Goal: Transaction & Acquisition: Book appointment/travel/reservation

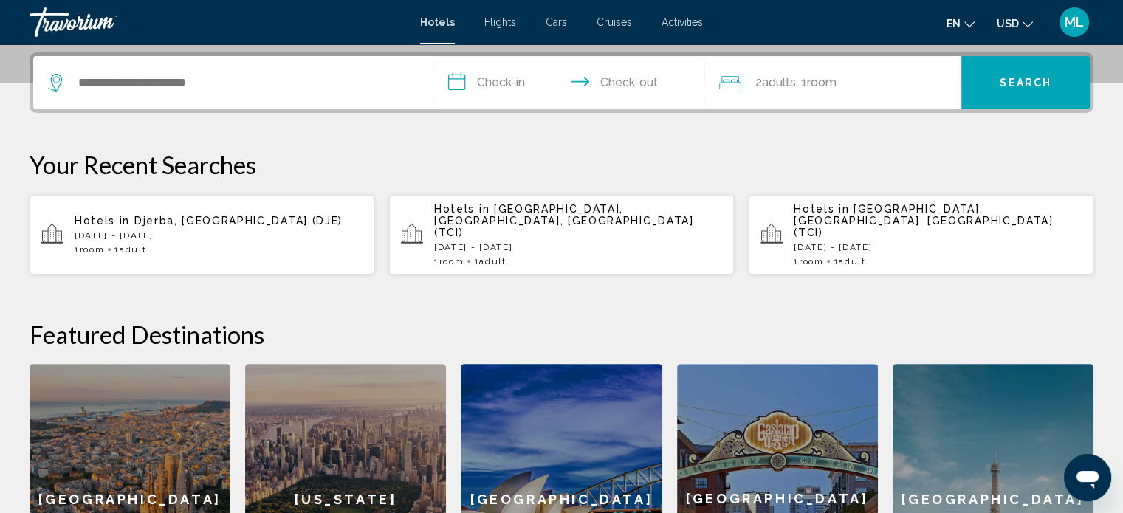
scroll to position [357, 0]
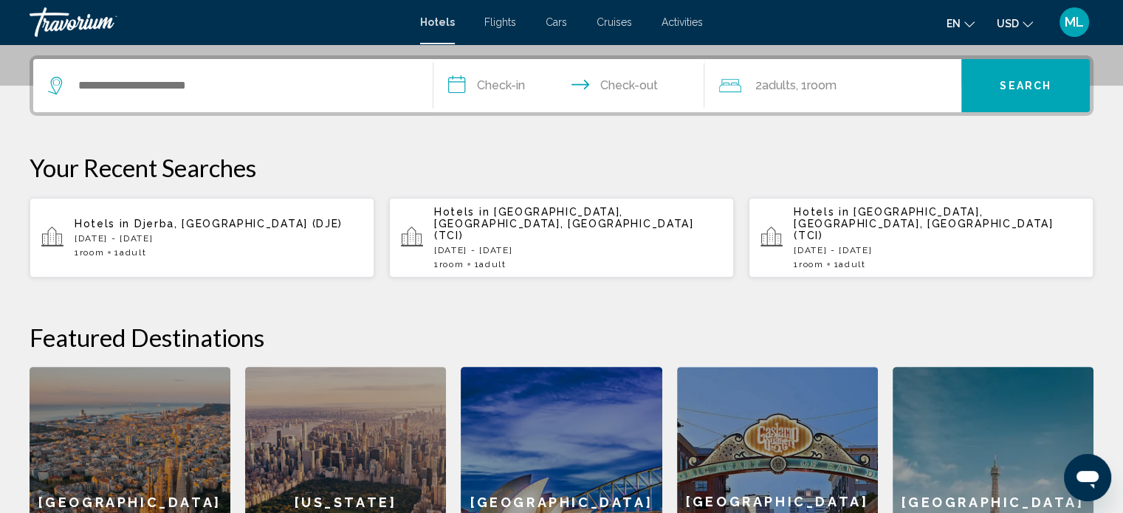
click at [274, 99] on div "Search widget" at bounding box center [233, 85] width 370 height 53
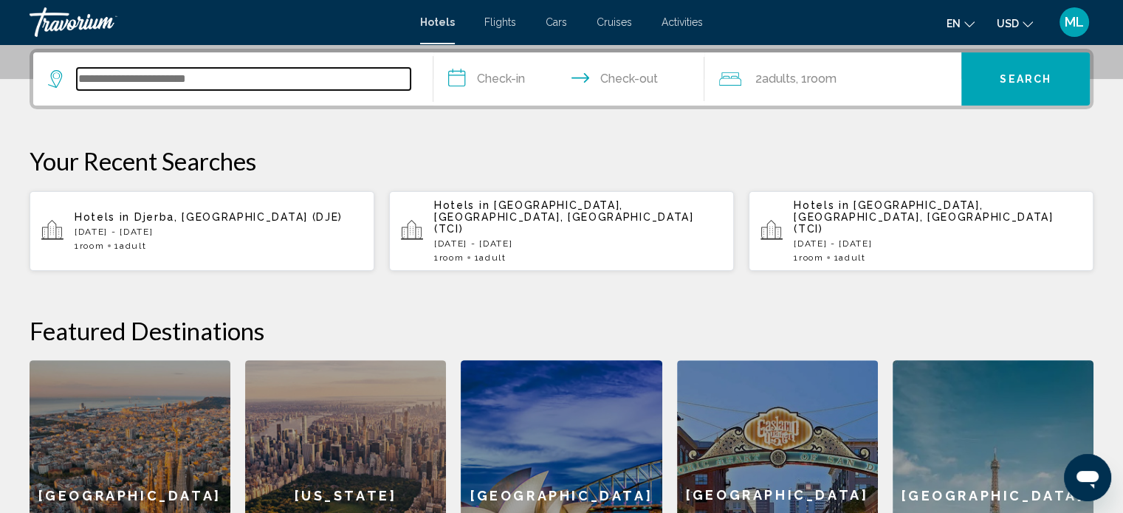
click at [253, 88] on input "Search widget" at bounding box center [244, 79] width 334 height 22
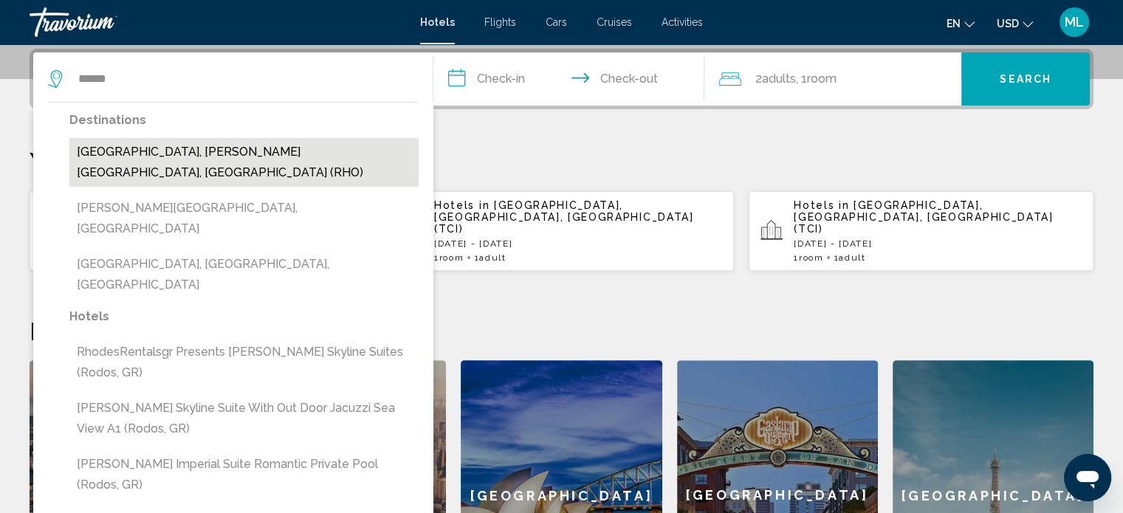
click at [233, 148] on button "Rhodes, Rhodes Island, Greece (RHO)" at bounding box center [243, 162] width 349 height 49
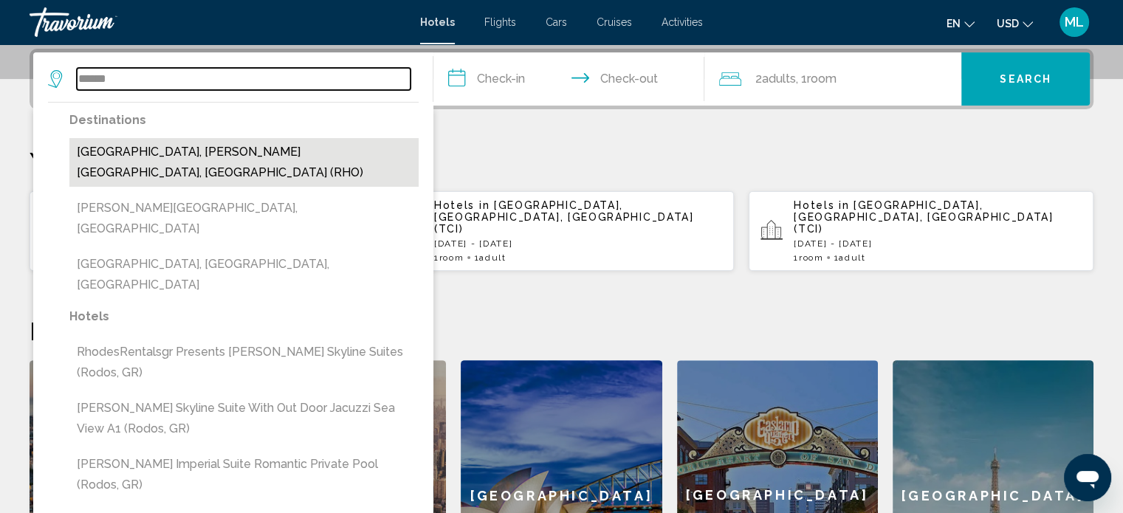
type input "**********"
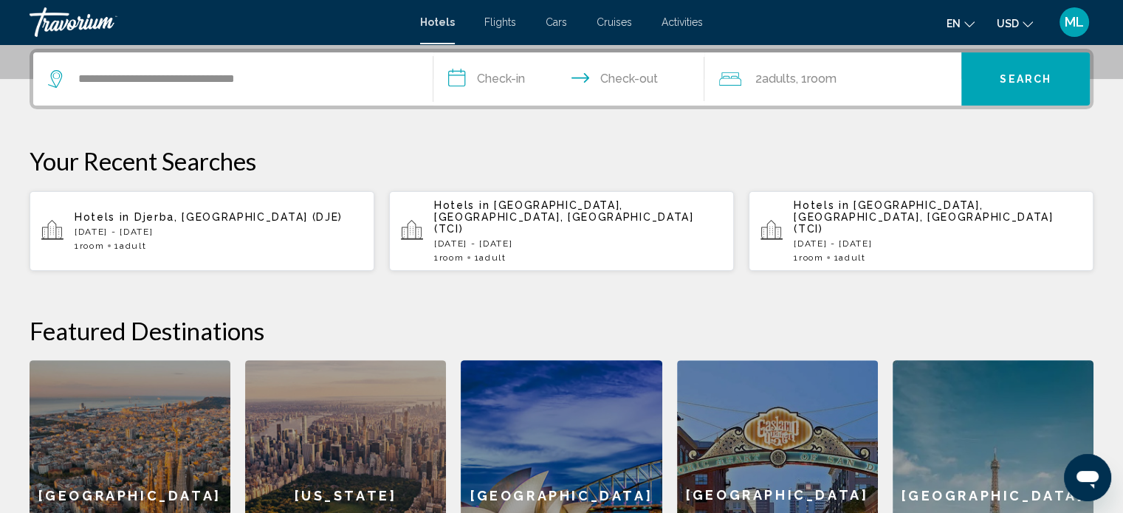
click at [505, 87] on input "**********" at bounding box center [572, 81] width 278 height 58
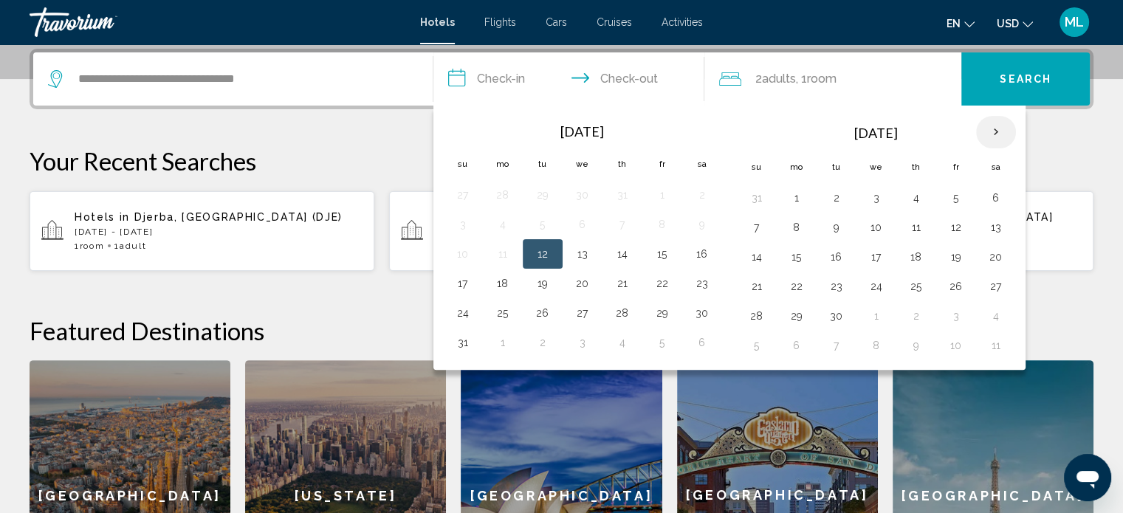
click at [994, 118] on th "Next month" at bounding box center [996, 132] width 40 height 32
click at [755, 253] on button "12" at bounding box center [757, 257] width 24 height 21
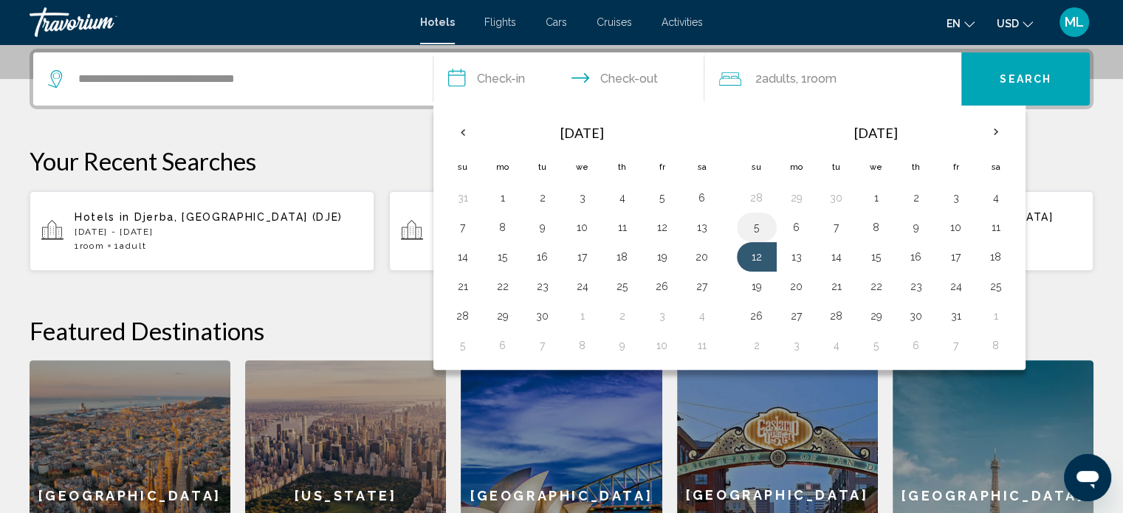
click at [758, 224] on button "5" at bounding box center [757, 227] width 24 height 21
type input "**********"
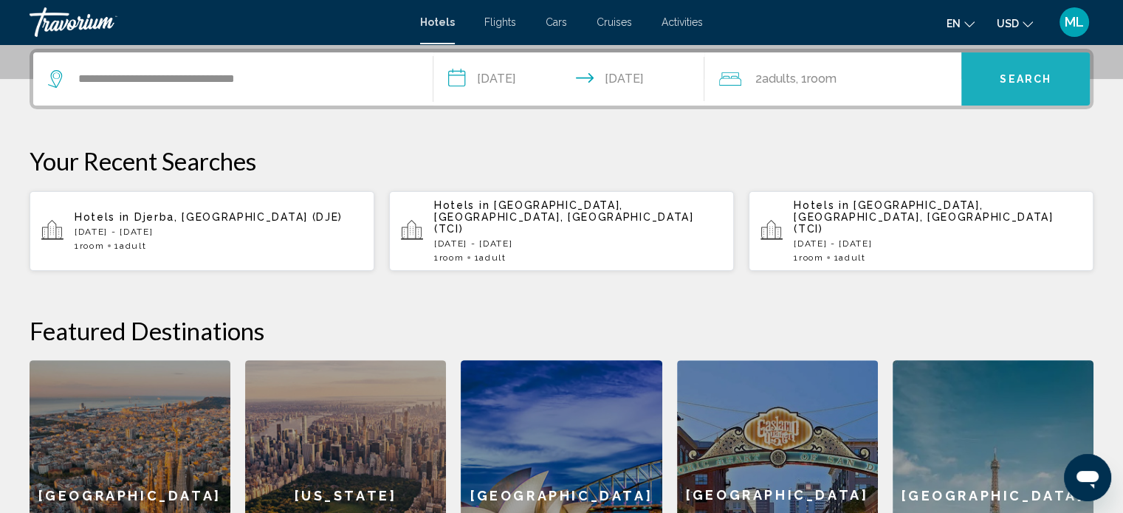
click at [995, 78] on button "Search" at bounding box center [1025, 78] width 128 height 53
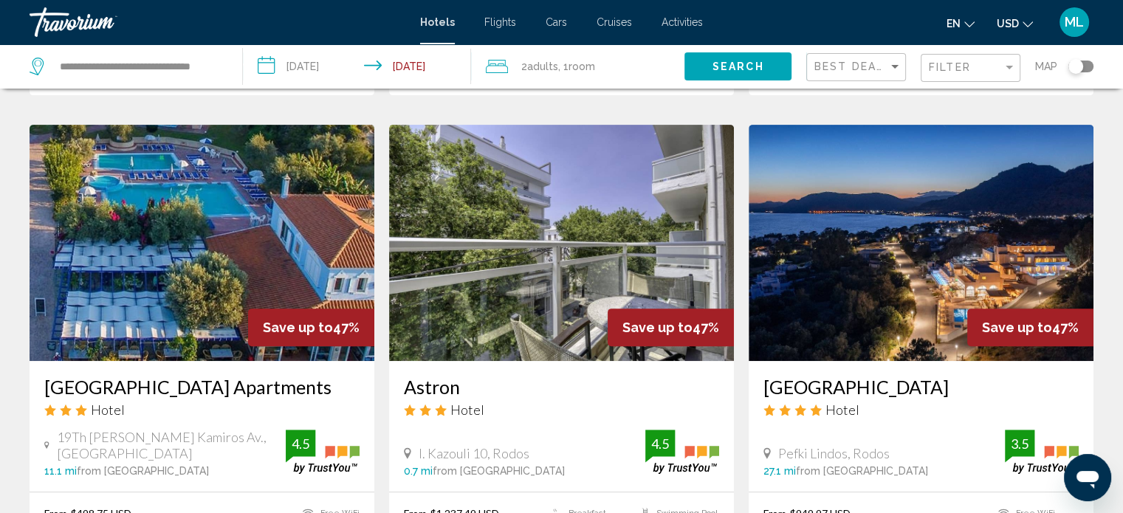
scroll to position [544, 0]
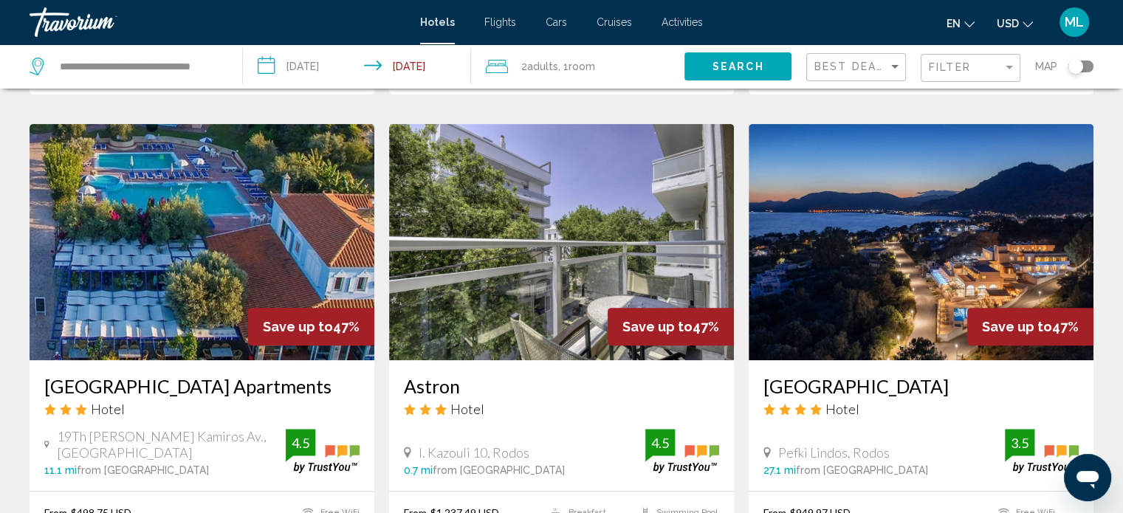
click at [30, 361] on div "Filoxenia Hotel Apartments Hotel 19Th Km Rhodes Kamiros Av., Rodos 11.1 mi from…" at bounding box center [202, 425] width 345 height 131
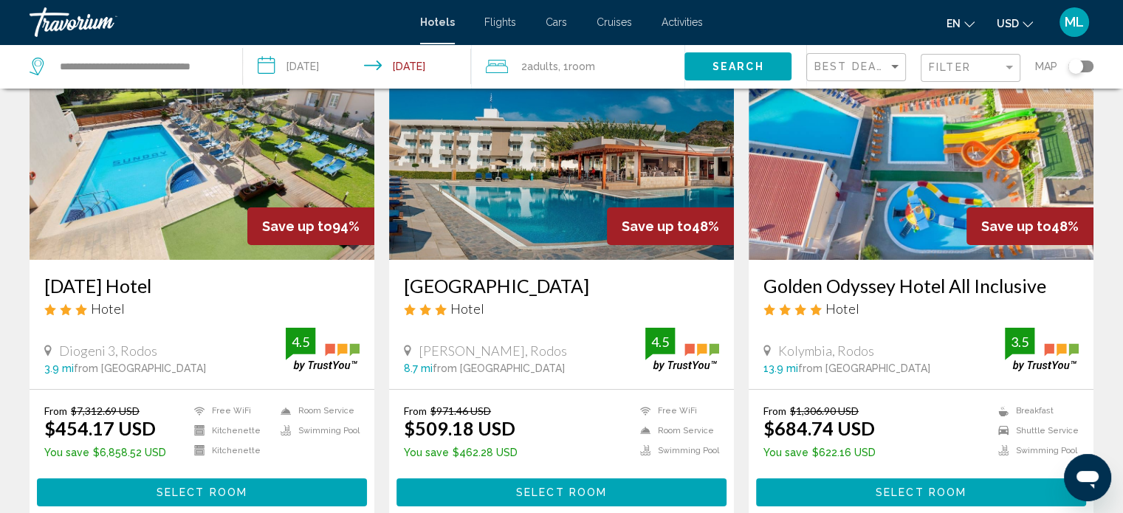
scroll to position [0, 0]
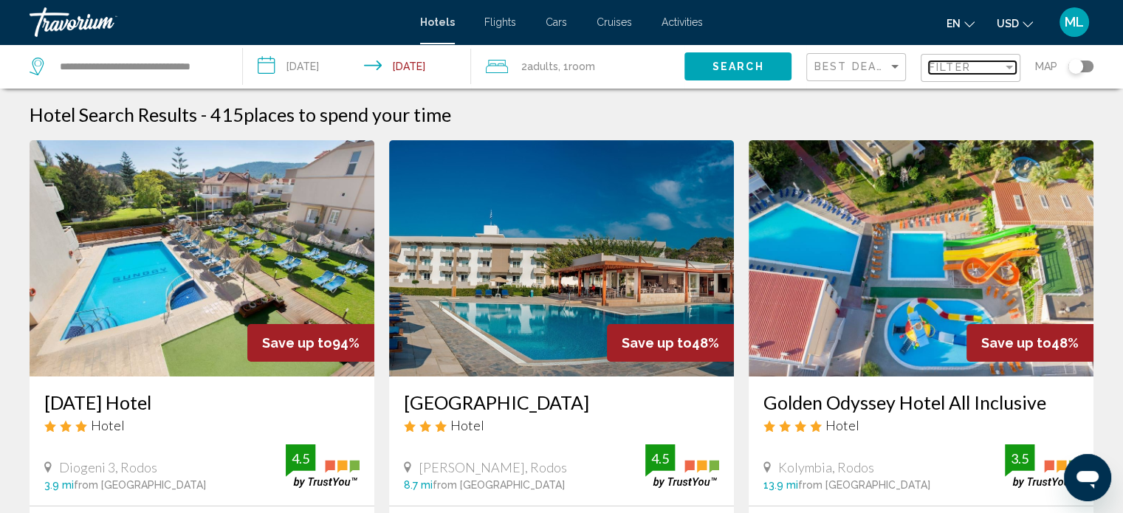
click at [951, 64] on span "Filter" at bounding box center [950, 67] width 42 height 12
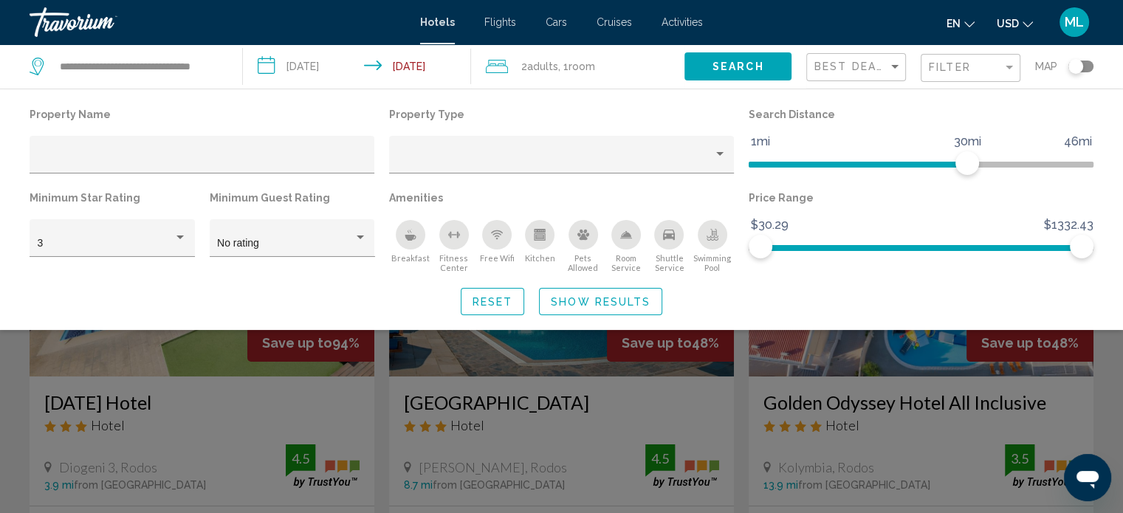
click at [407, 239] on icon "Breakfast" at bounding box center [410, 238] width 11 height 6
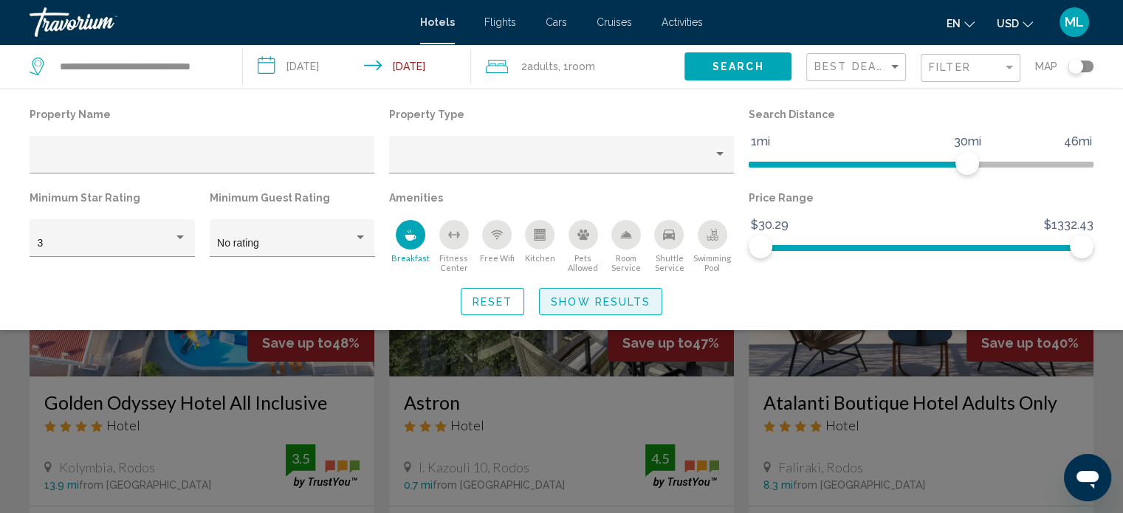
click at [555, 308] on button "Show Results" at bounding box center [600, 301] width 123 height 27
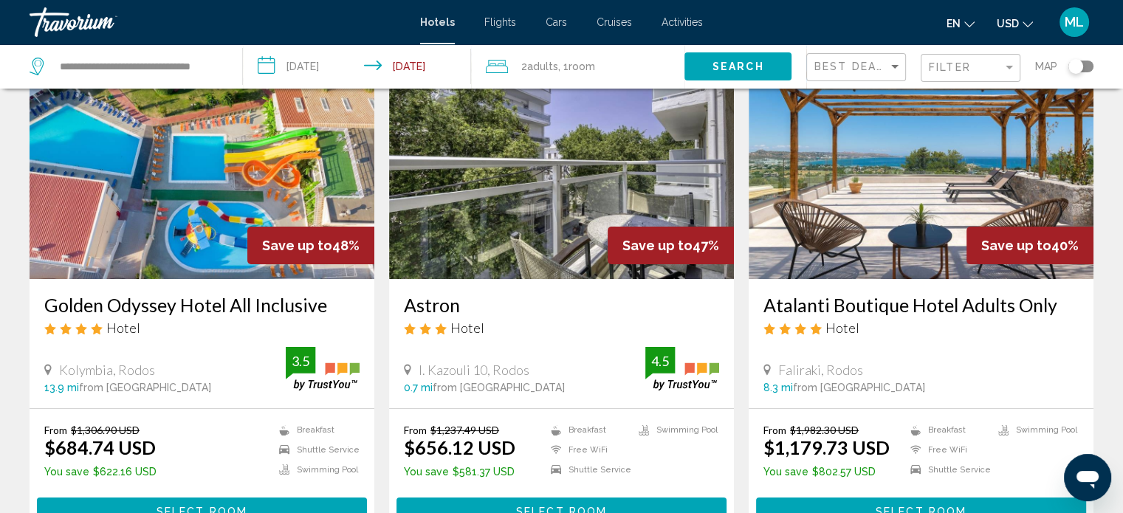
scroll to position [97, 0]
click at [860, 70] on span "Best Deals" at bounding box center [854, 67] width 78 height 12
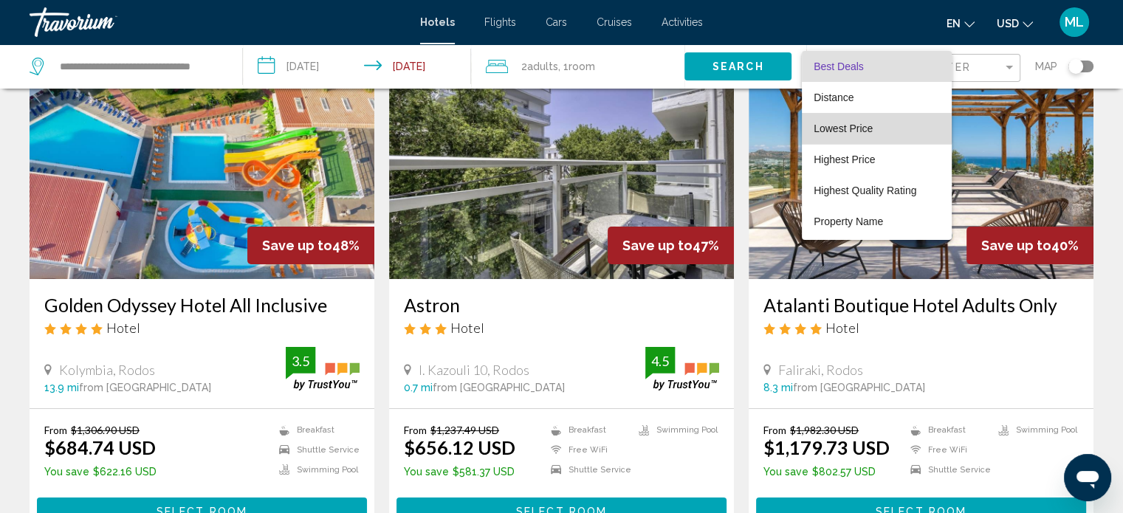
click at [863, 126] on span "Lowest Price" at bounding box center [843, 129] width 59 height 12
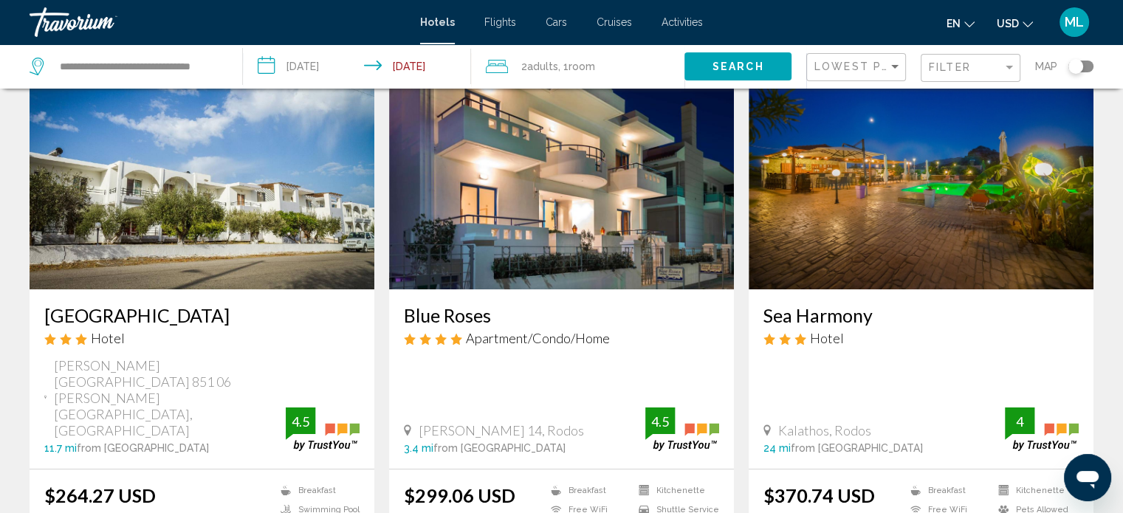
scroll to position [95, 0]
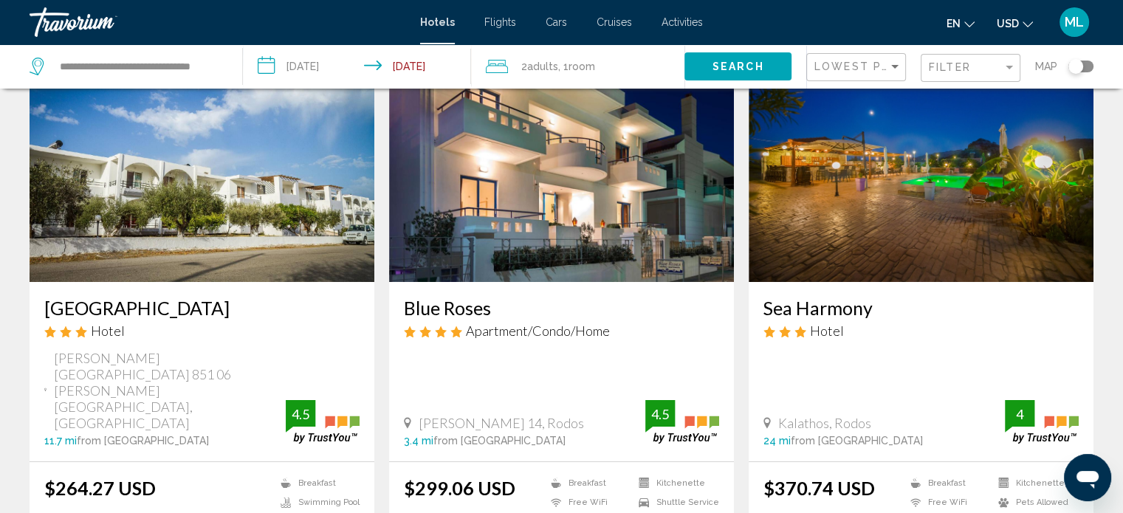
click at [591, 199] on img "Main content" at bounding box center [561, 164] width 345 height 236
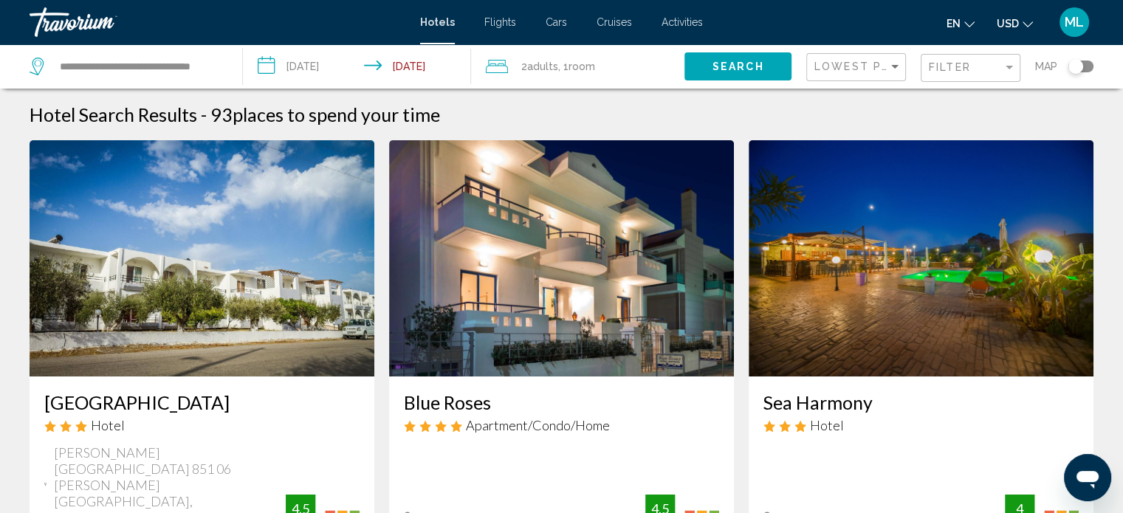
scroll to position [86, 0]
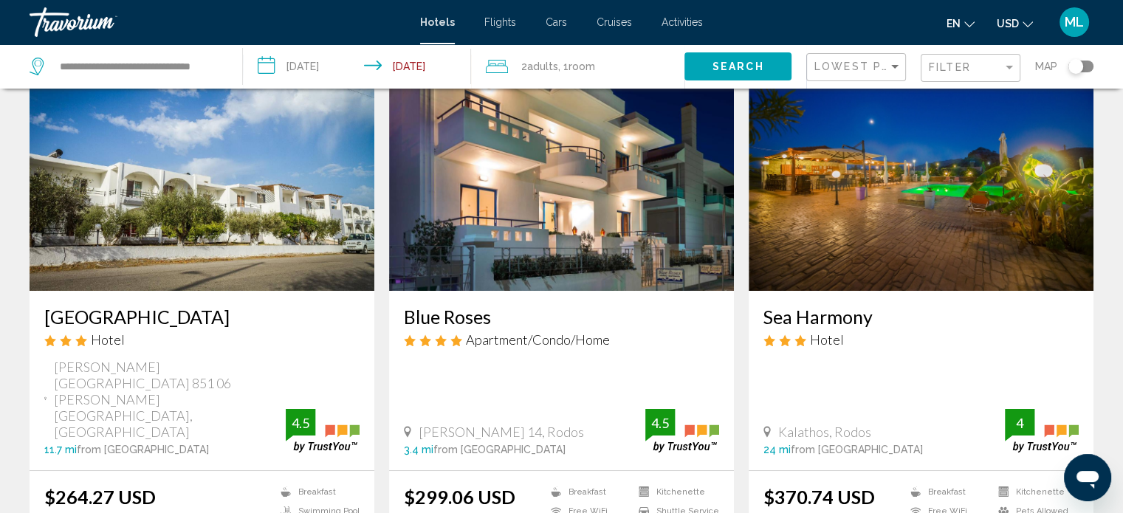
click at [448, 318] on h3 "Blue Roses" at bounding box center [561, 317] width 315 height 22
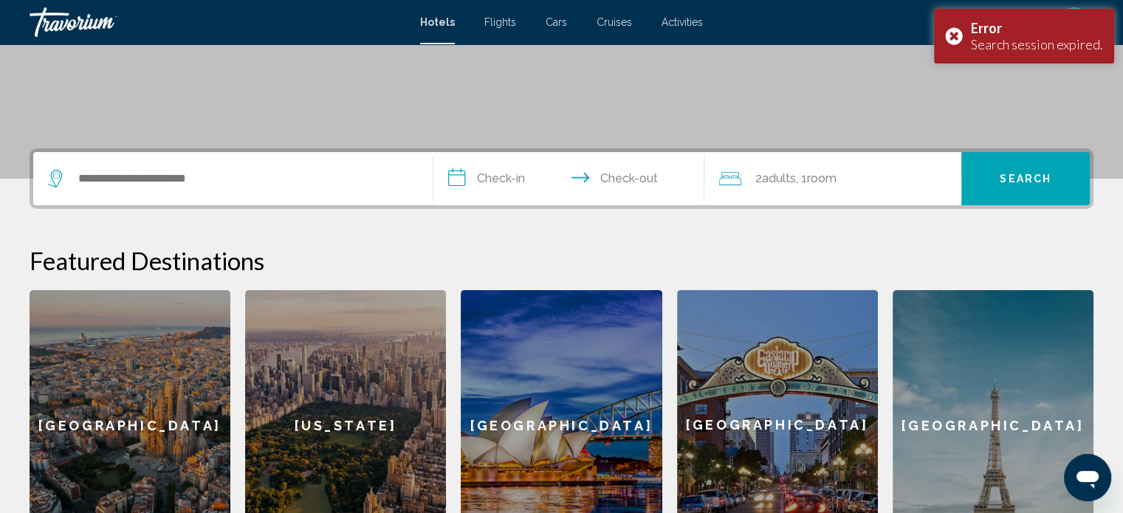
scroll to position [268, 0]
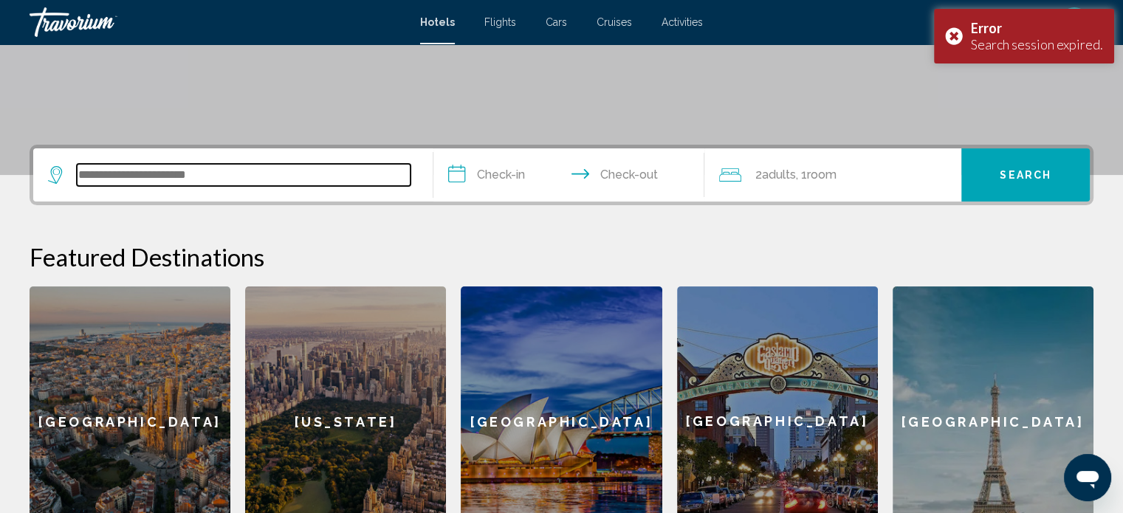
click at [267, 182] on input "Search widget" at bounding box center [244, 175] width 334 height 22
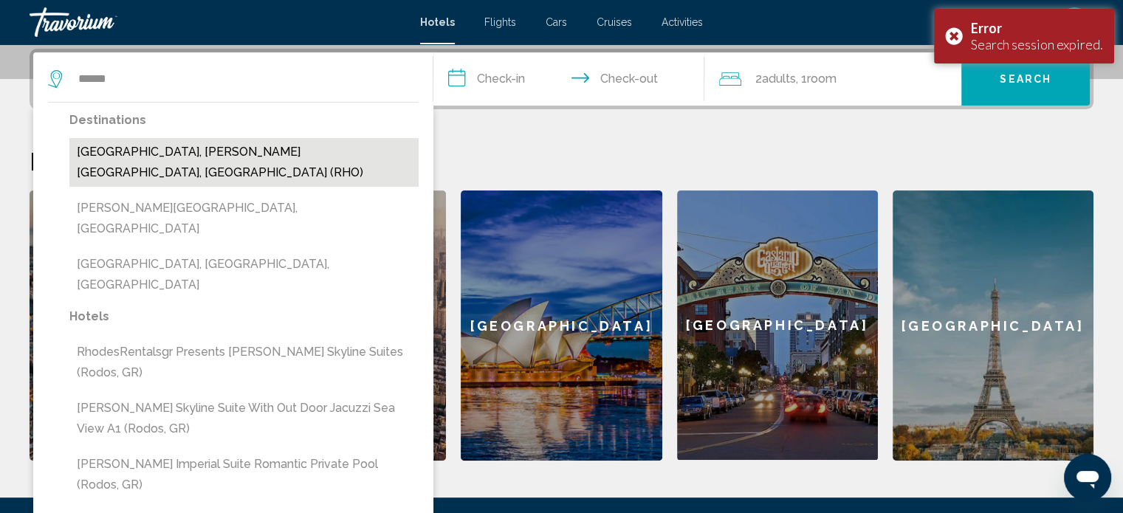
click at [212, 164] on button "Rhodes, Rhodes Island, Greece (RHO)" at bounding box center [243, 162] width 349 height 49
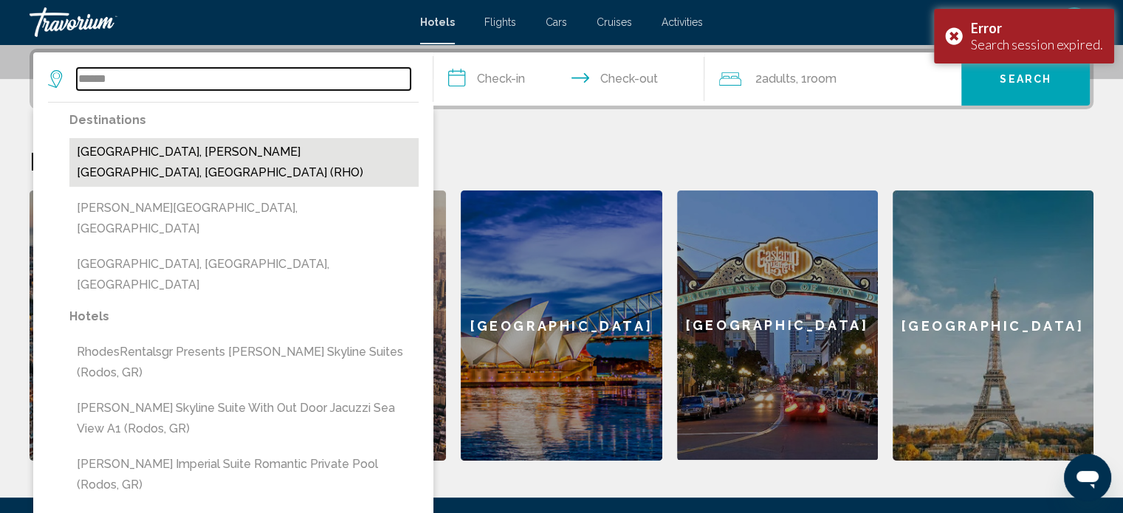
type input "**********"
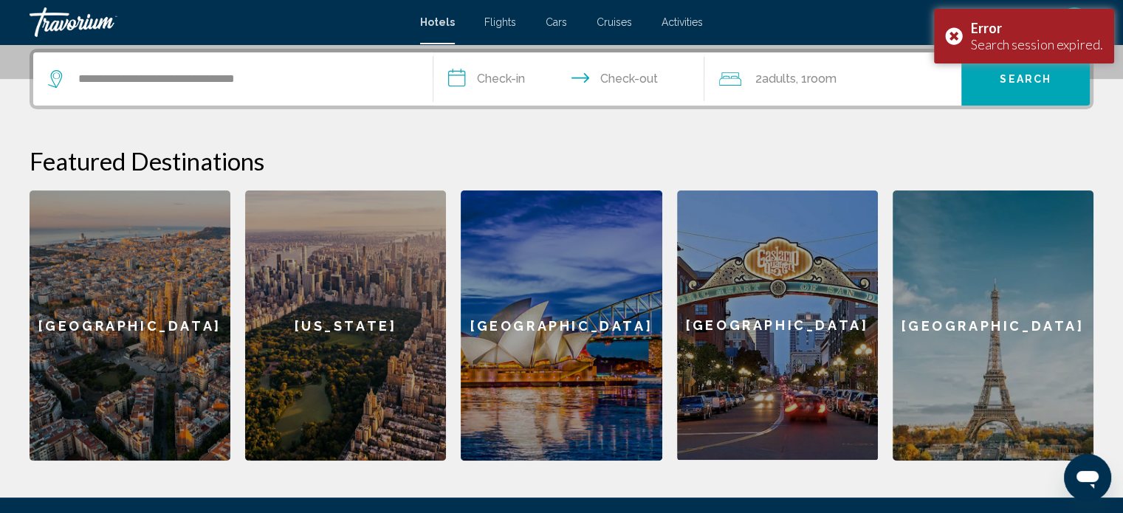
click at [490, 82] on input "**********" at bounding box center [572, 81] width 278 height 58
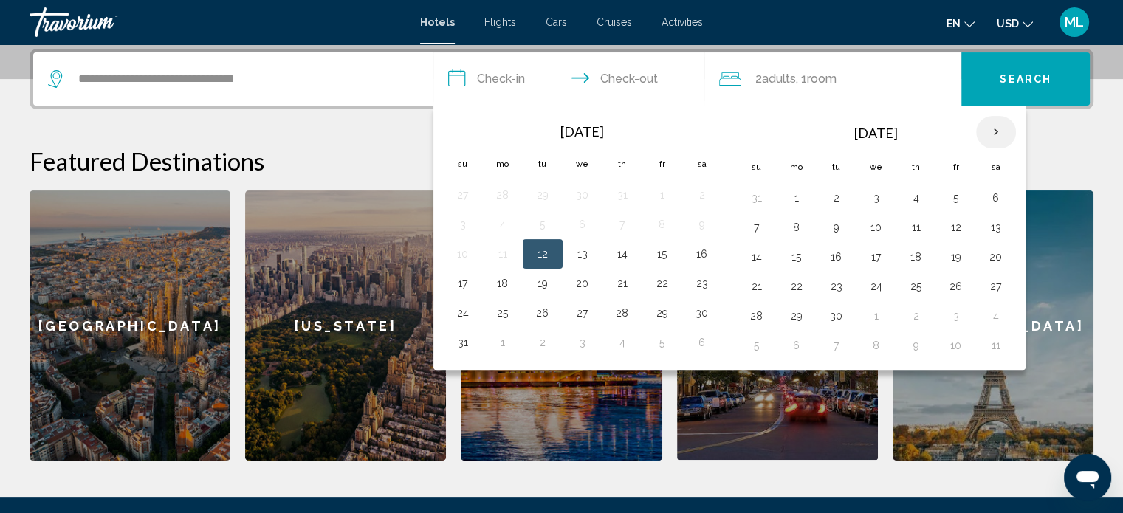
click at [1000, 120] on th "Next month" at bounding box center [996, 132] width 40 height 32
click at [755, 221] on button "5" at bounding box center [757, 227] width 24 height 21
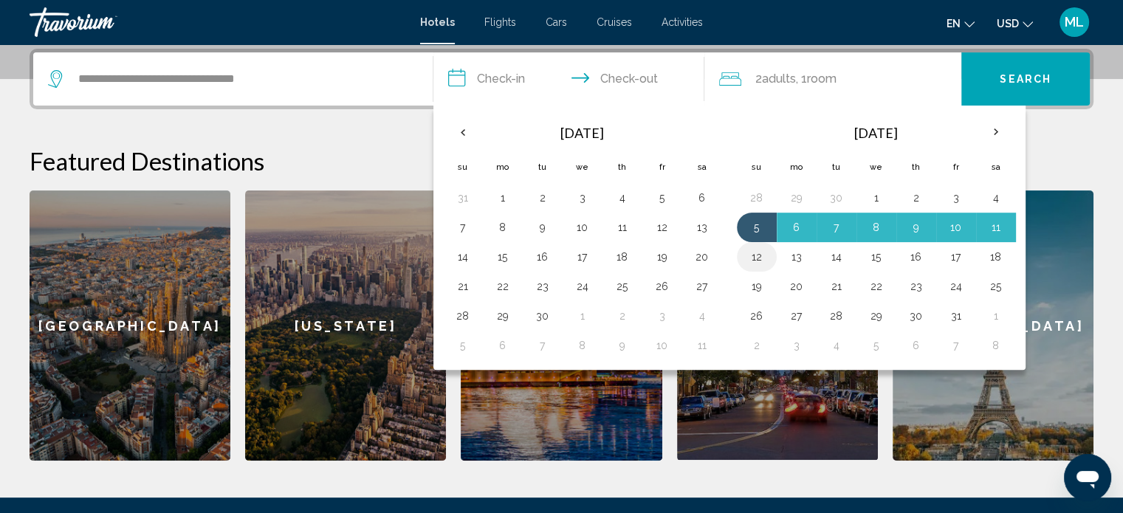
click at [761, 253] on button "12" at bounding box center [757, 257] width 24 height 21
type input "**********"
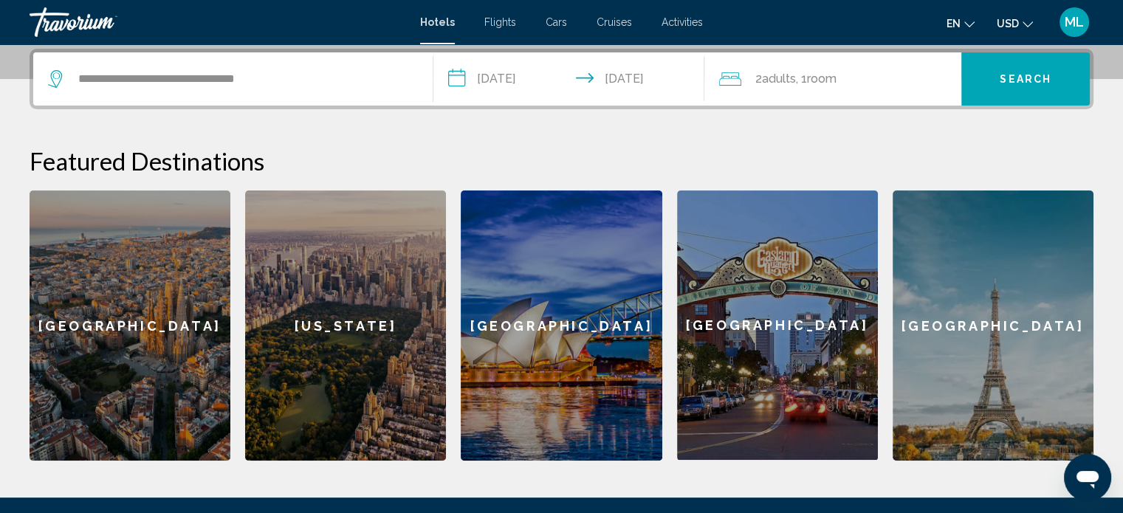
click at [961, 77] on div "2 Adult Adults , 1 Room rooms" at bounding box center [840, 79] width 242 height 21
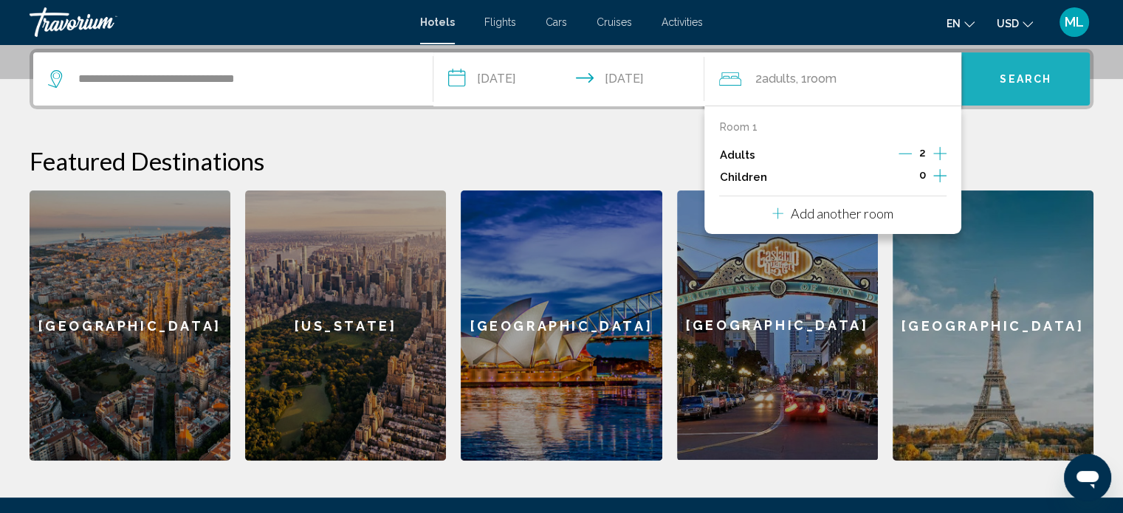
click at [979, 82] on button "Search" at bounding box center [1025, 78] width 128 height 53
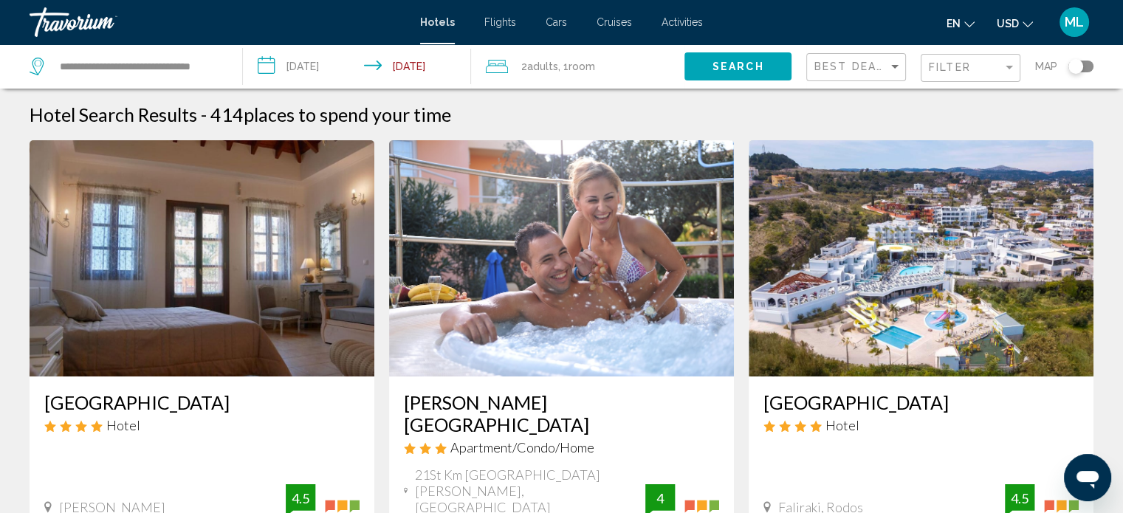
click at [883, 73] on div "Best Deals" at bounding box center [858, 67] width 87 height 27
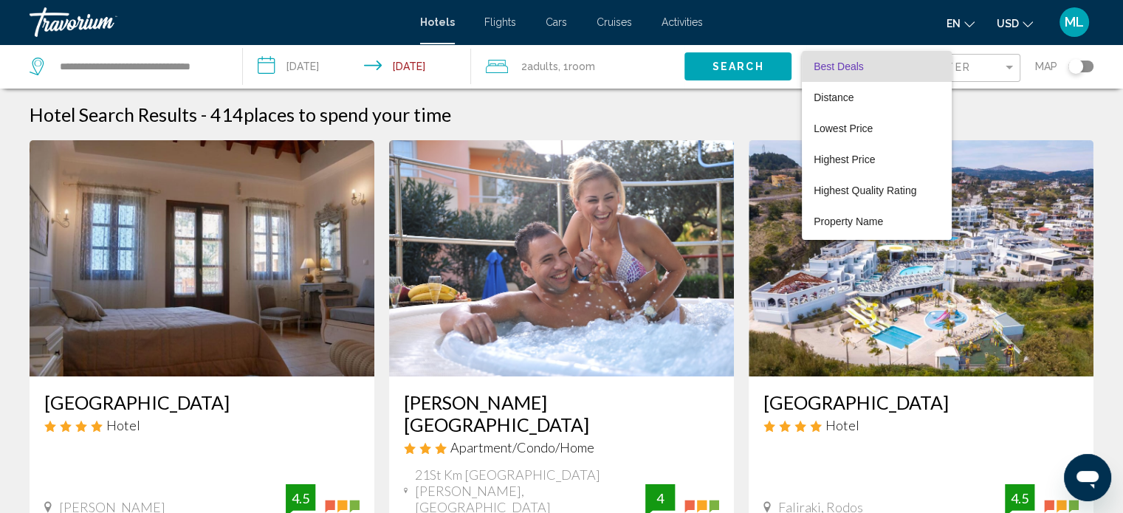
click at [999, 66] on div at bounding box center [561, 256] width 1123 height 513
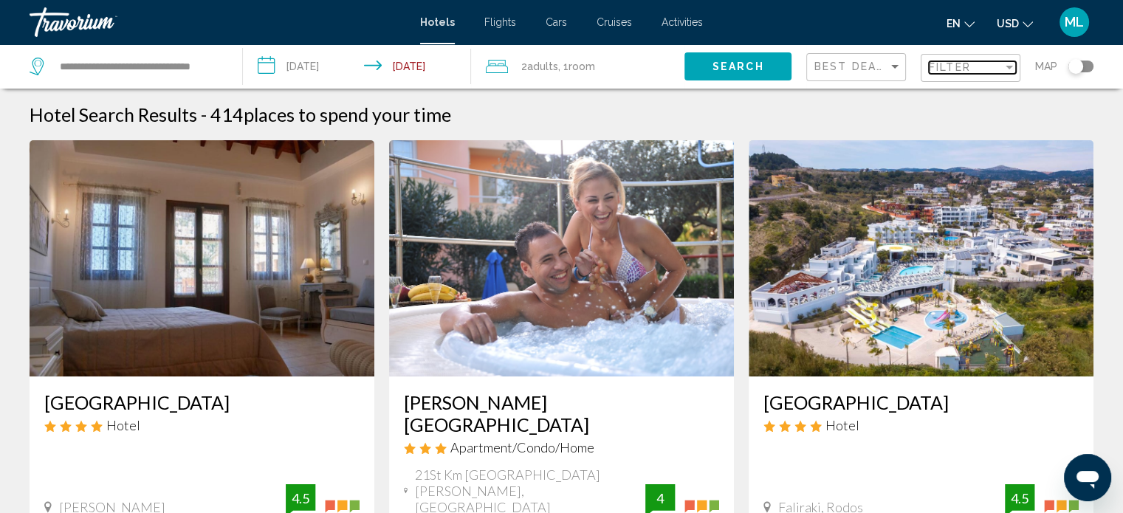
click at [999, 66] on div "Filter" at bounding box center [966, 67] width 74 height 12
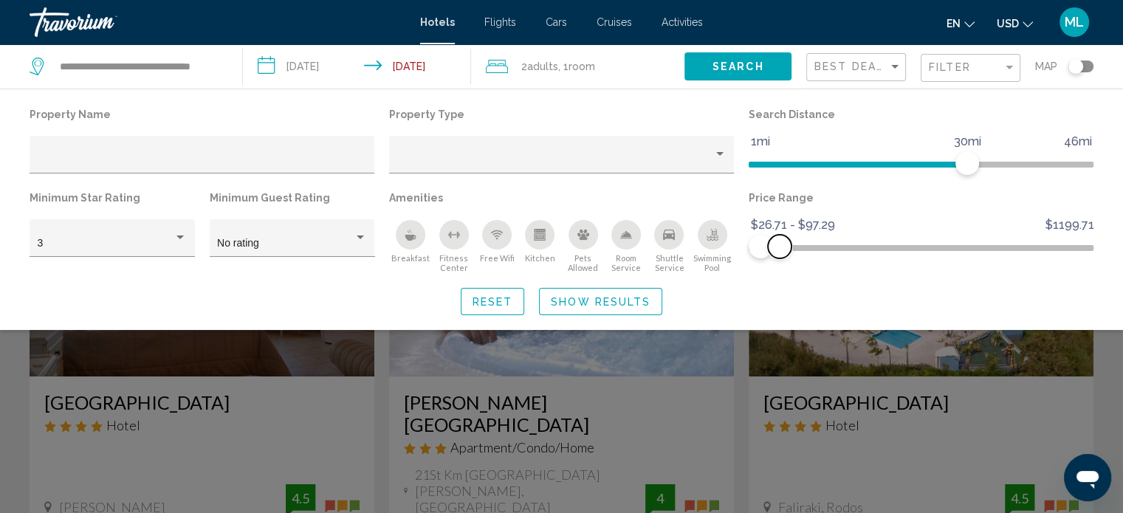
drag, startPoint x: 1083, startPoint y: 250, endPoint x: 780, endPoint y: 248, distance: 302.8
click at [780, 248] on span "Hotel Filters" at bounding box center [780, 247] width 24 height 24
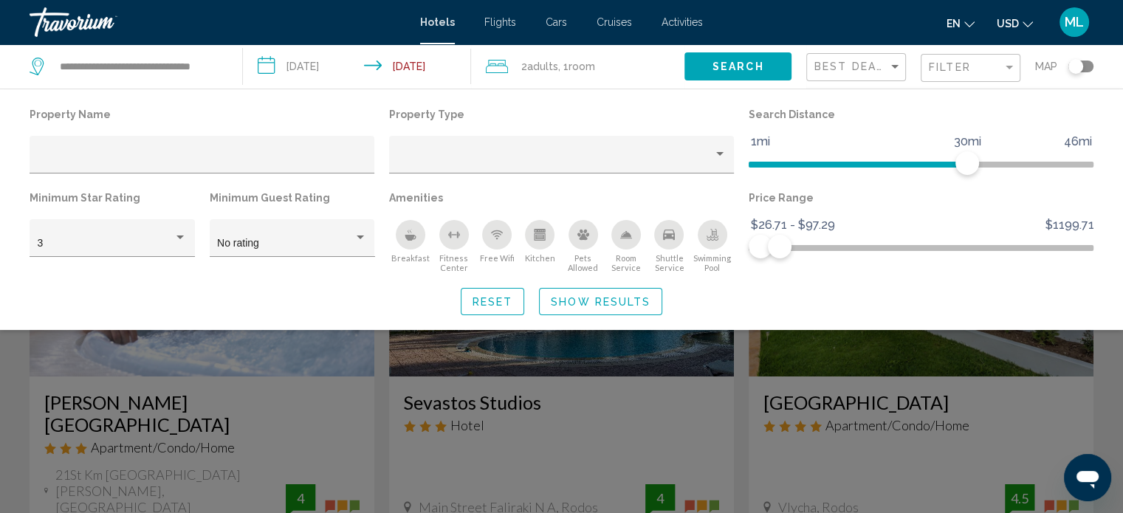
click at [652, 304] on button "Show Results" at bounding box center [600, 301] width 123 height 27
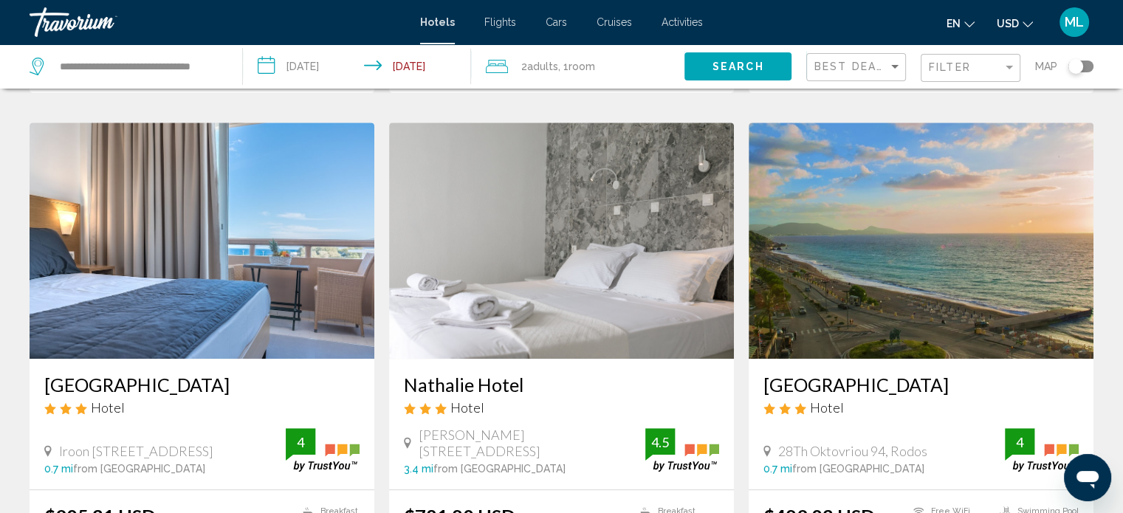
scroll to position [585, 0]
click at [833, 202] on img "Main content" at bounding box center [921, 240] width 345 height 236
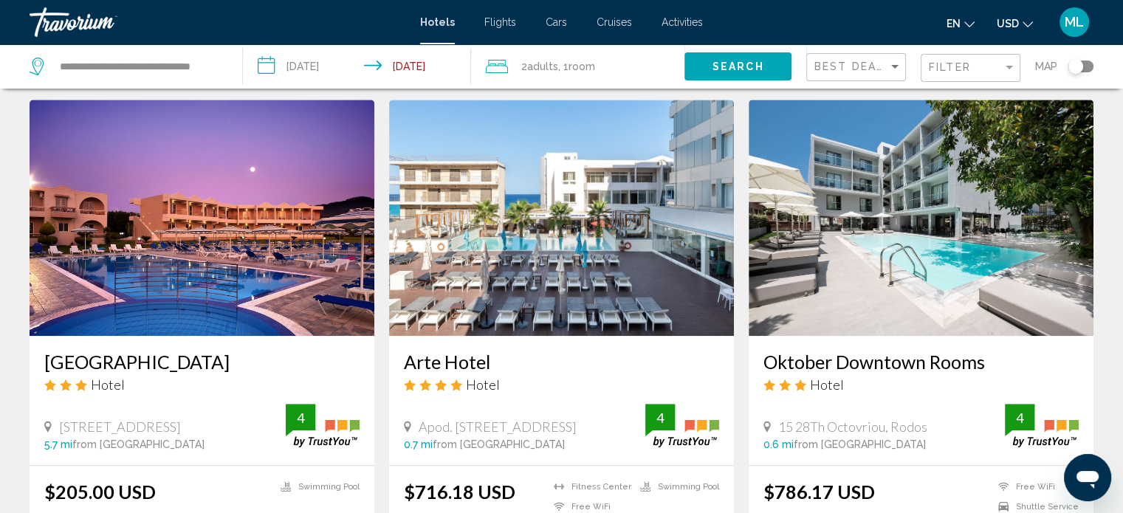
scroll to position [1134, 0]
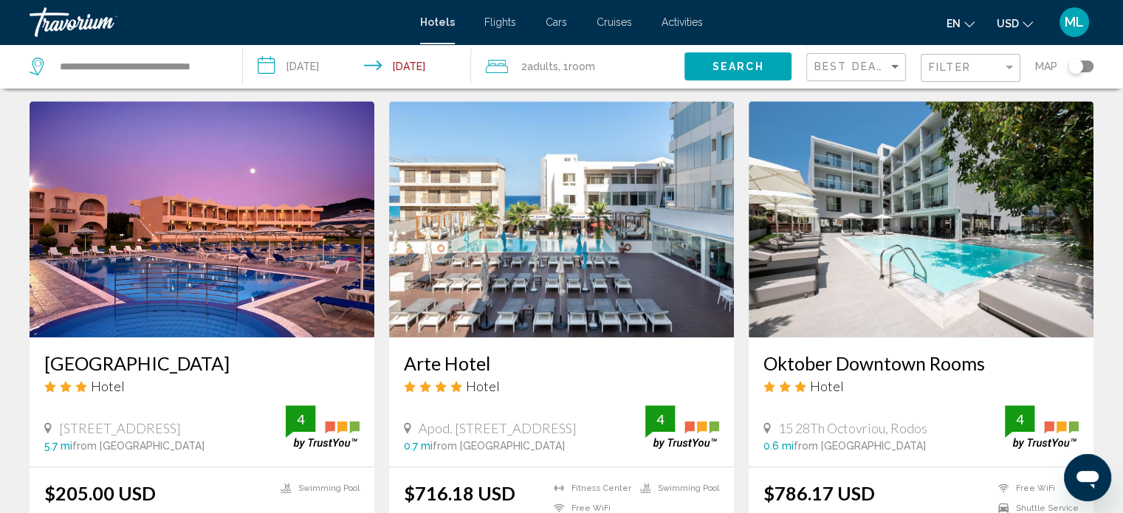
click at [142, 214] on img "Main content" at bounding box center [202, 219] width 345 height 236
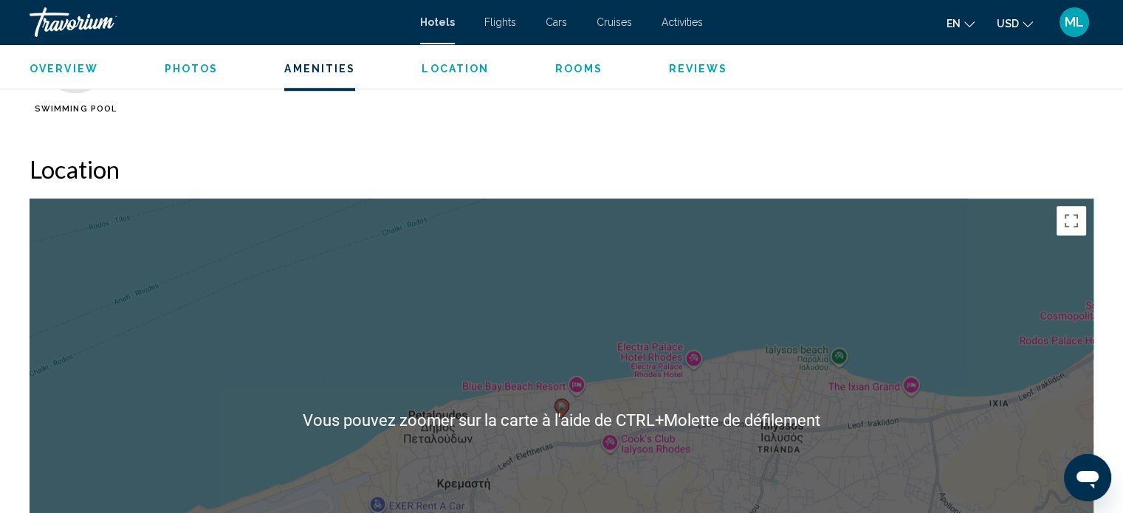
scroll to position [1289, 0]
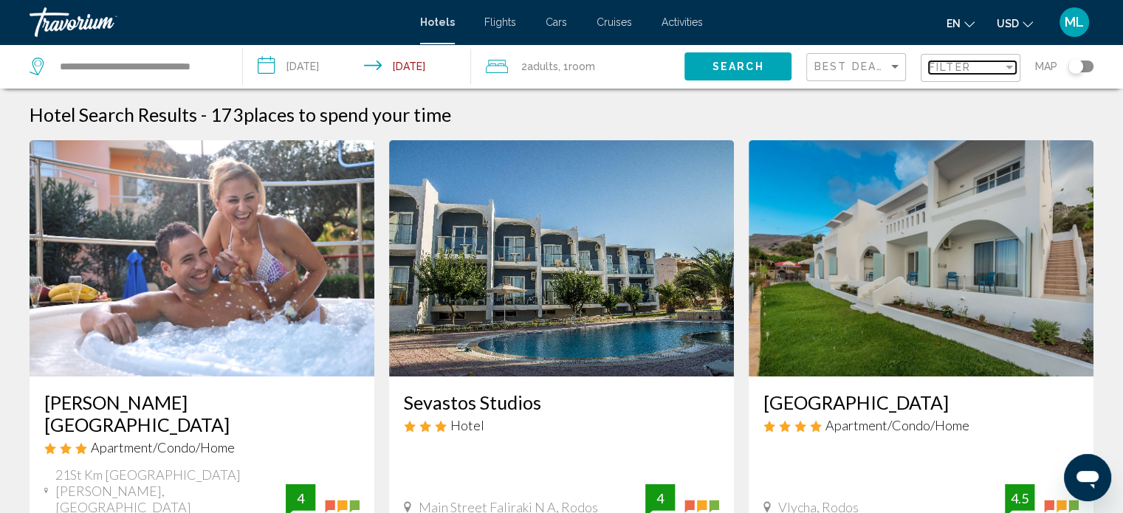
click at [929, 68] on span "Filter" at bounding box center [950, 67] width 42 height 12
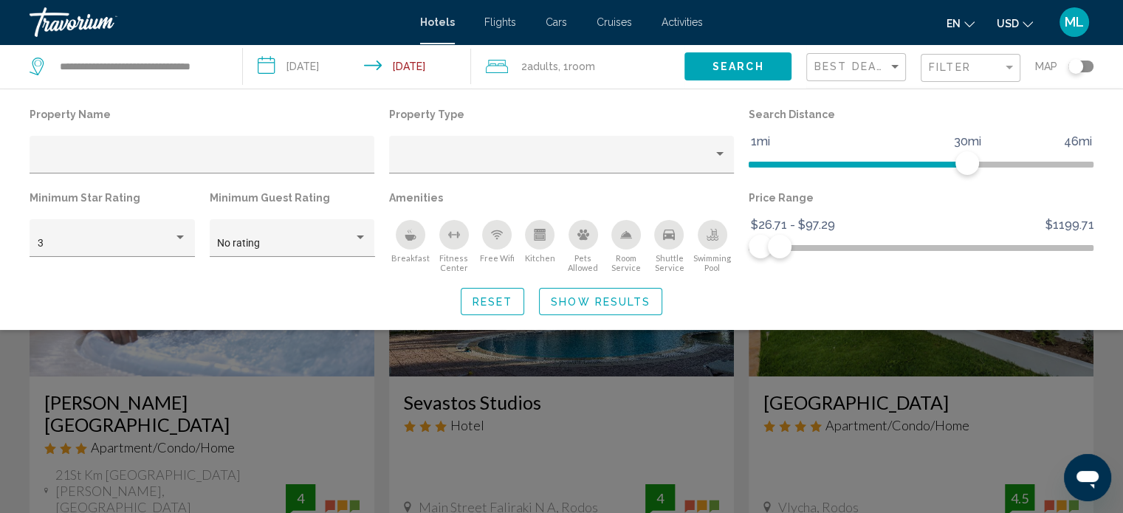
click at [419, 234] on div "Breakfast" at bounding box center [411, 235] width 30 height 30
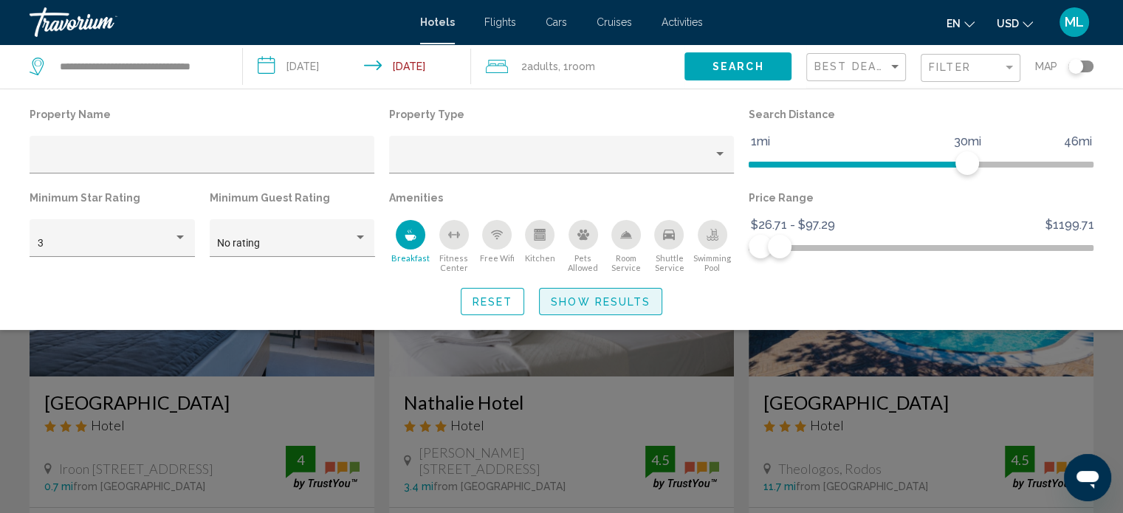
click at [555, 297] on span "Show Results" at bounding box center [601, 302] width 100 height 12
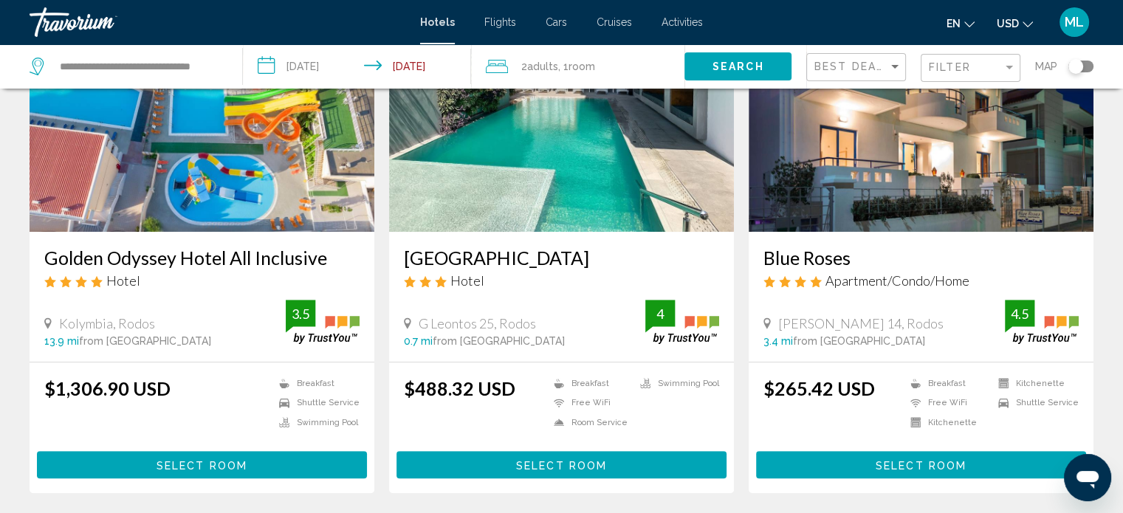
scroll to position [678, 0]
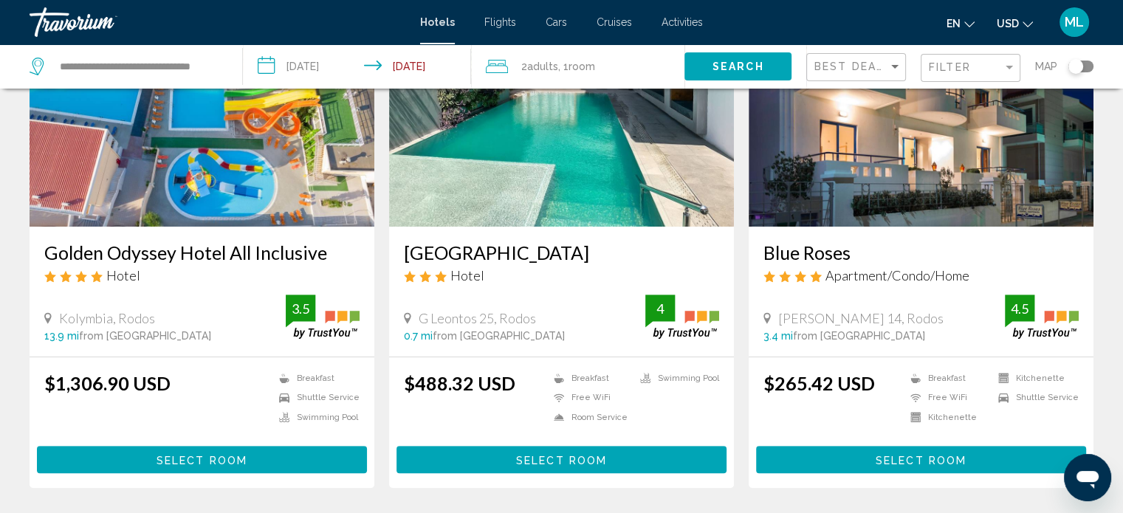
click at [956, 59] on div "Filter" at bounding box center [972, 68] width 87 height 27
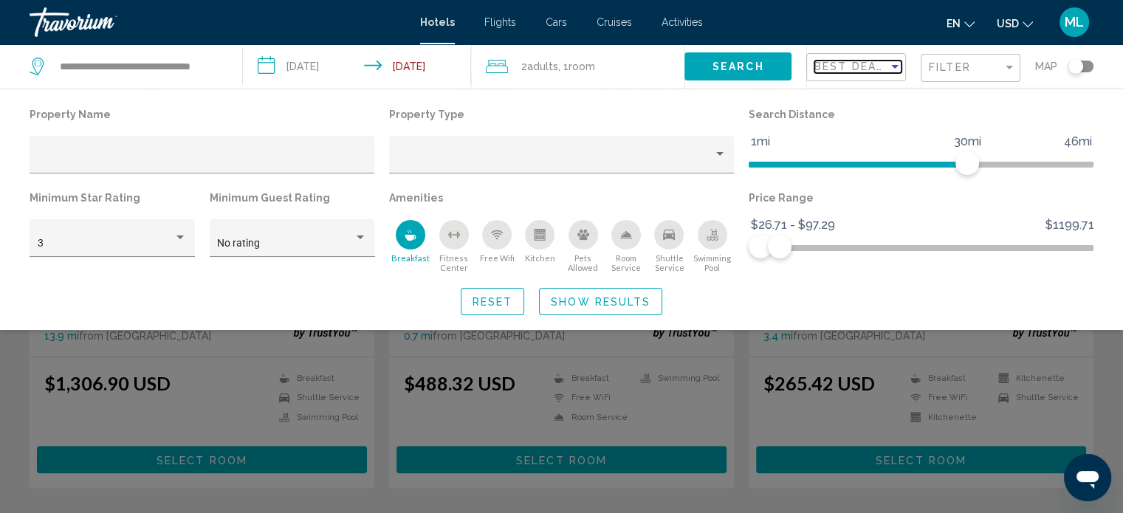
click at [841, 72] on span "Best Deals" at bounding box center [854, 67] width 78 height 12
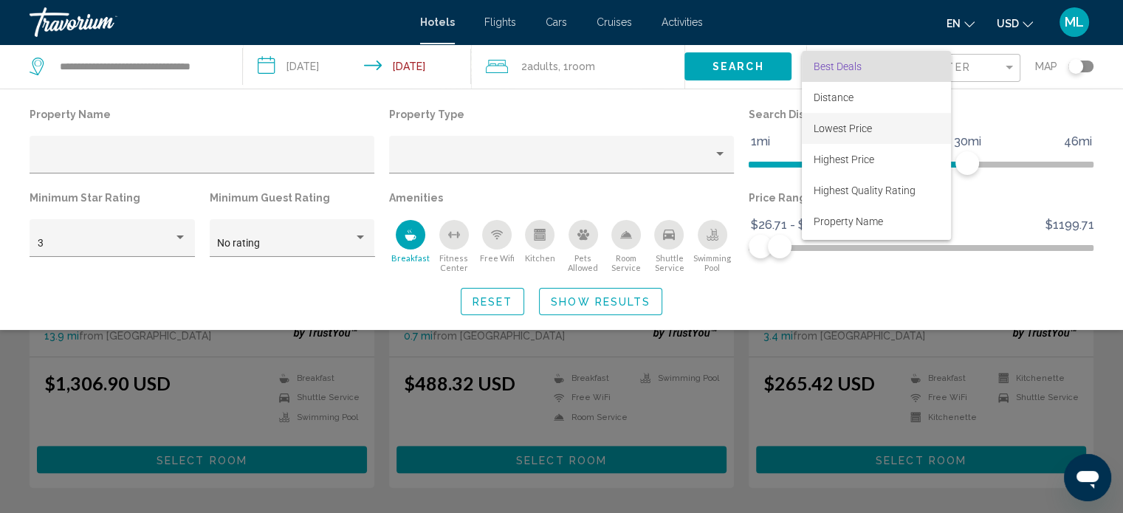
click at [851, 134] on span "Lowest Price" at bounding box center [843, 129] width 58 height 12
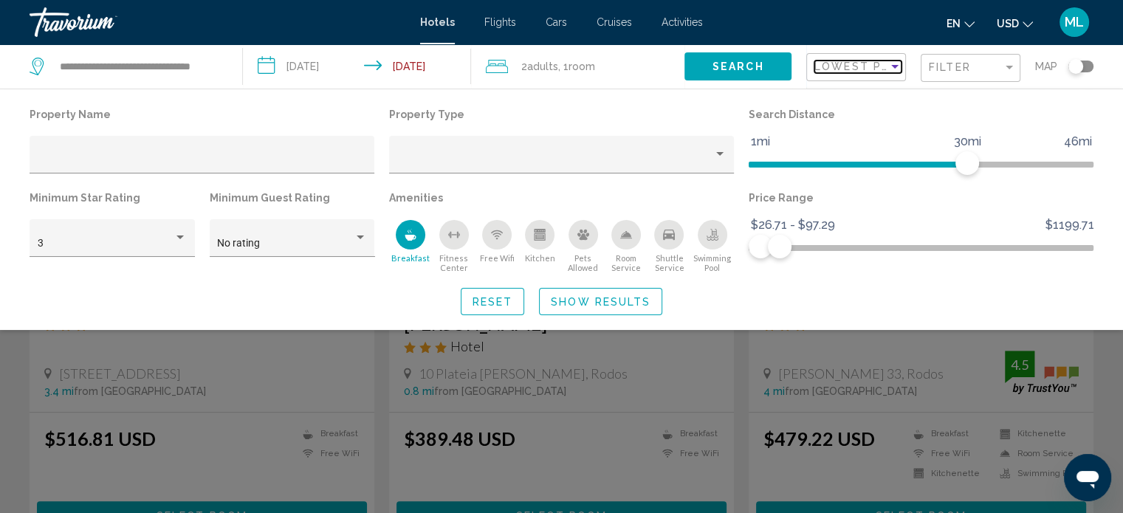
scroll to position [1732, 0]
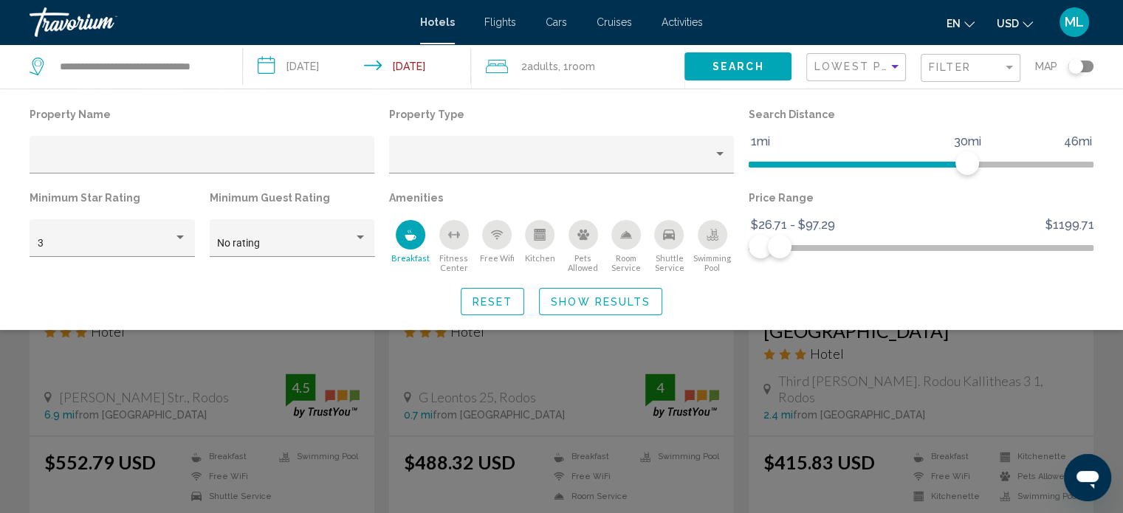
click at [0, 494] on div "Search widget" at bounding box center [561, 368] width 1123 height 292
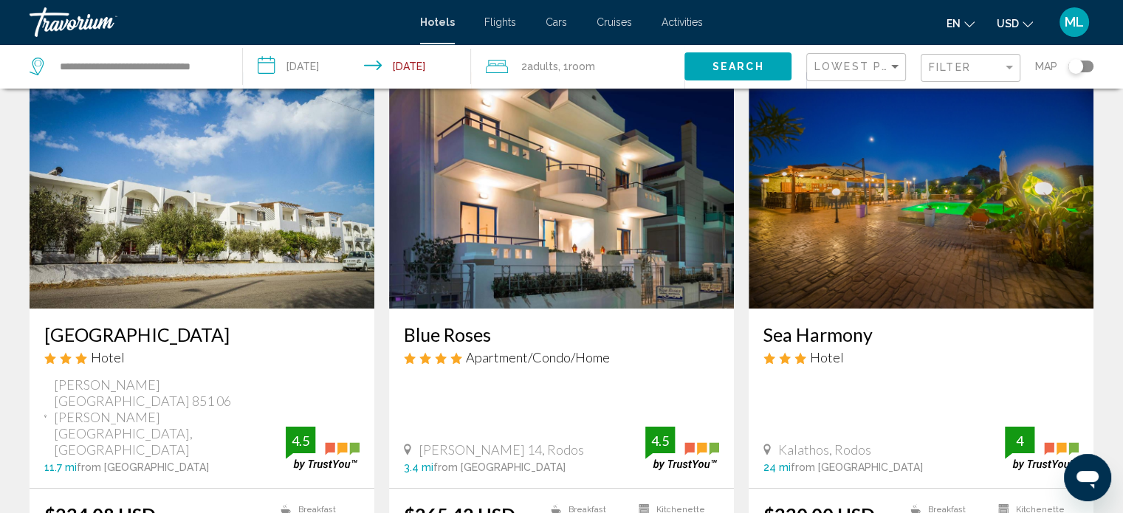
scroll to position [74, 0]
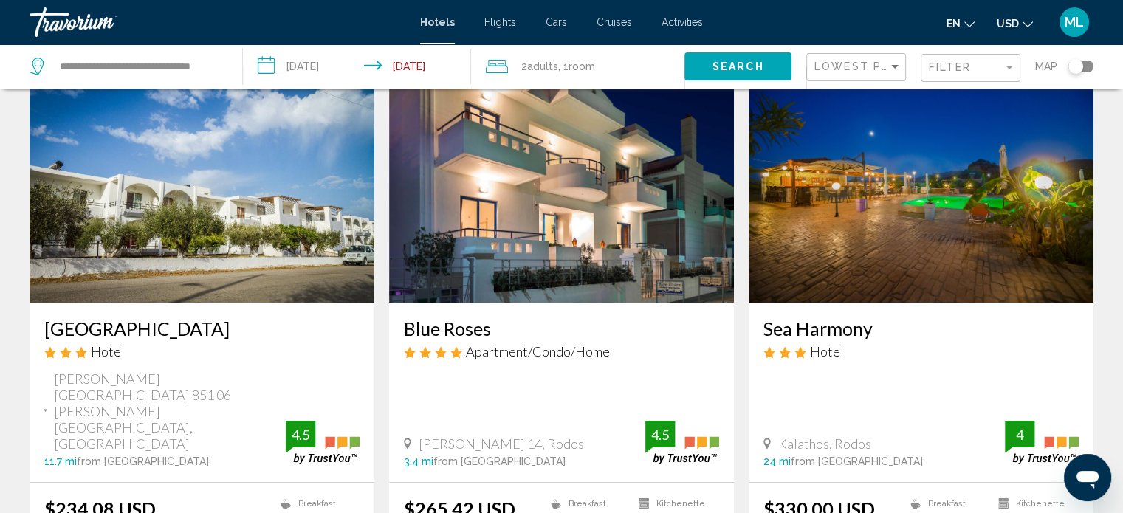
click at [872, 58] on div "Lowest Price" at bounding box center [858, 67] width 87 height 27
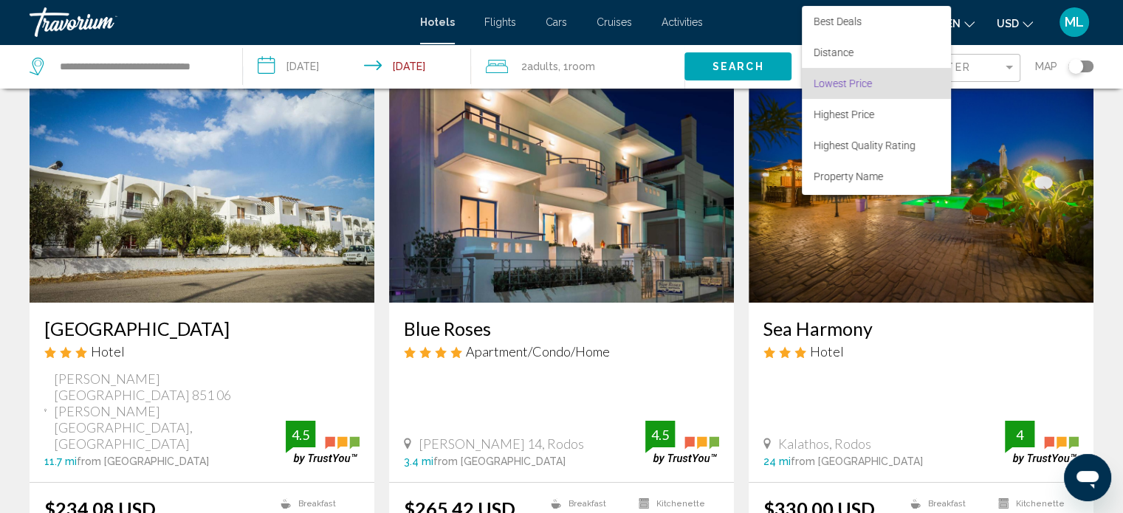
scroll to position [17, 0]
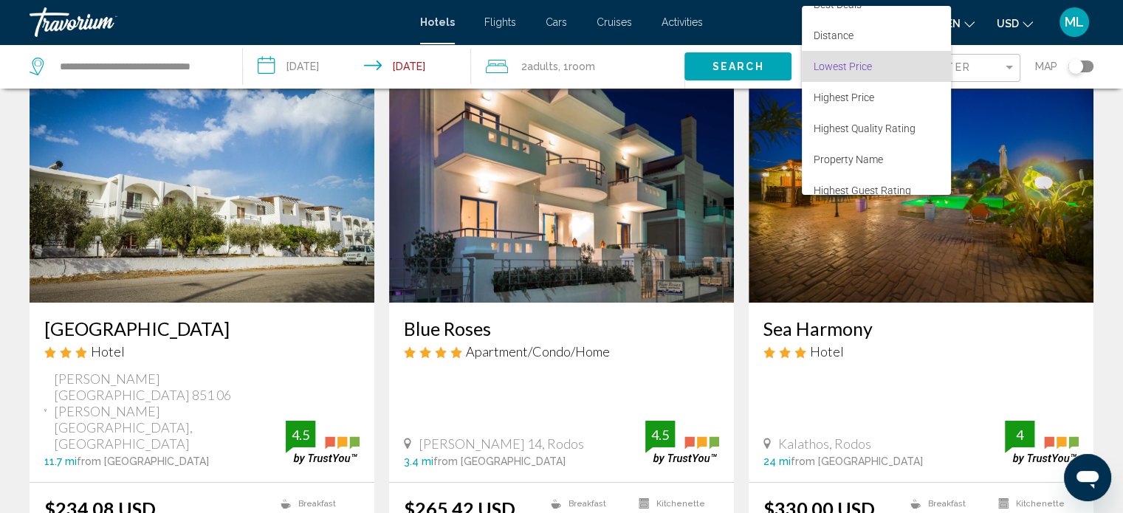
click at [990, 59] on div at bounding box center [561, 256] width 1123 height 513
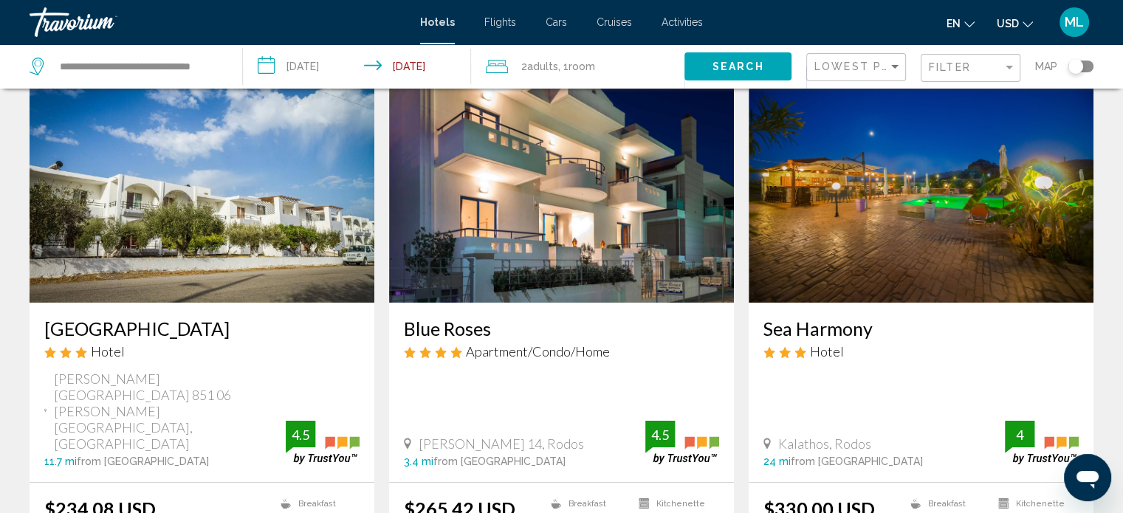
click at [988, 73] on div "Filter" at bounding box center [972, 68] width 87 height 27
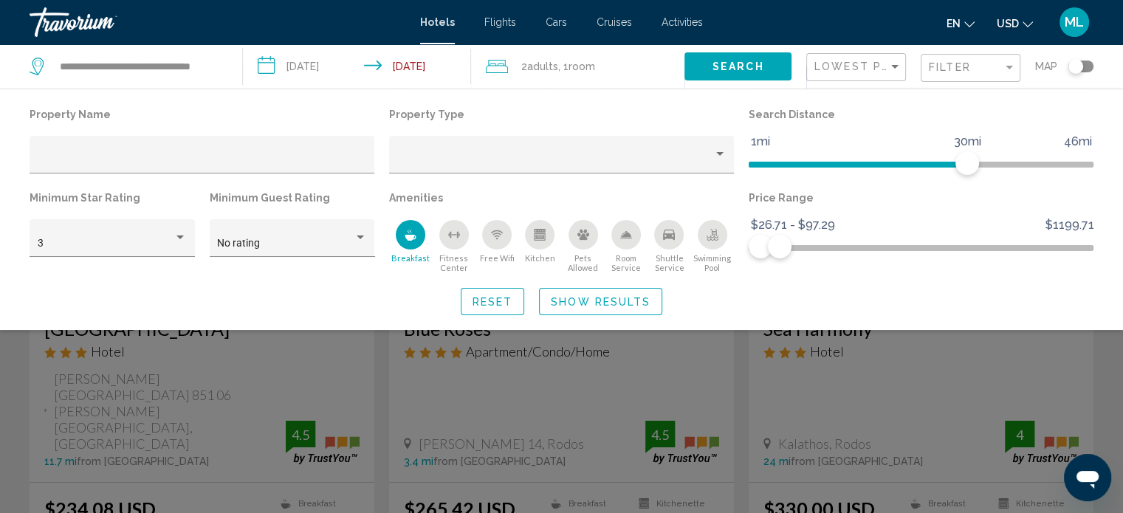
click at [713, 240] on icon "Swimming Pool" at bounding box center [713, 240] width 12 height 3
click at [611, 292] on button "Show Results" at bounding box center [600, 301] width 123 height 27
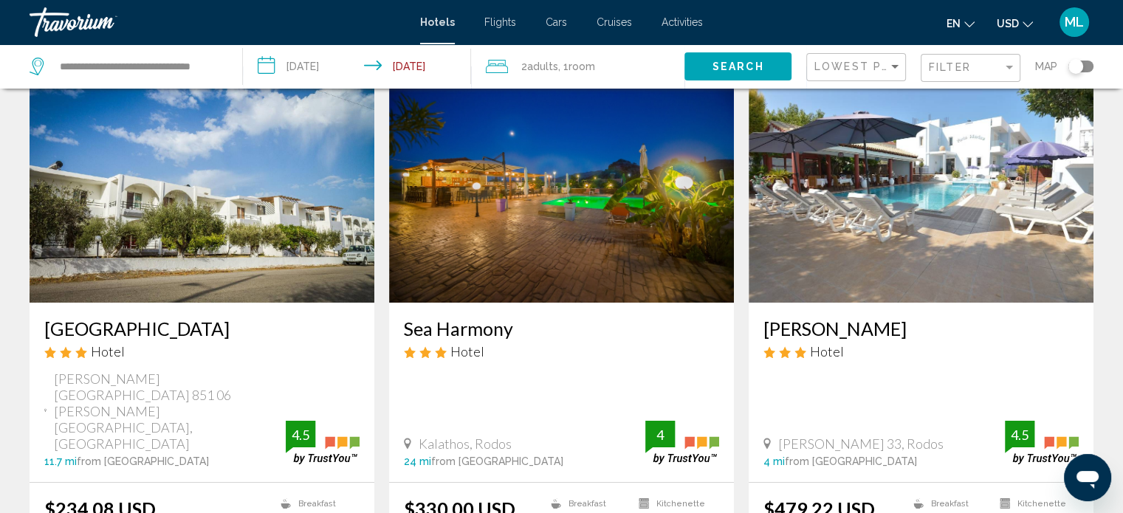
click at [178, 201] on img "Main content" at bounding box center [202, 184] width 345 height 236
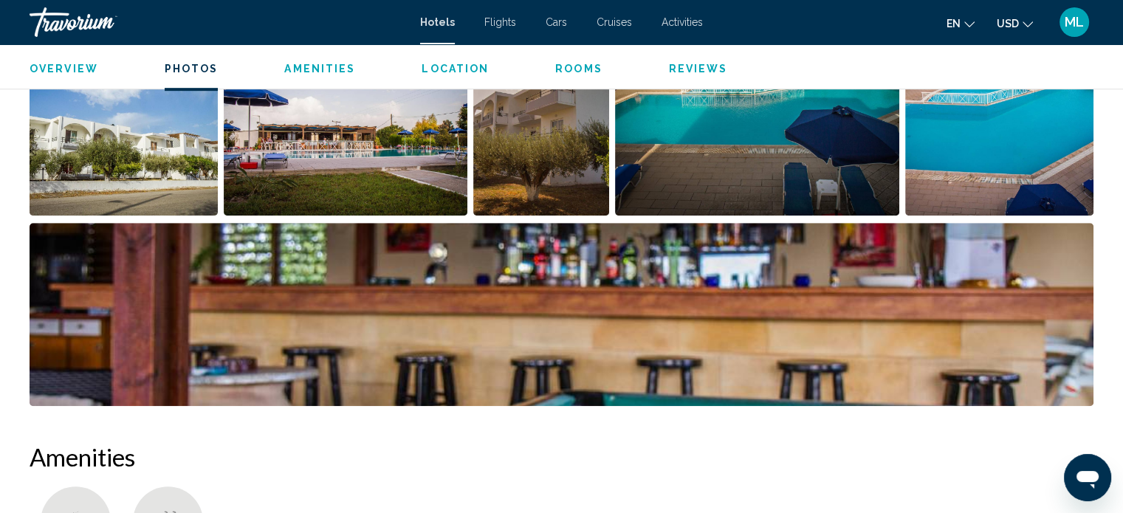
scroll to position [693, 0]
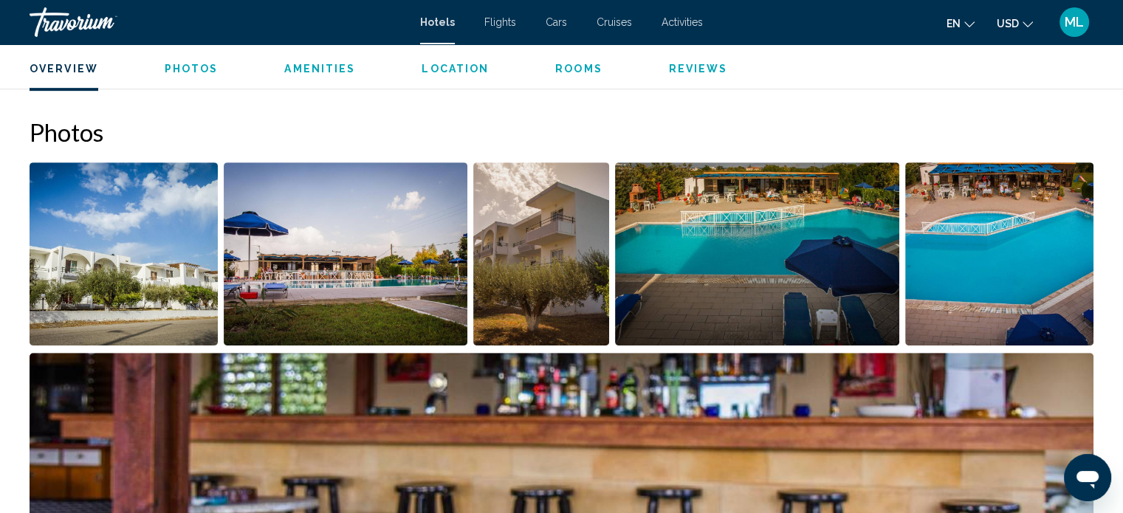
click at [107, 236] on img "Open full-screen image slider" at bounding box center [124, 253] width 188 height 183
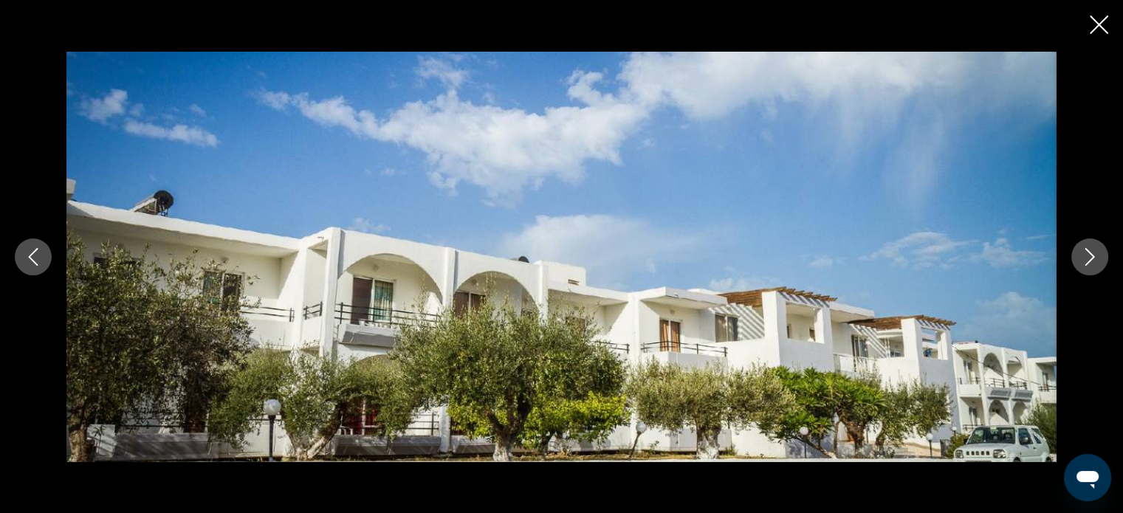
click at [1097, 258] on icon "Next image" at bounding box center [1090, 257] width 18 height 18
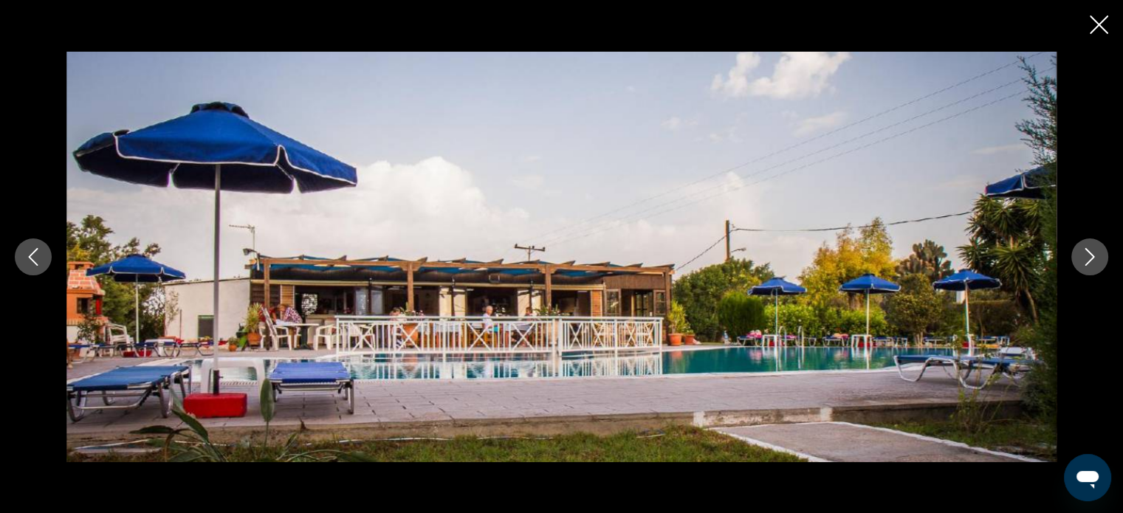
click at [1097, 258] on icon "Next image" at bounding box center [1090, 257] width 18 height 18
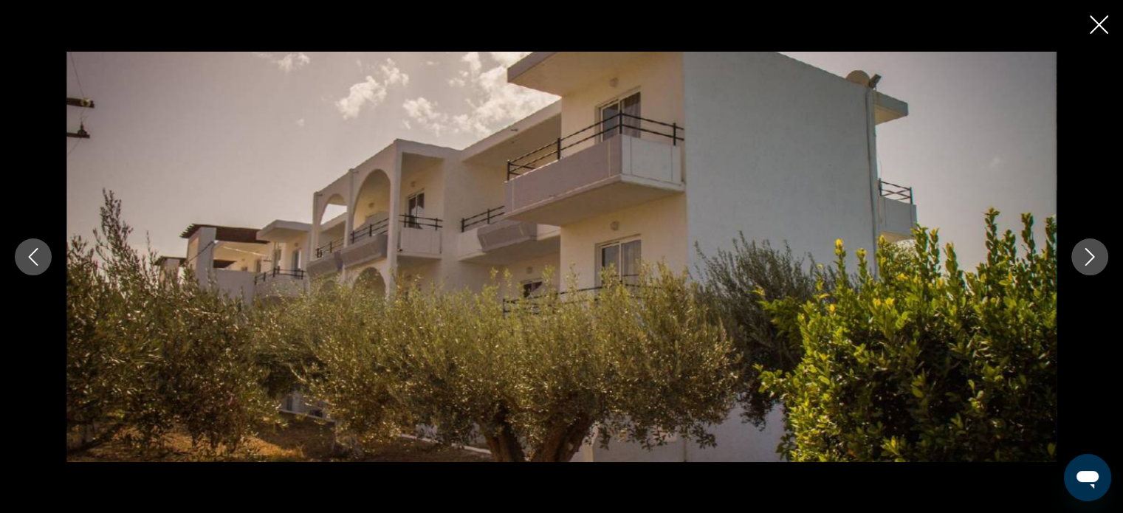
click at [1097, 258] on icon "Next image" at bounding box center [1090, 257] width 18 height 18
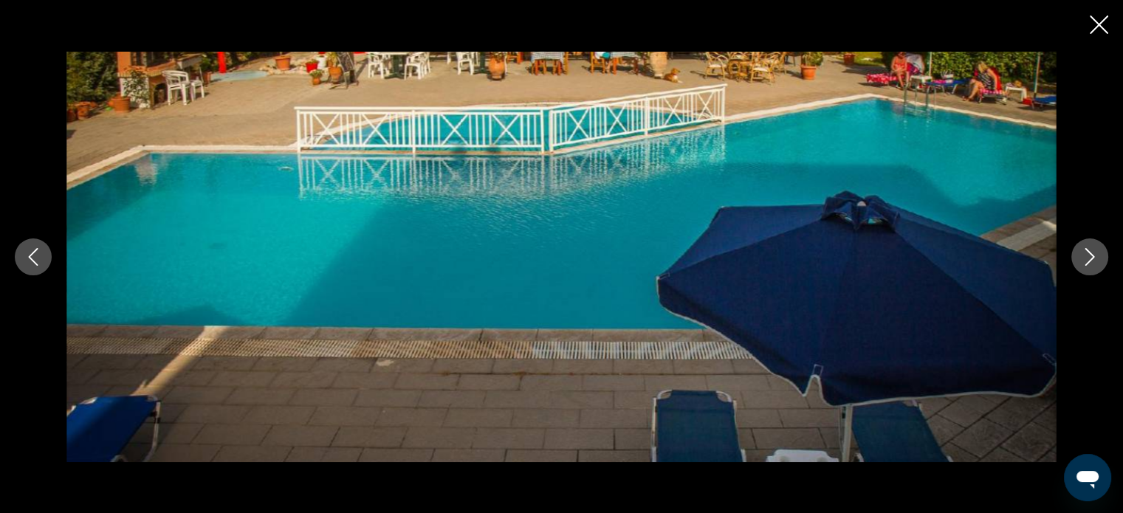
click at [1097, 258] on icon "Next image" at bounding box center [1090, 257] width 18 height 18
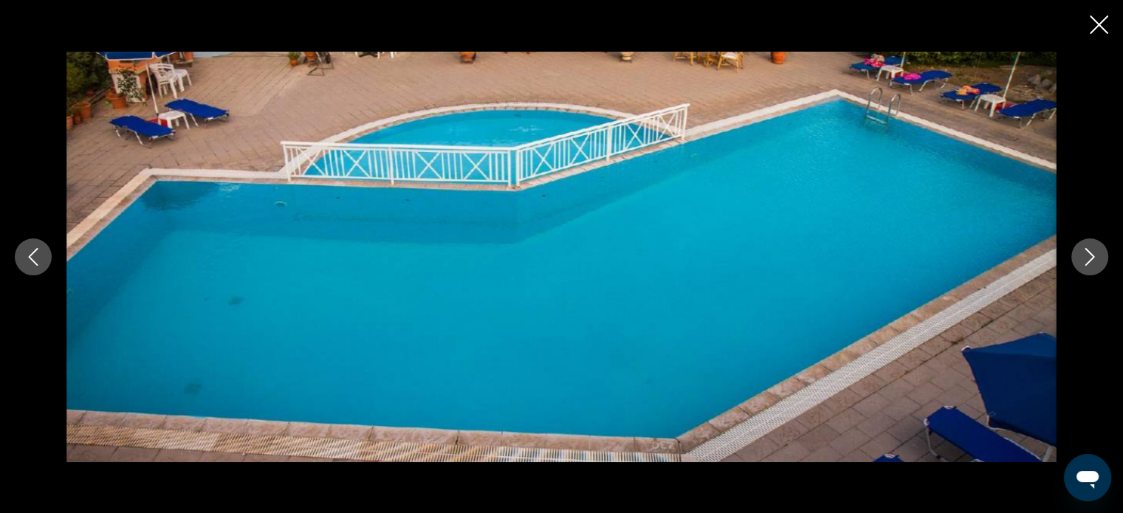
click at [1097, 258] on icon "Next image" at bounding box center [1090, 257] width 18 height 18
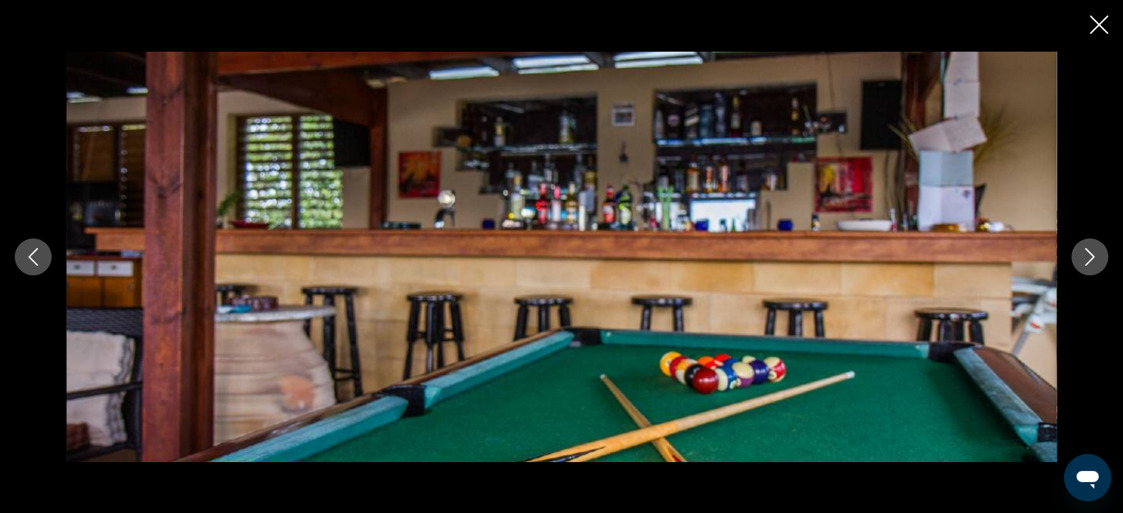
click at [1097, 258] on icon "Next image" at bounding box center [1090, 257] width 18 height 18
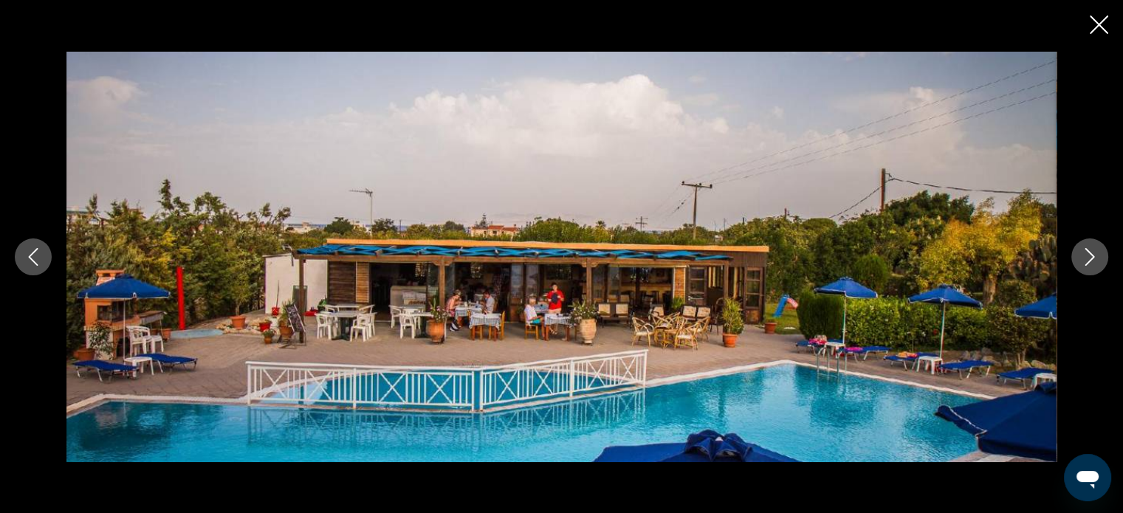
click at [1097, 258] on icon "Next image" at bounding box center [1090, 257] width 18 height 18
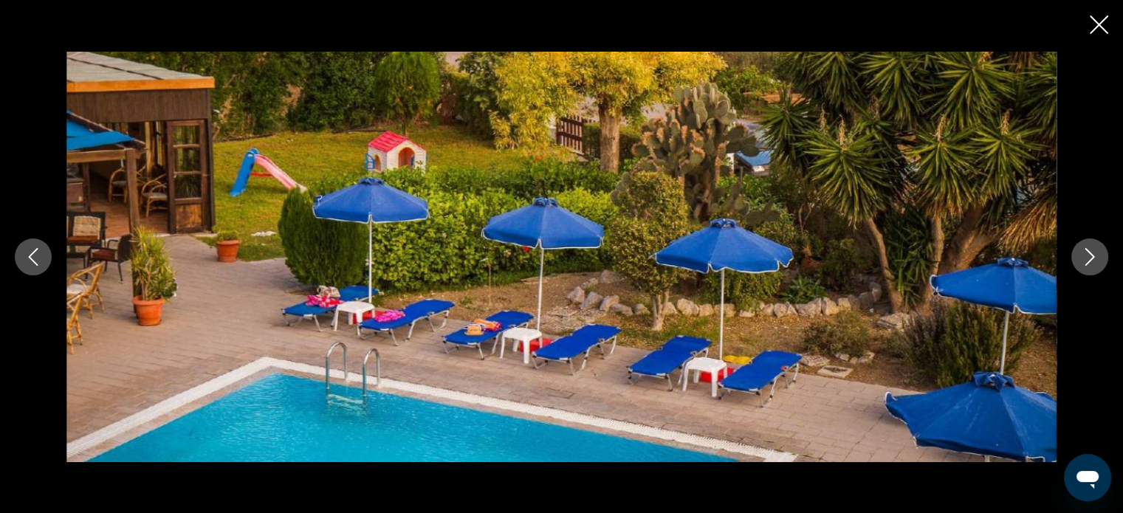
click at [1095, 31] on icon "Close slideshow" at bounding box center [1099, 25] width 18 height 18
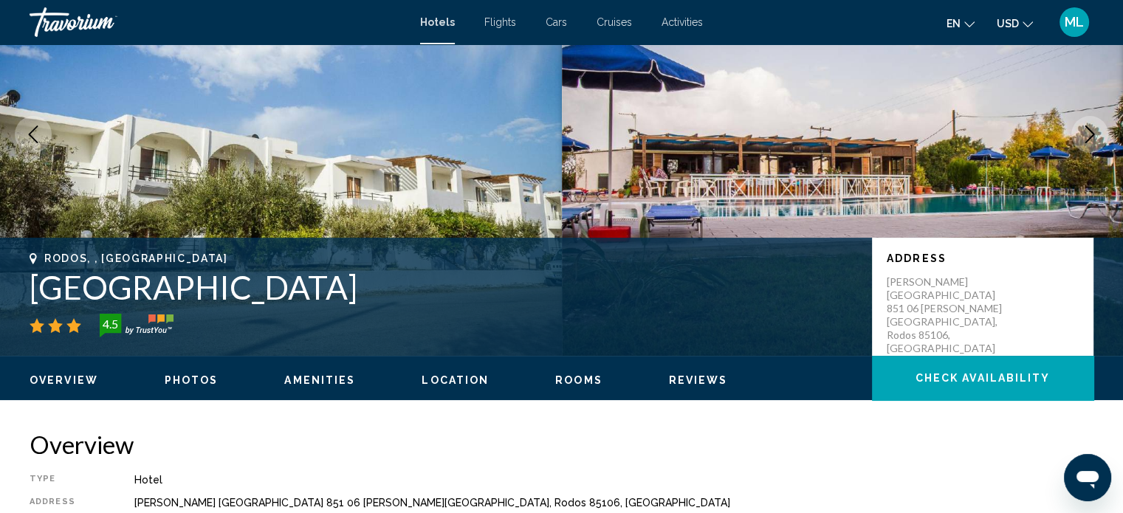
scroll to position [0, 0]
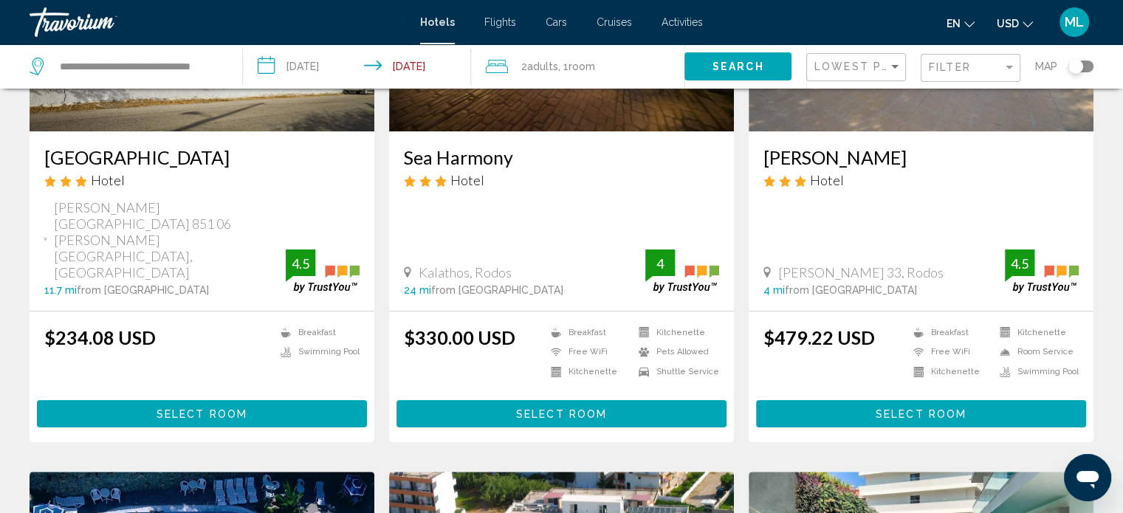
scroll to position [248, 0]
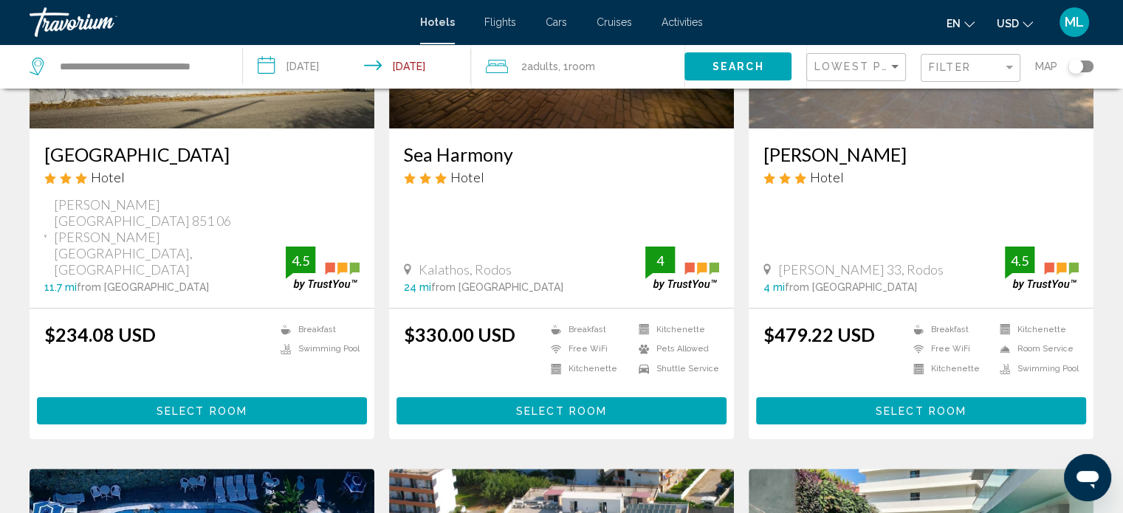
click at [196, 221] on span "Theologos Rhodes Greece 851 06 Theologos Rhodes, Rodos" at bounding box center [170, 236] width 232 height 81
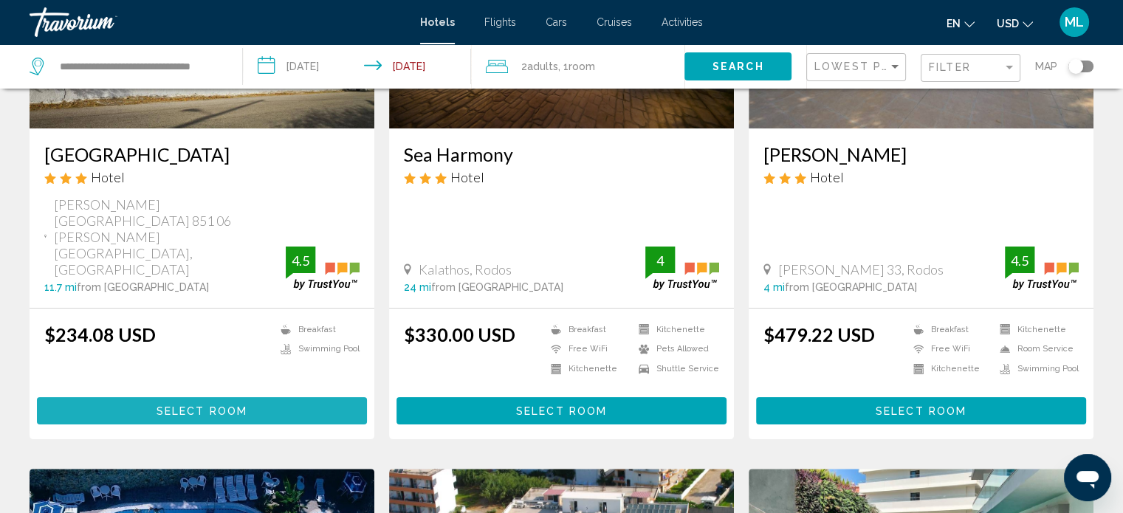
click at [198, 405] on span "Select Room" at bounding box center [202, 411] width 91 height 12
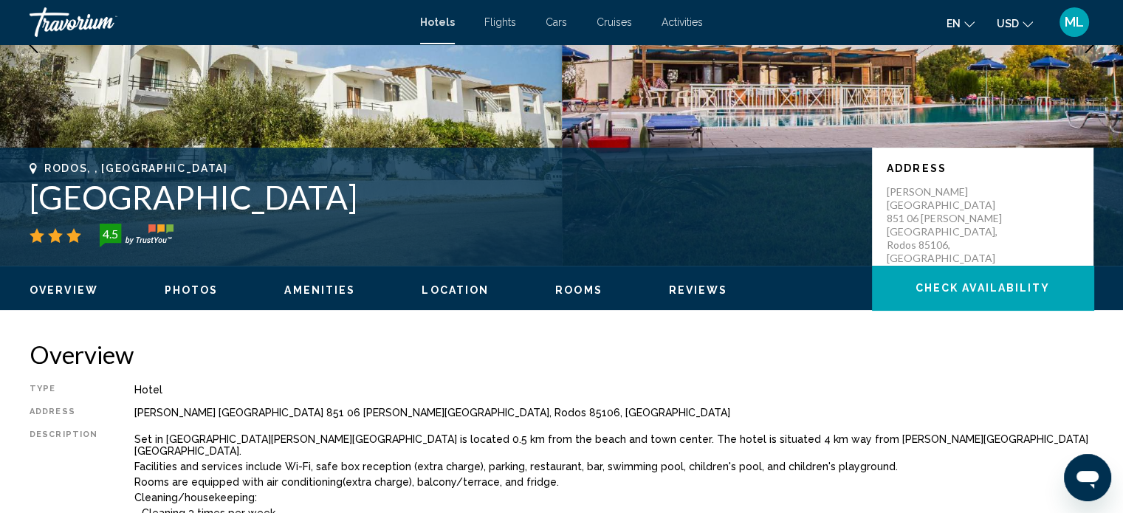
scroll to position [224, 0]
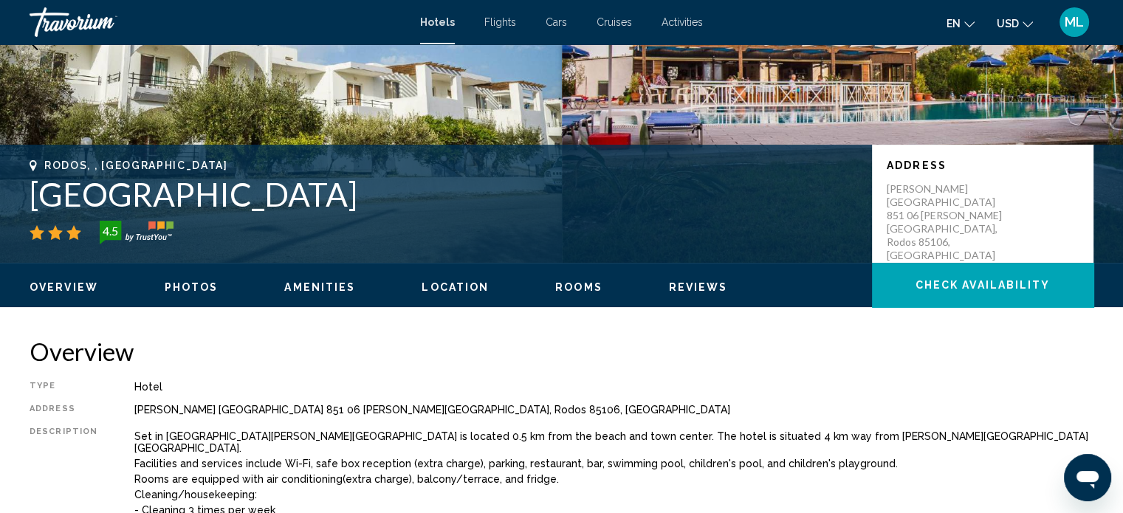
click at [181, 290] on span "Photos" at bounding box center [192, 287] width 54 height 12
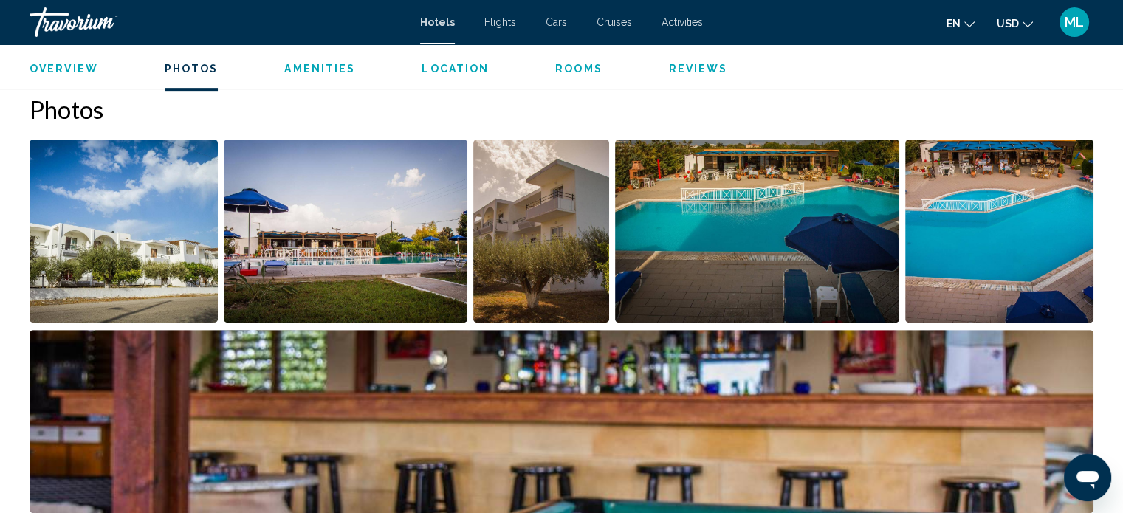
scroll to position [721, 0]
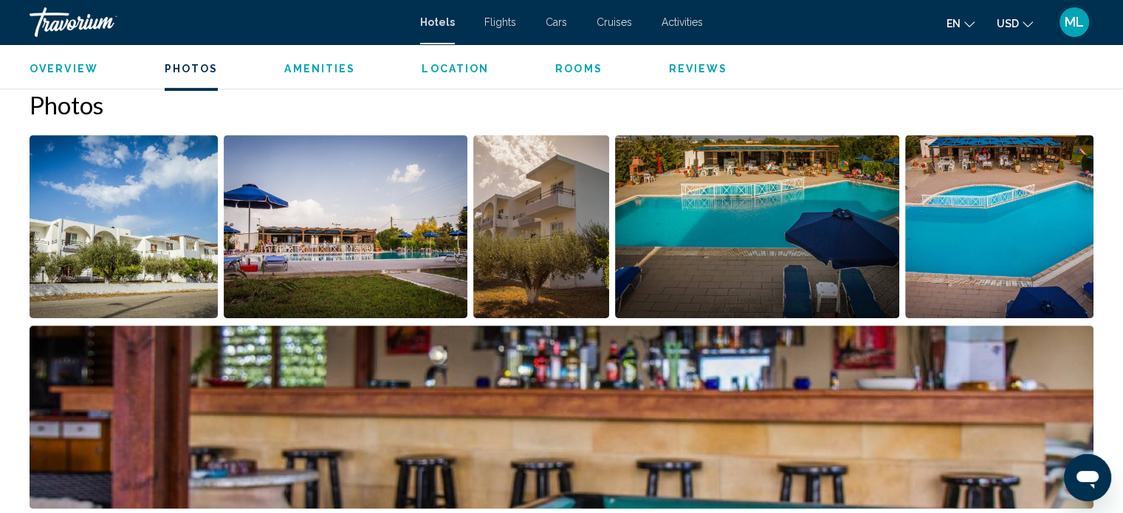
click at [690, 59] on ul "Overview Photos Amenities Location Rooms Reviews Check Availability" at bounding box center [562, 67] width 1064 height 16
click at [702, 72] on span "Reviews" at bounding box center [698, 69] width 59 height 12
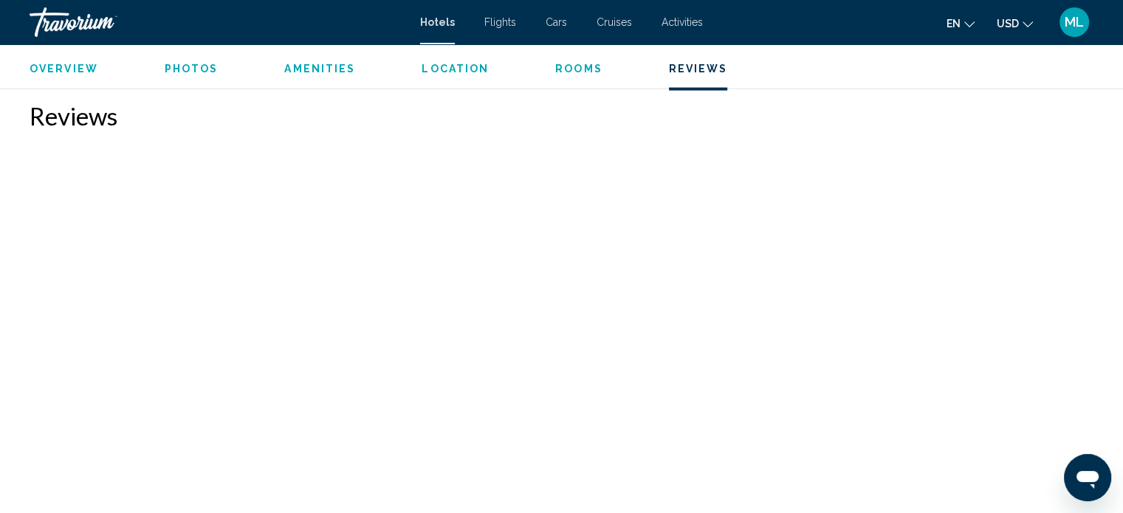
scroll to position [2969, 0]
click at [559, 69] on span "Rooms" at bounding box center [578, 69] width 47 height 12
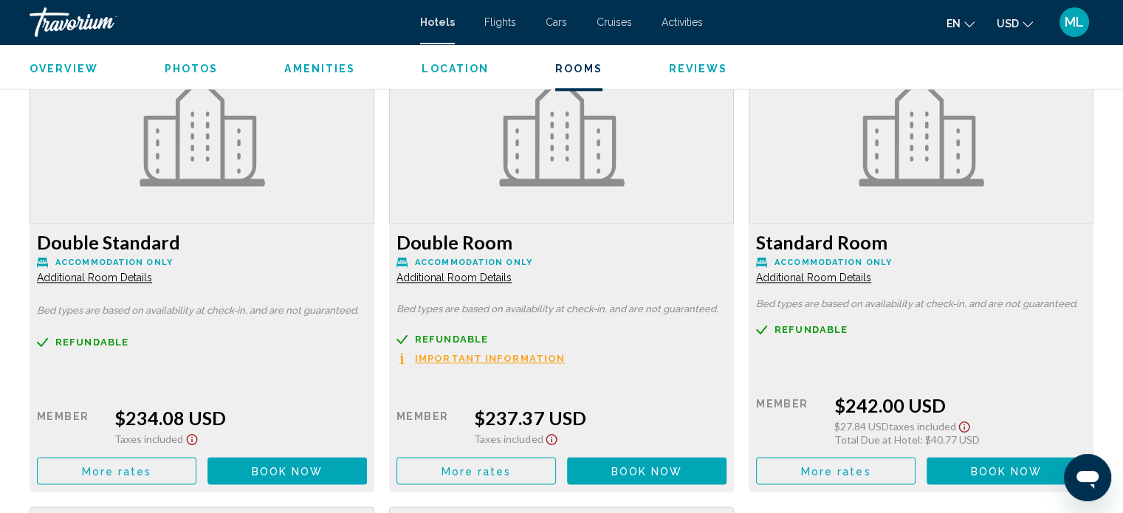
scroll to position [2053, 0]
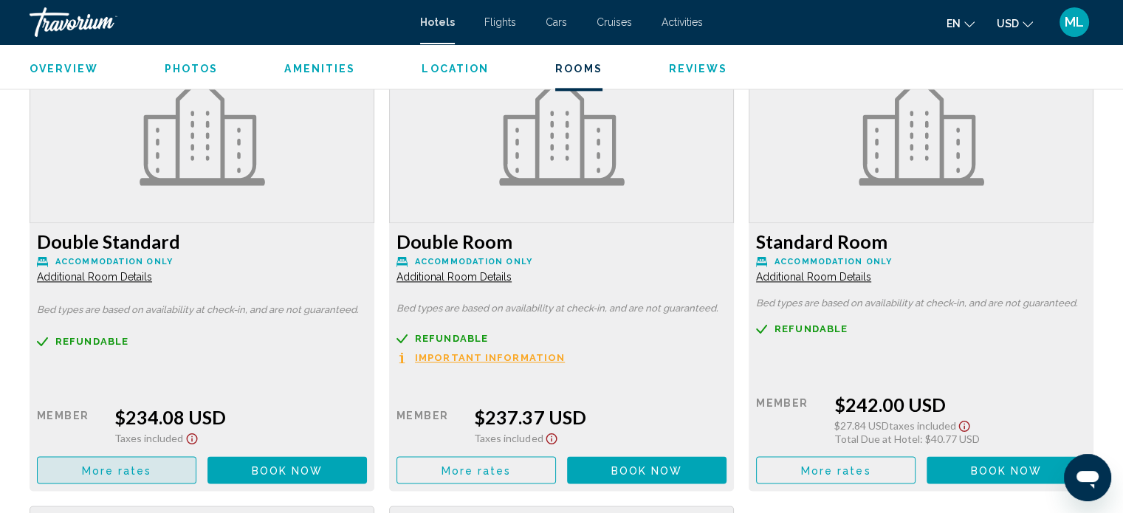
click at [171, 467] on button "More rates" at bounding box center [117, 469] width 160 height 27
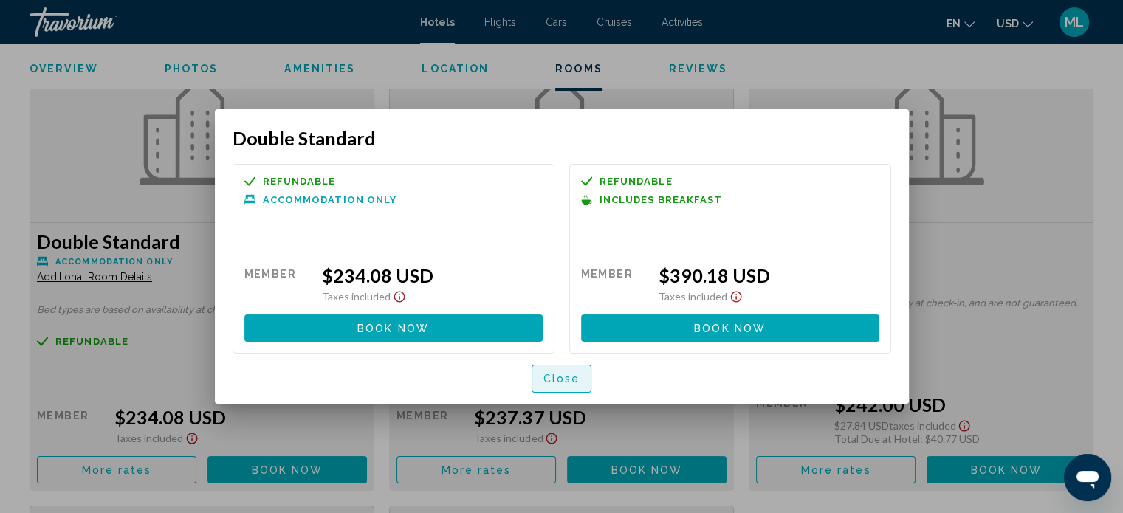
click at [552, 367] on button "Close" at bounding box center [562, 378] width 61 height 27
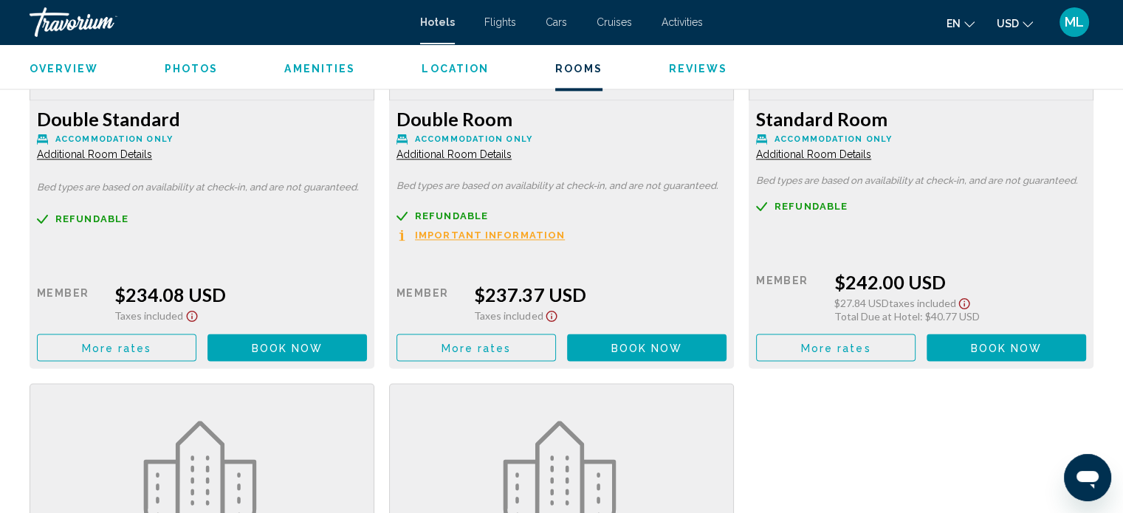
scroll to position [2171, 0]
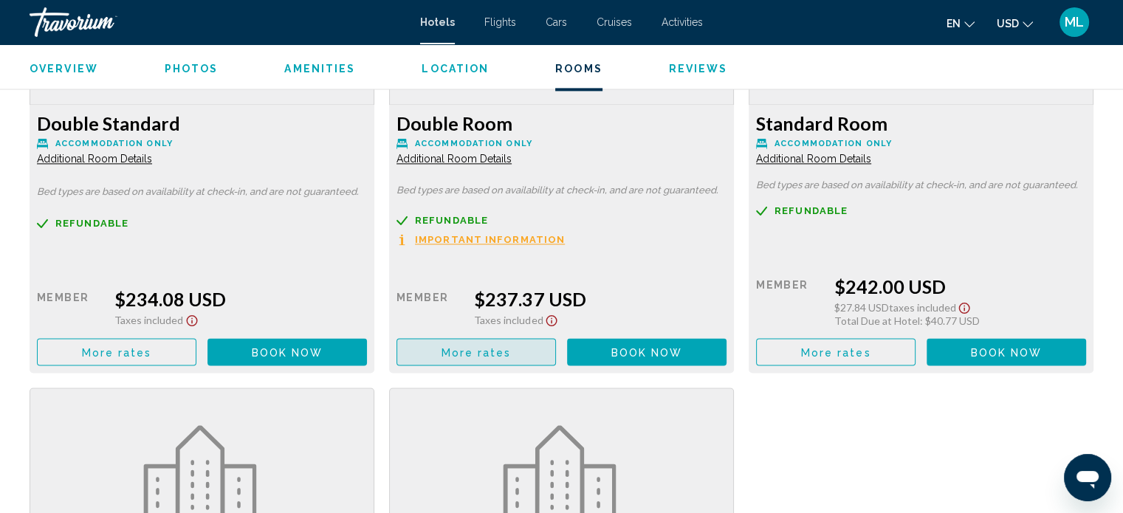
click at [515, 345] on button "More rates" at bounding box center [477, 351] width 160 height 27
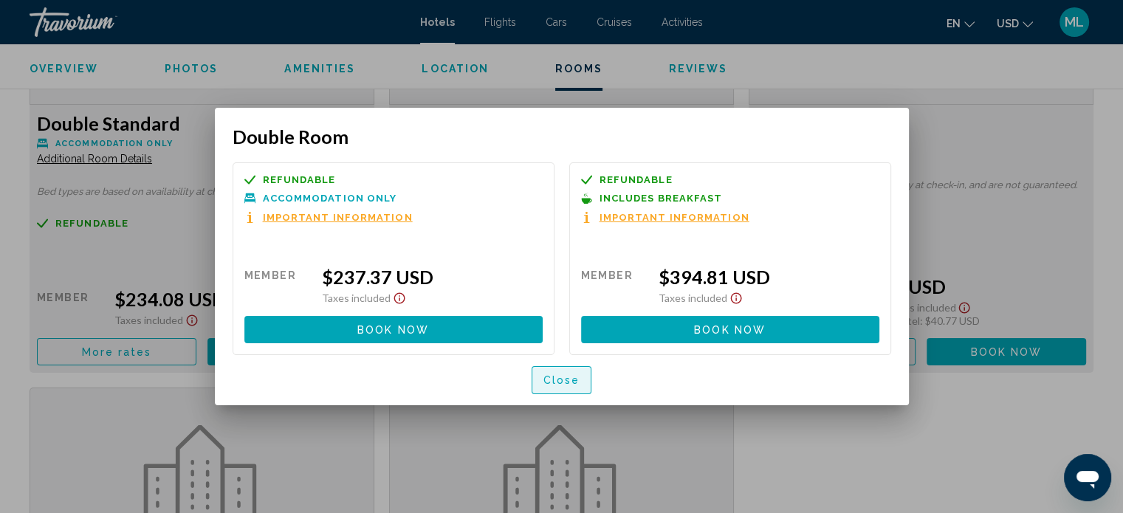
click at [586, 388] on button "Close" at bounding box center [562, 379] width 61 height 27
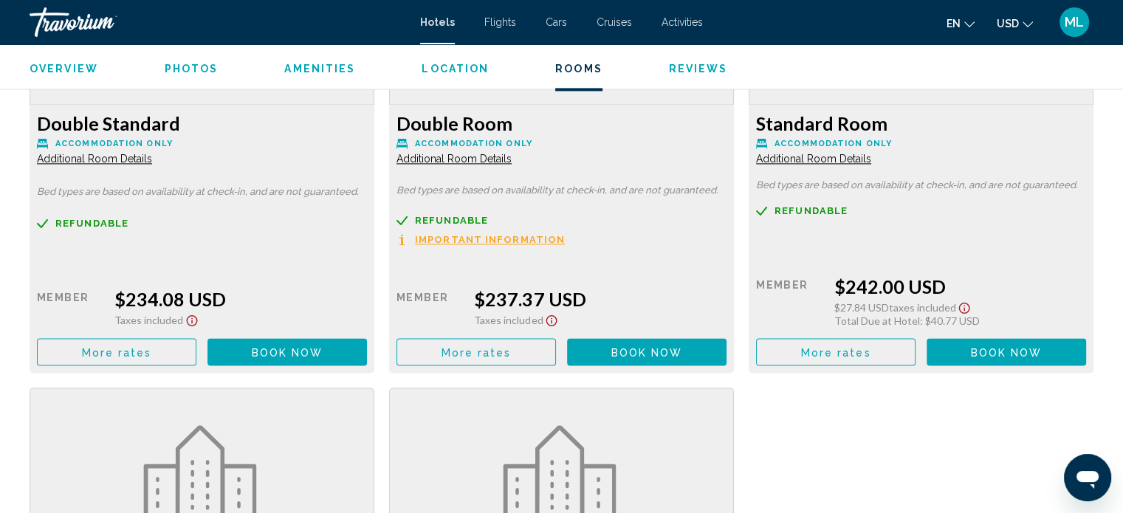
click at [152, 356] on span "More rates" at bounding box center [117, 352] width 70 height 12
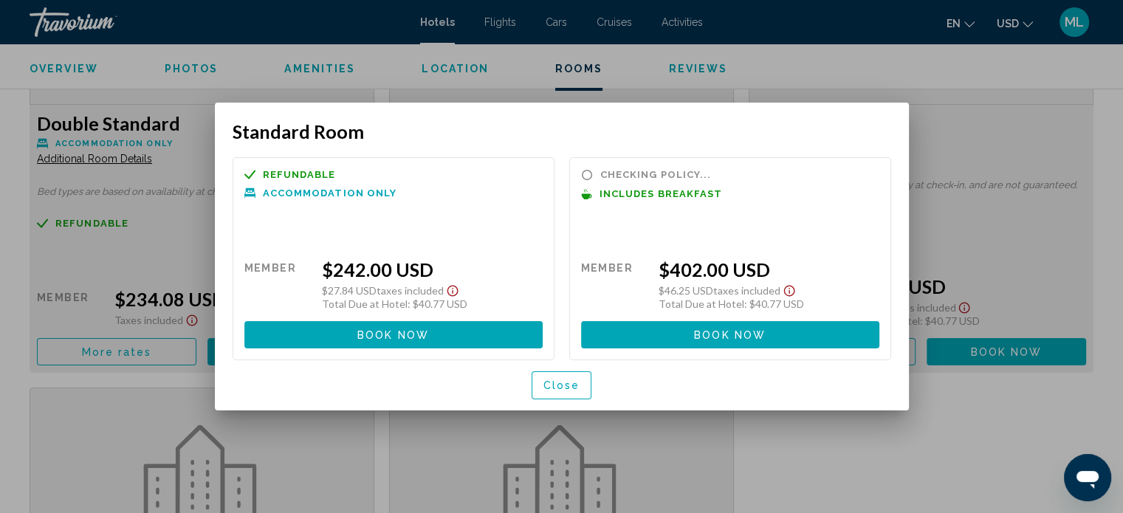
scroll to position [0, 0]
click at [542, 383] on button "Close" at bounding box center [562, 384] width 61 height 27
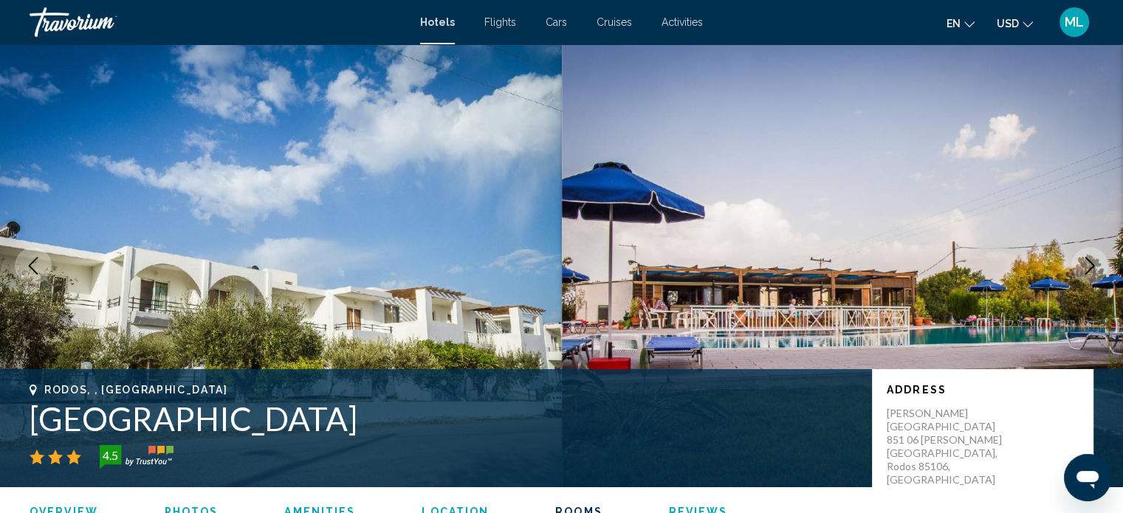
scroll to position [2171, 0]
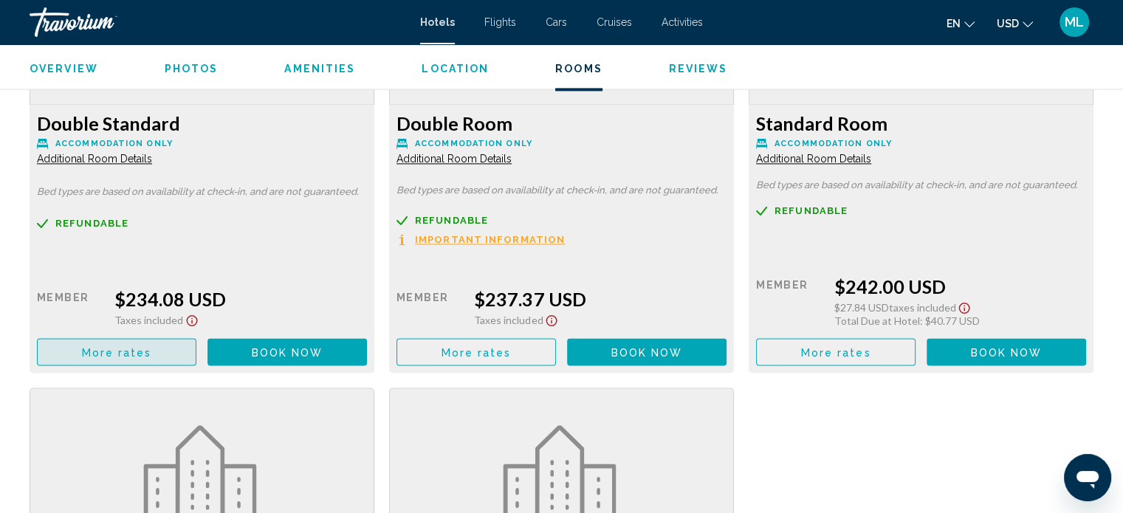
click at [143, 346] on span "More rates" at bounding box center [117, 352] width 70 height 12
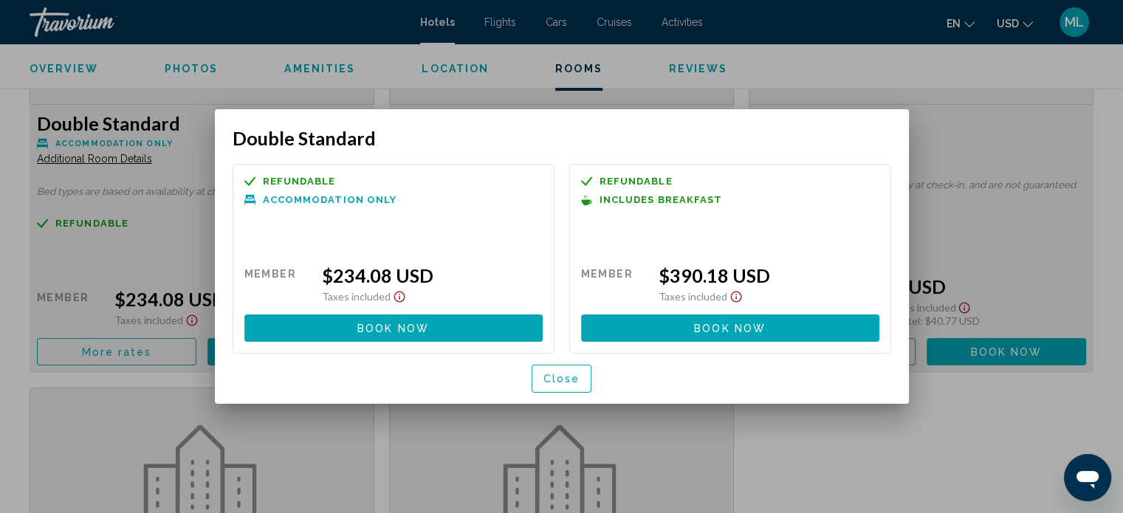
click at [570, 375] on span "Close" at bounding box center [562, 380] width 37 height 12
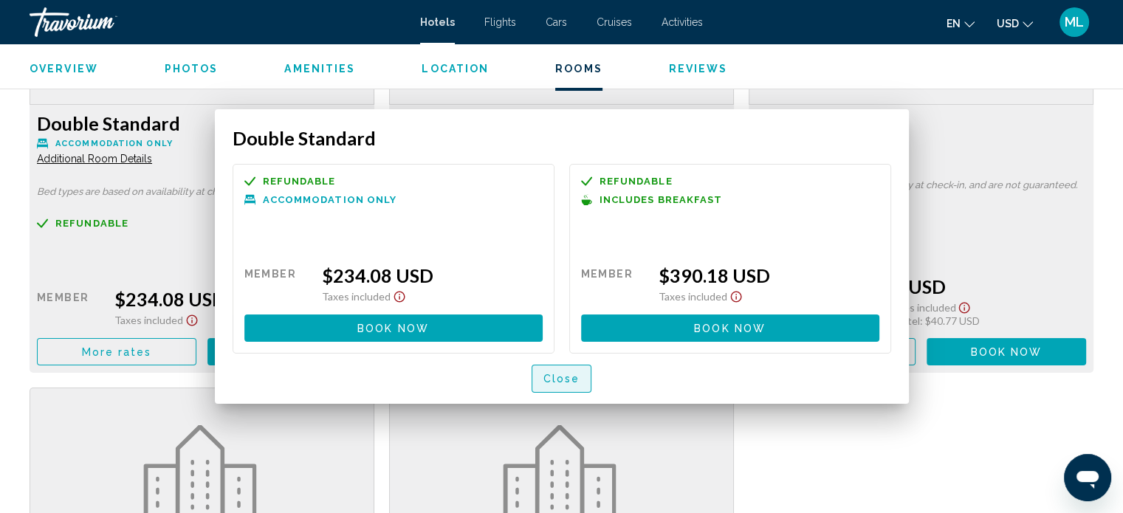
scroll to position [2171, 0]
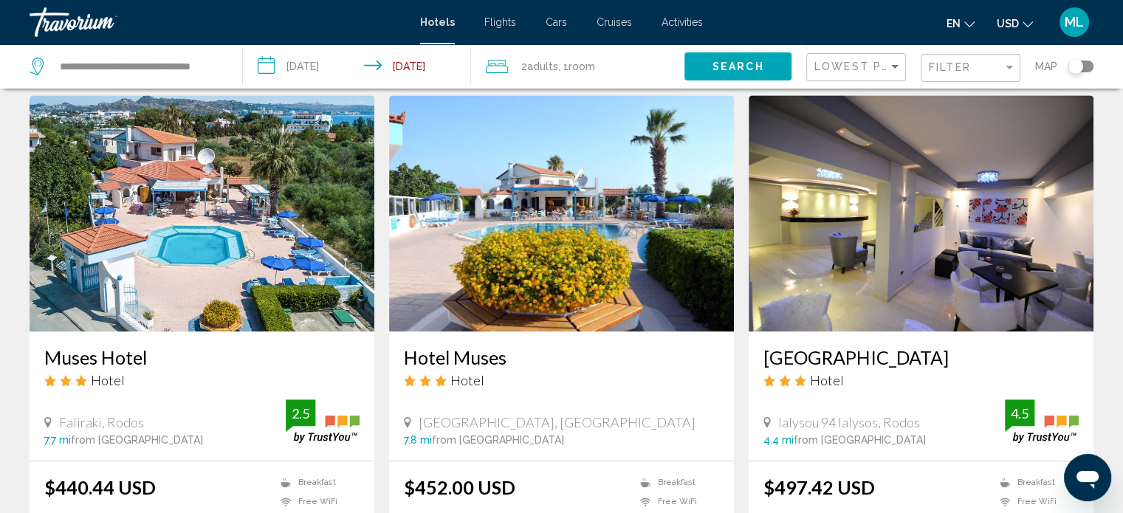
scroll to position [1701, 0]
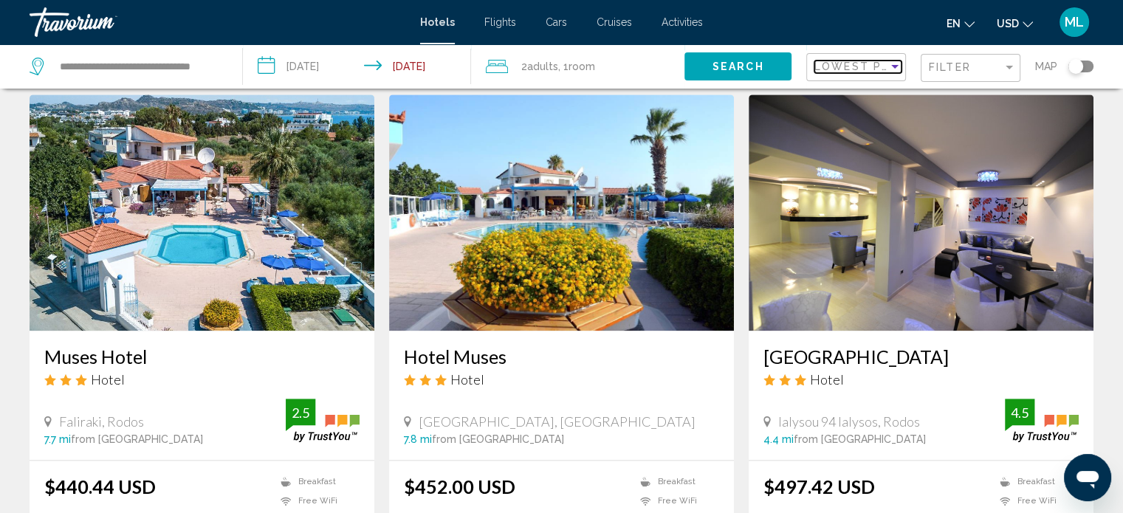
click at [867, 69] on span "Lowest Price" at bounding box center [862, 67] width 95 height 12
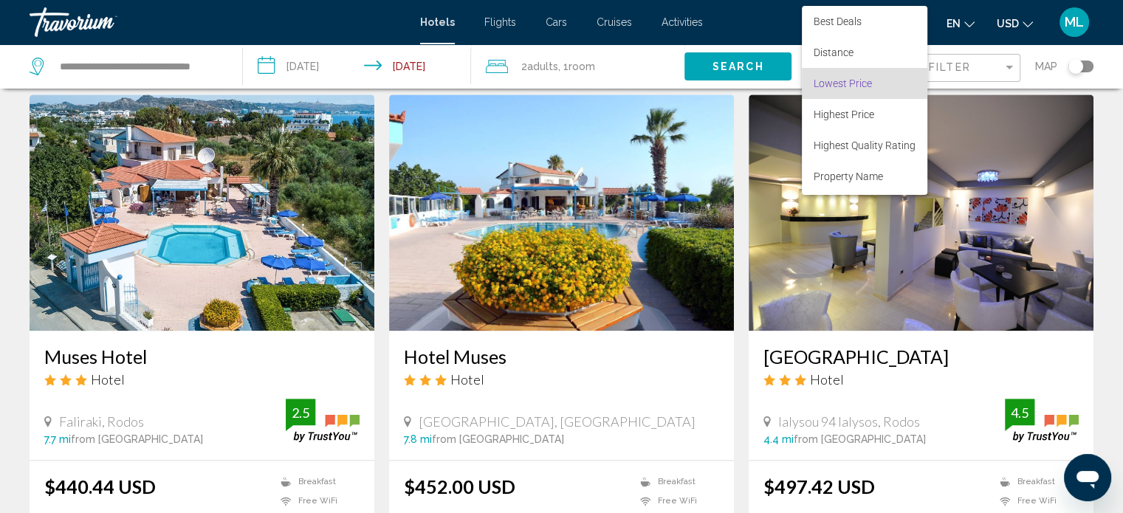
scroll to position [17, 0]
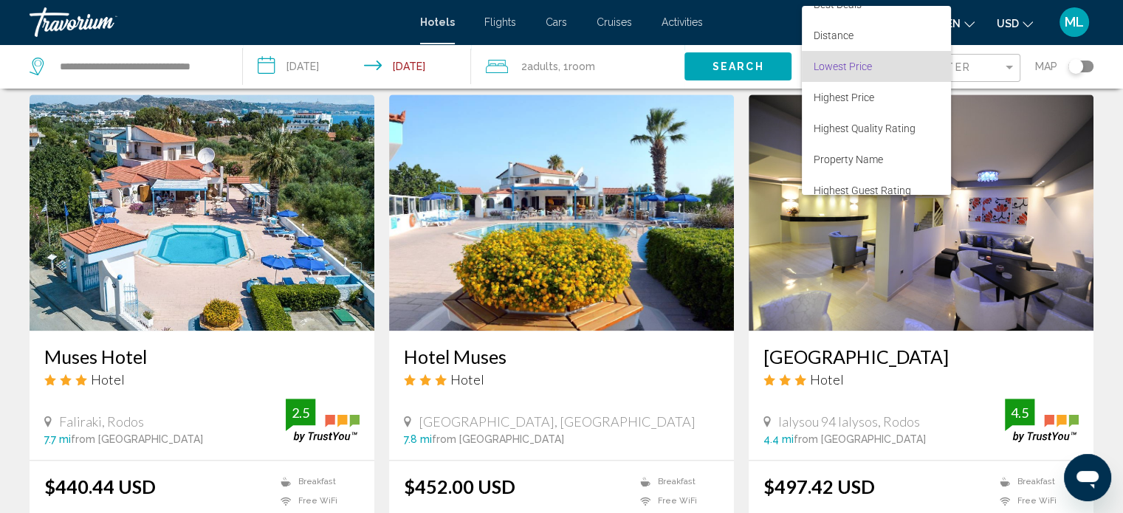
click at [1111, 252] on div at bounding box center [561, 256] width 1123 height 513
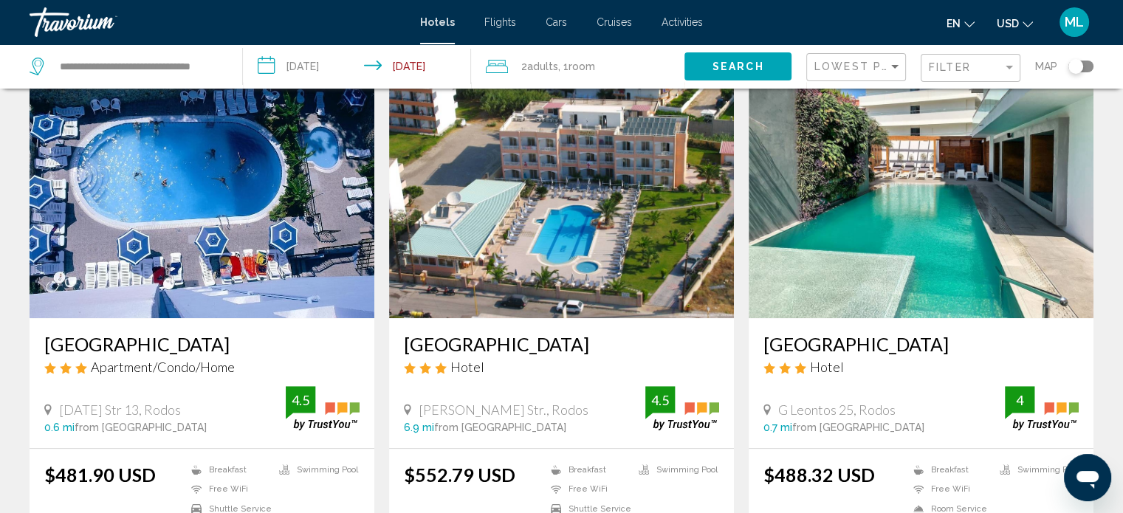
scroll to position [649, 0]
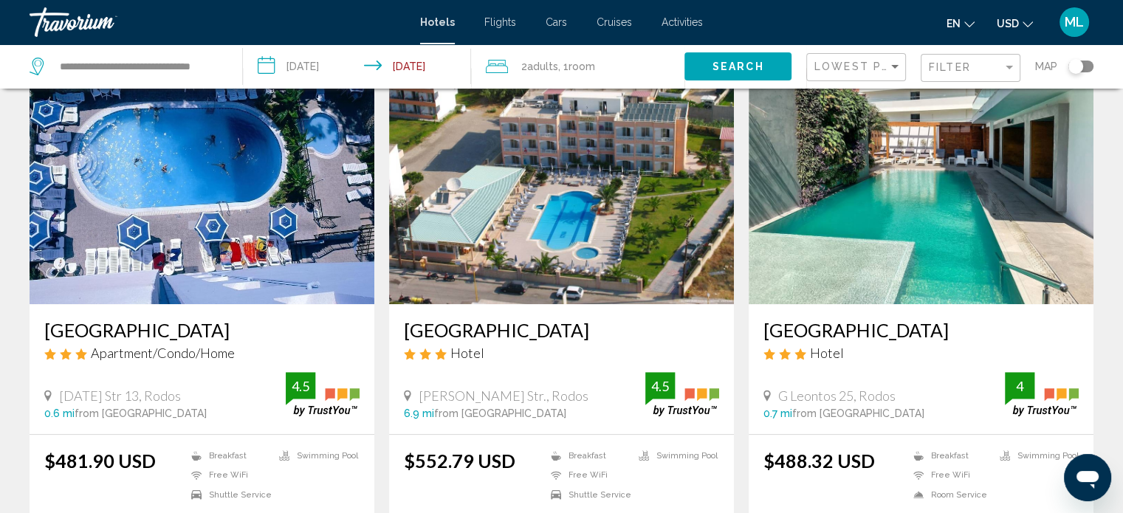
click at [951, 199] on img "Main content" at bounding box center [921, 186] width 345 height 236
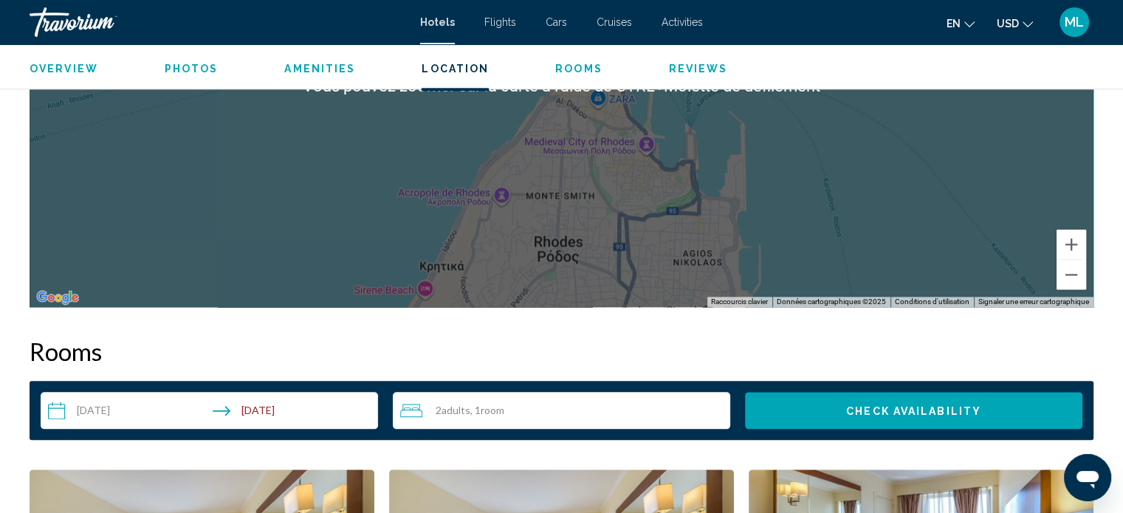
scroll to position [1622, 0]
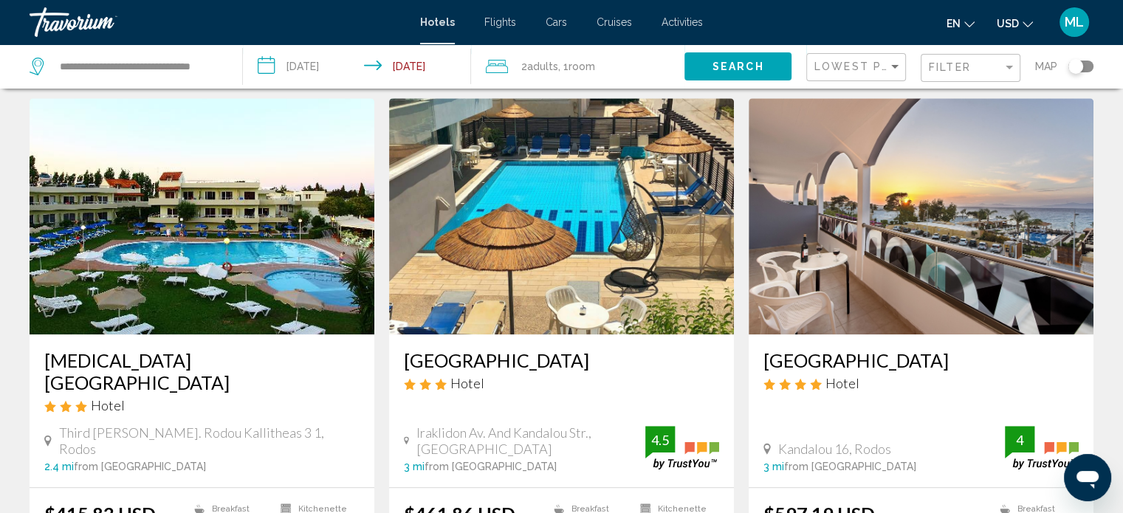
scroll to position [1148, 0]
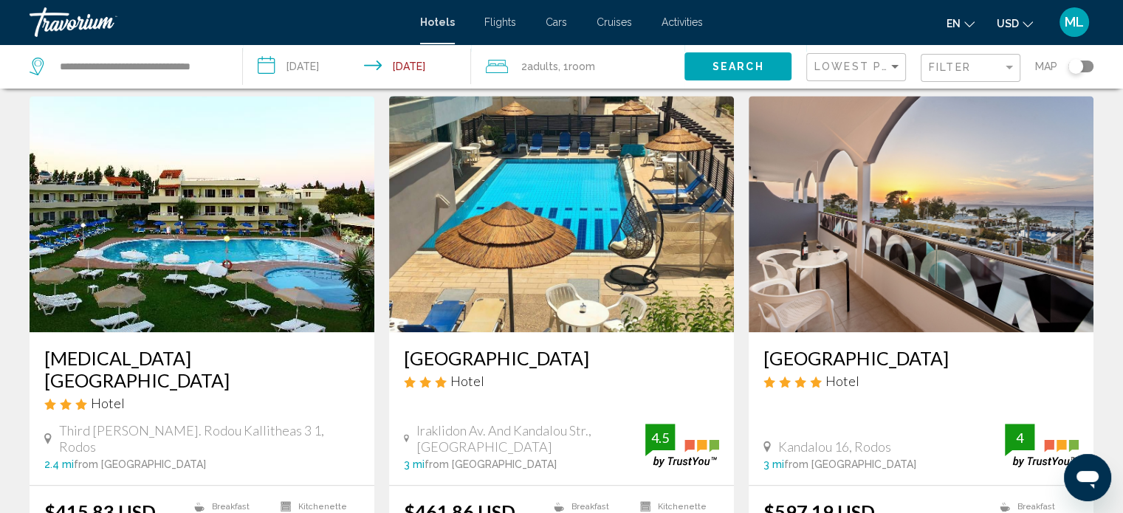
click at [98, 347] on h3 "Amira Hotel" at bounding box center [201, 369] width 315 height 44
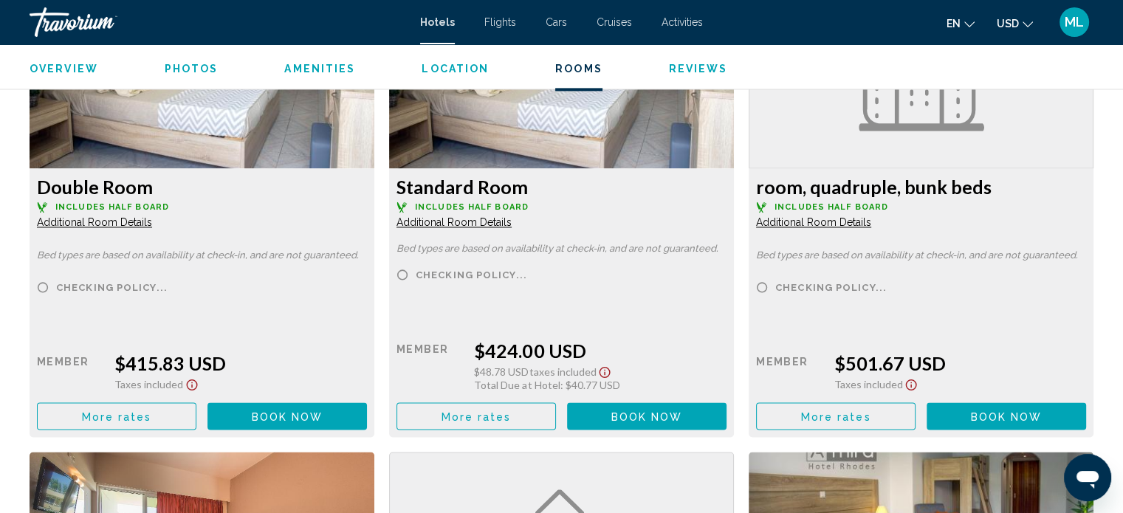
scroll to position [2077, 0]
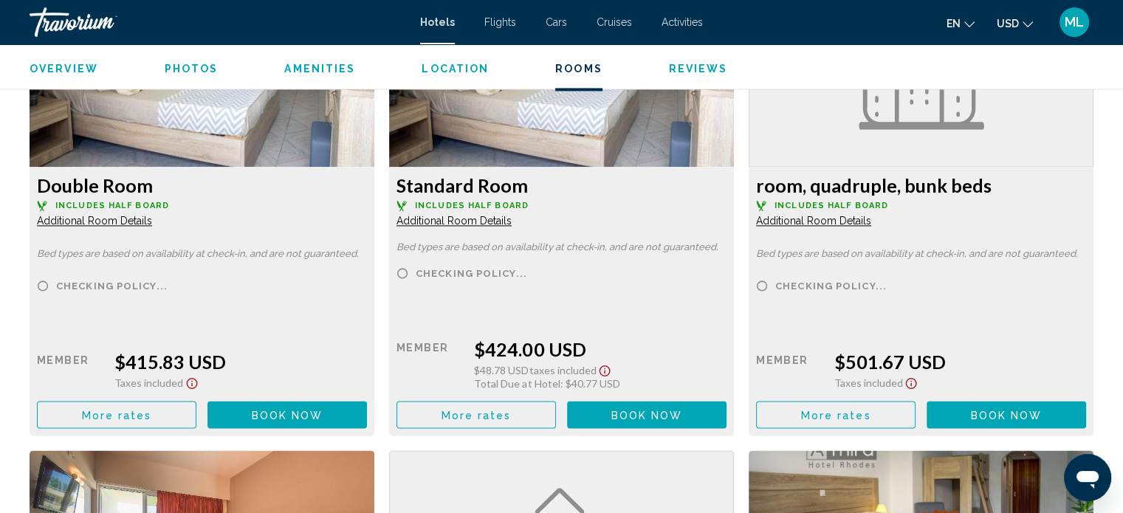
click at [134, 408] on span "More rates" at bounding box center [117, 414] width 70 height 12
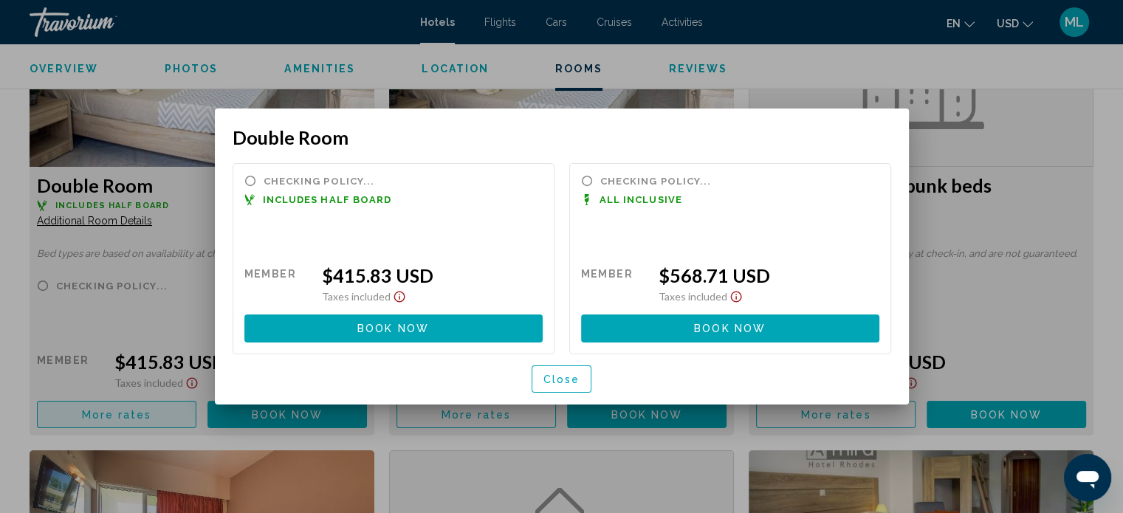
scroll to position [0, 0]
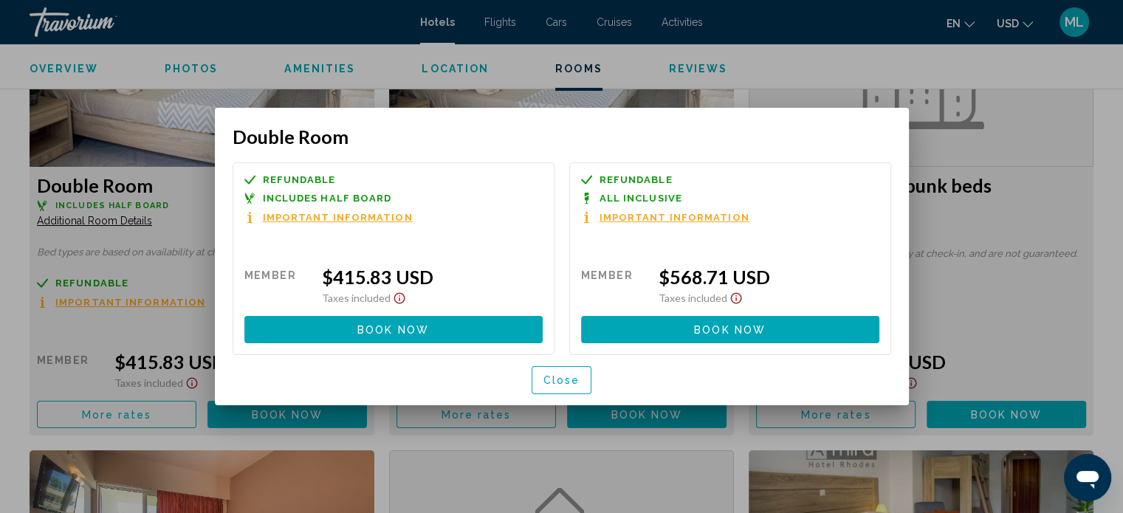
click at [518, 140] on h3 "Double Room" at bounding box center [562, 137] width 659 height 22
click at [565, 380] on span "Close" at bounding box center [562, 381] width 37 height 12
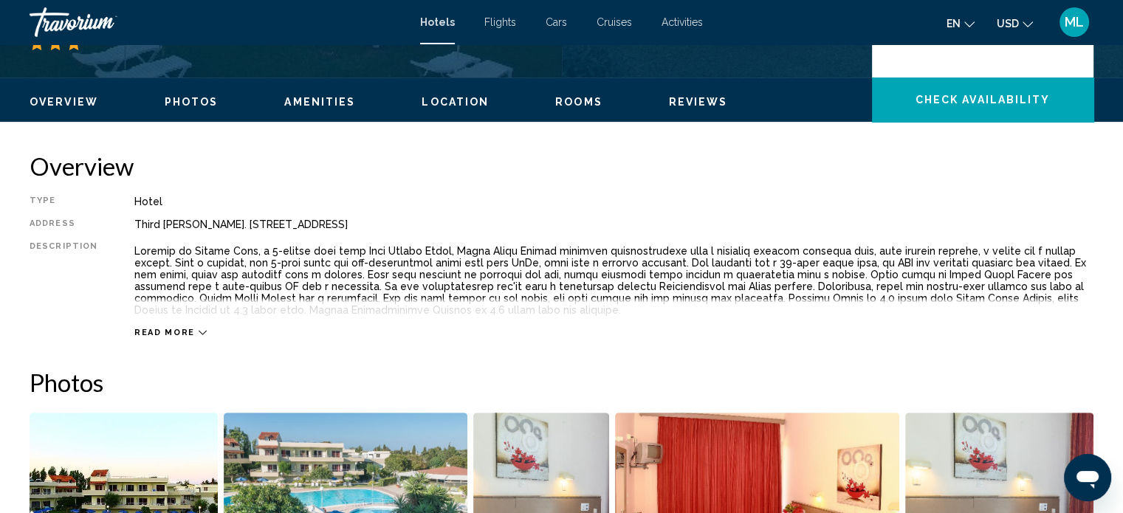
scroll to position [411, 0]
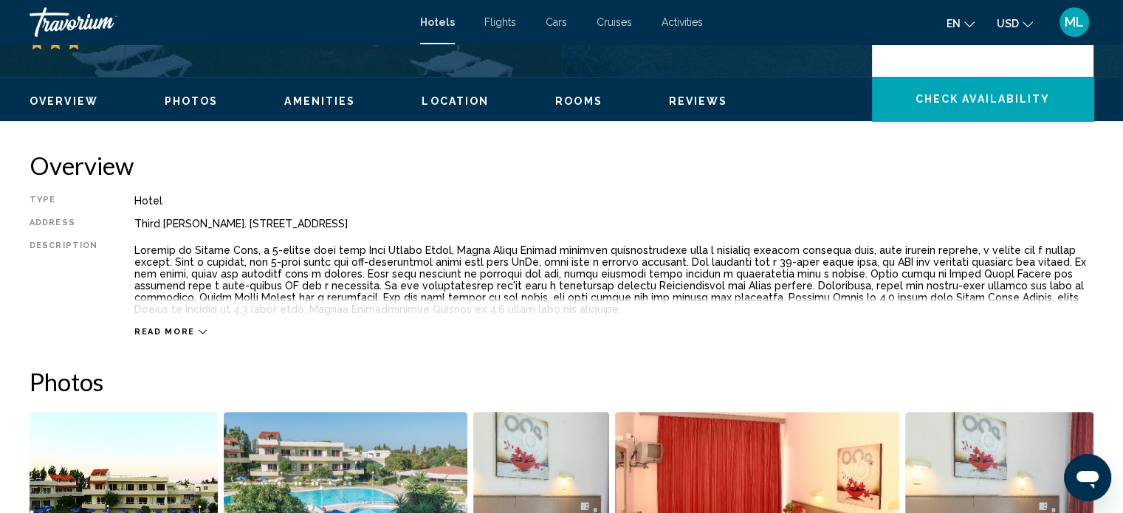
click at [165, 332] on span "Read more" at bounding box center [164, 332] width 61 height 10
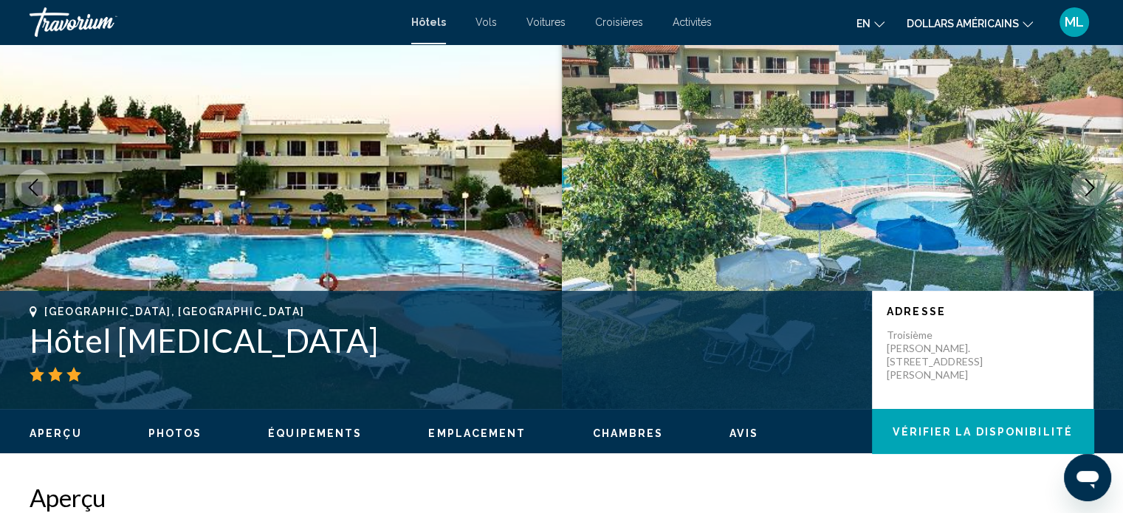
scroll to position [0, 0]
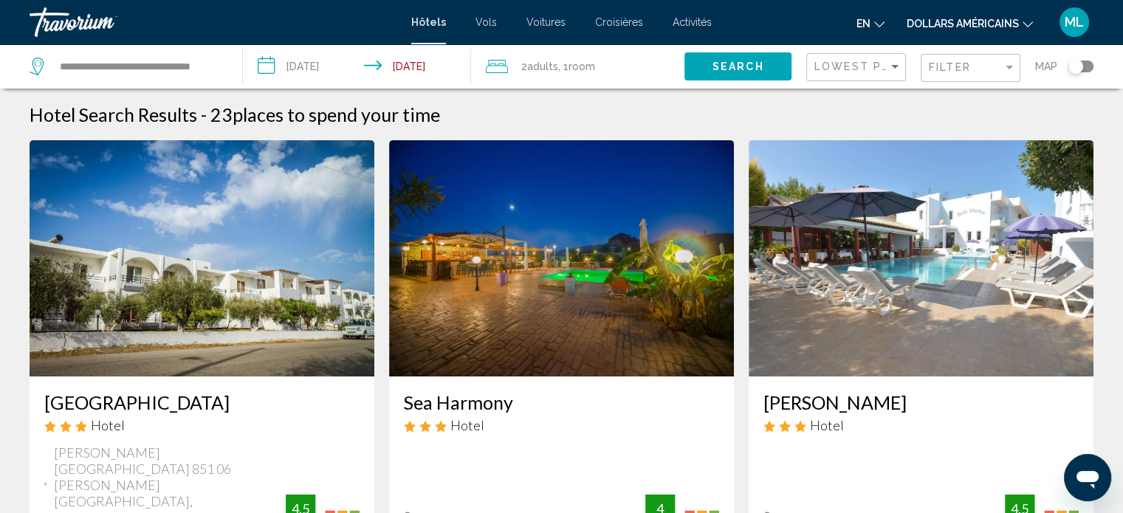
click at [515, 112] on div "Hotel Search Results - 23 places to spend your time" at bounding box center [562, 114] width 1064 height 22
click at [940, 69] on span "Filter" at bounding box center [950, 67] width 42 height 12
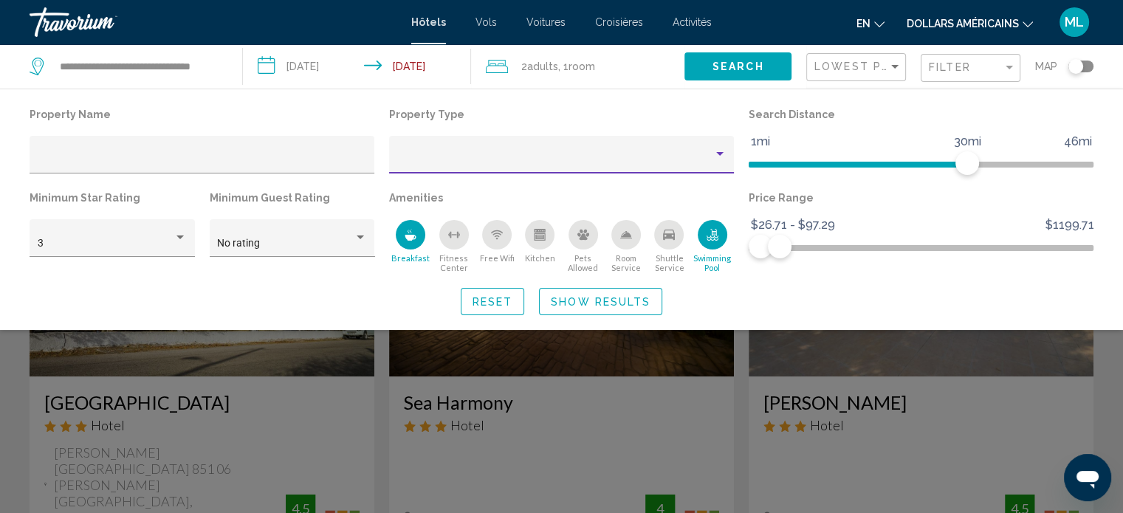
click at [558, 157] on div "Property type" at bounding box center [555, 160] width 316 height 12
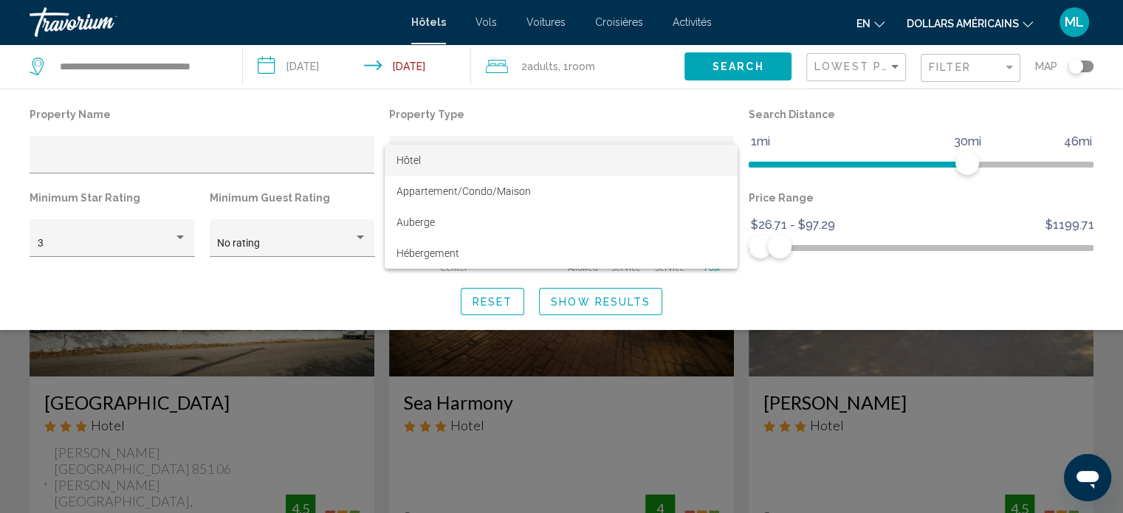
click at [343, 237] on div at bounding box center [561, 256] width 1123 height 513
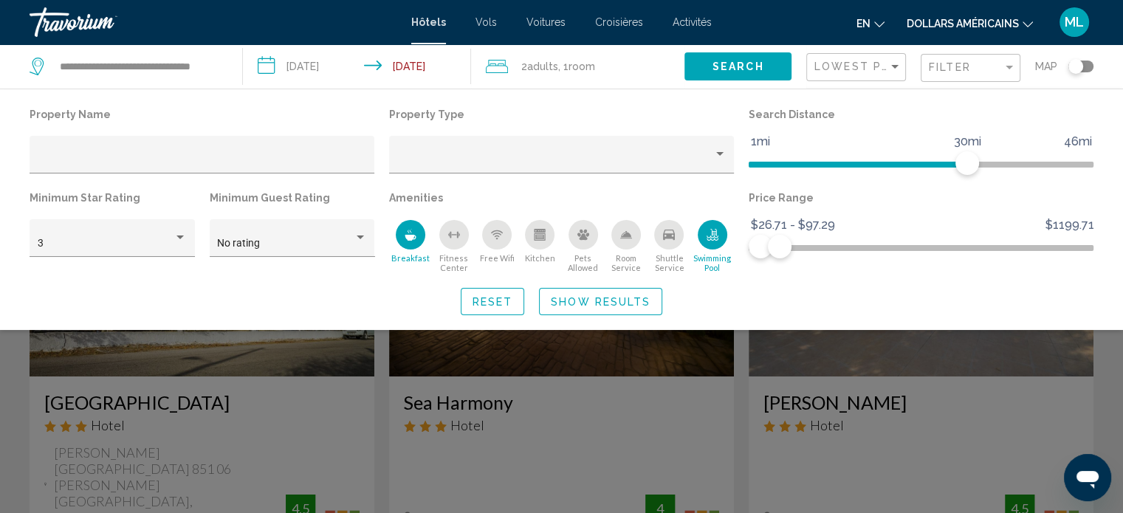
click at [343, 237] on div "No rating" at bounding box center [292, 242] width 150 height 30
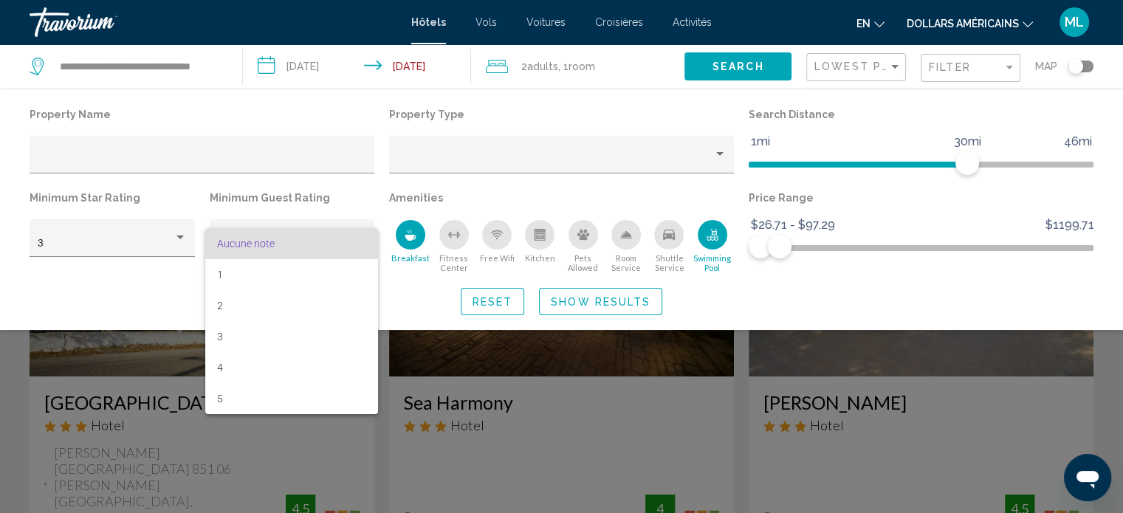
click at [629, 297] on div at bounding box center [561, 256] width 1123 height 513
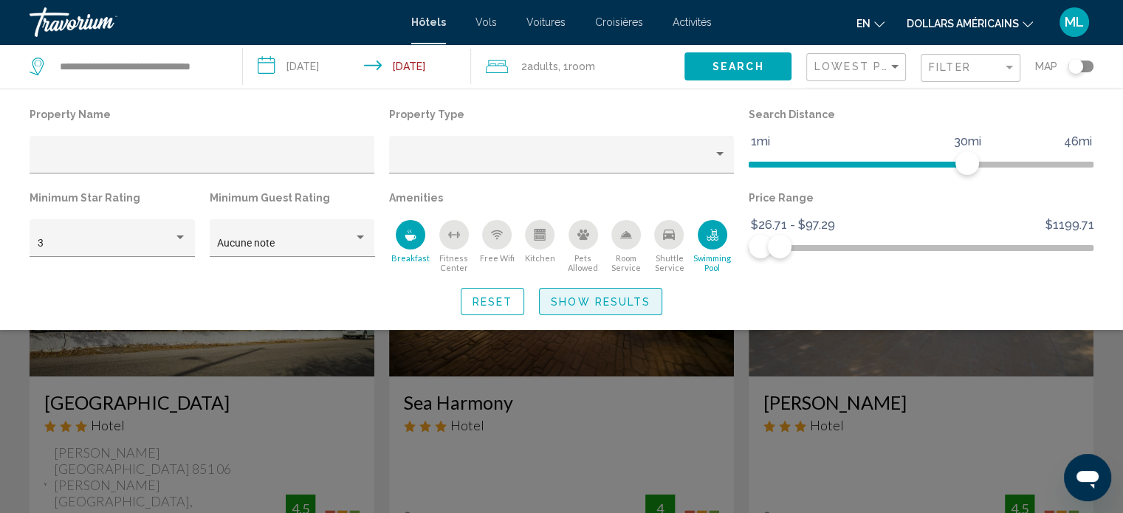
click at [629, 297] on span "Show Results" at bounding box center [601, 302] width 100 height 12
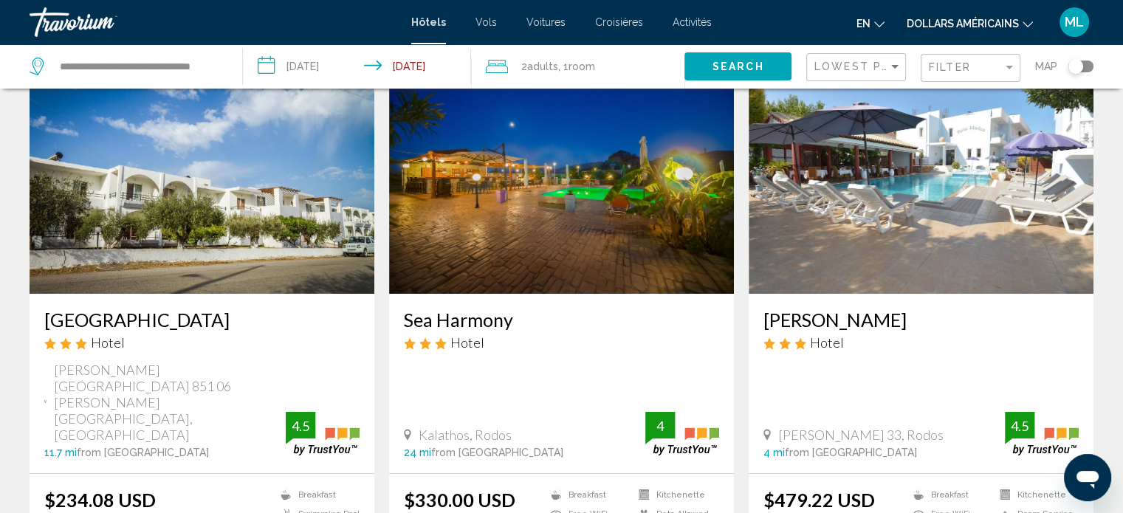
scroll to position [83, 0]
click at [783, 275] on img "Contenu principal" at bounding box center [921, 176] width 345 height 236
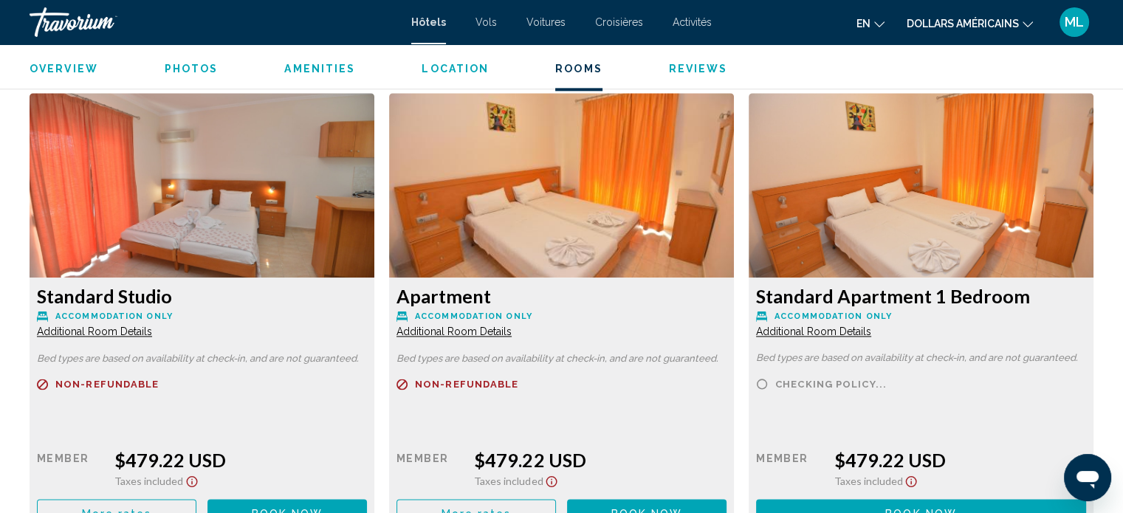
scroll to position [1977, 0]
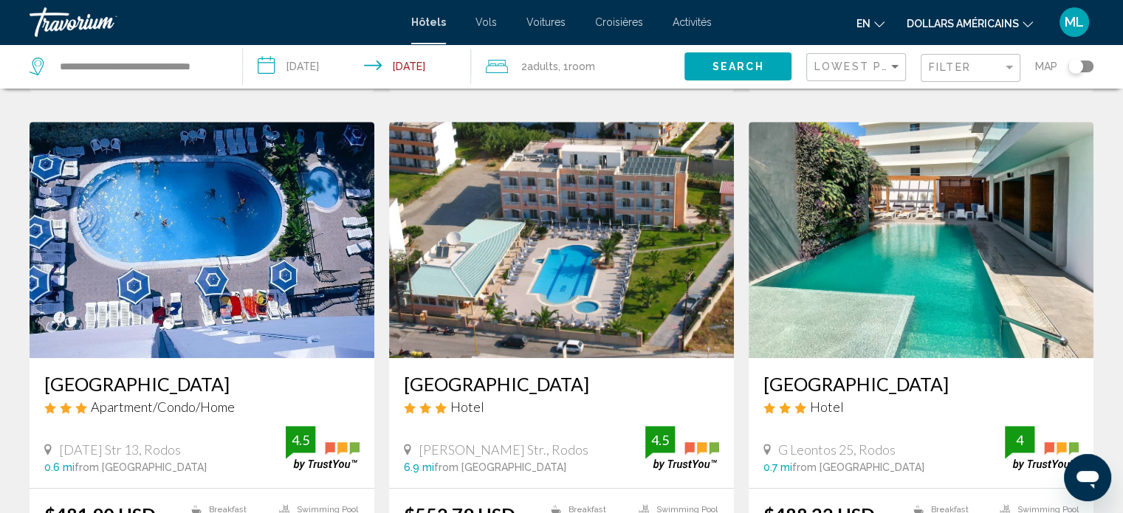
scroll to position [596, 0]
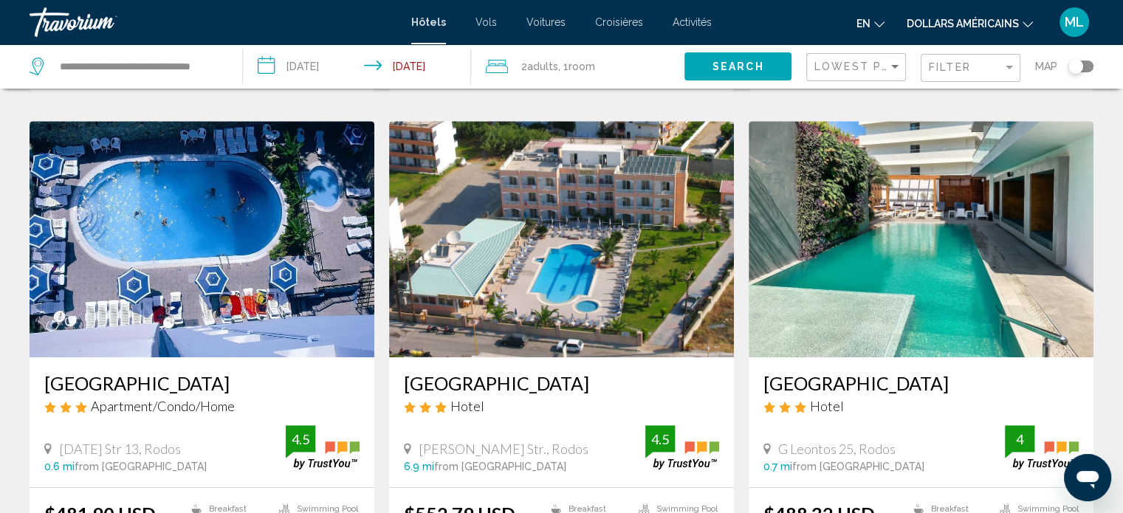
click at [259, 228] on img "Contenu principal" at bounding box center [202, 239] width 345 height 236
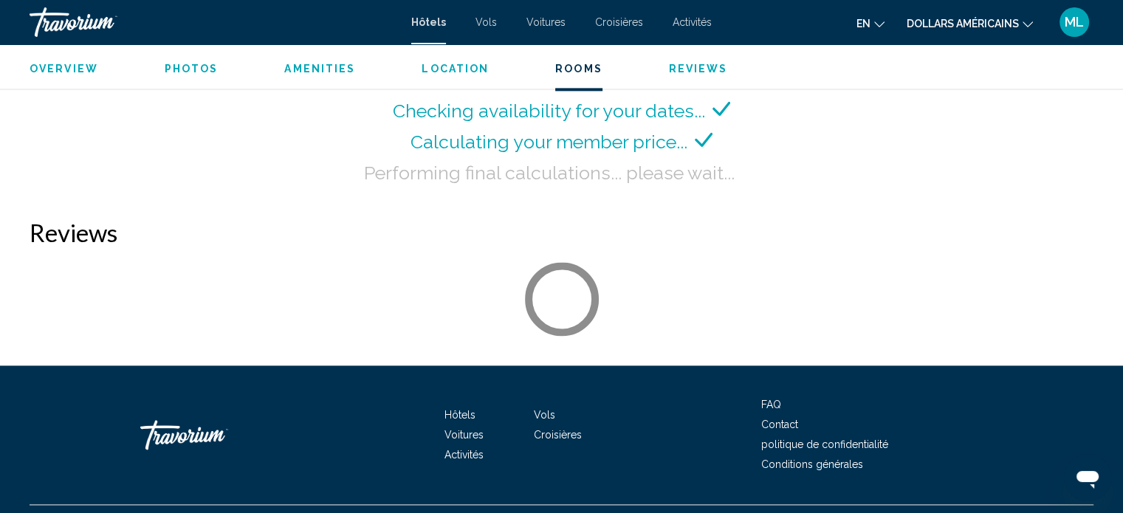
scroll to position [2086, 0]
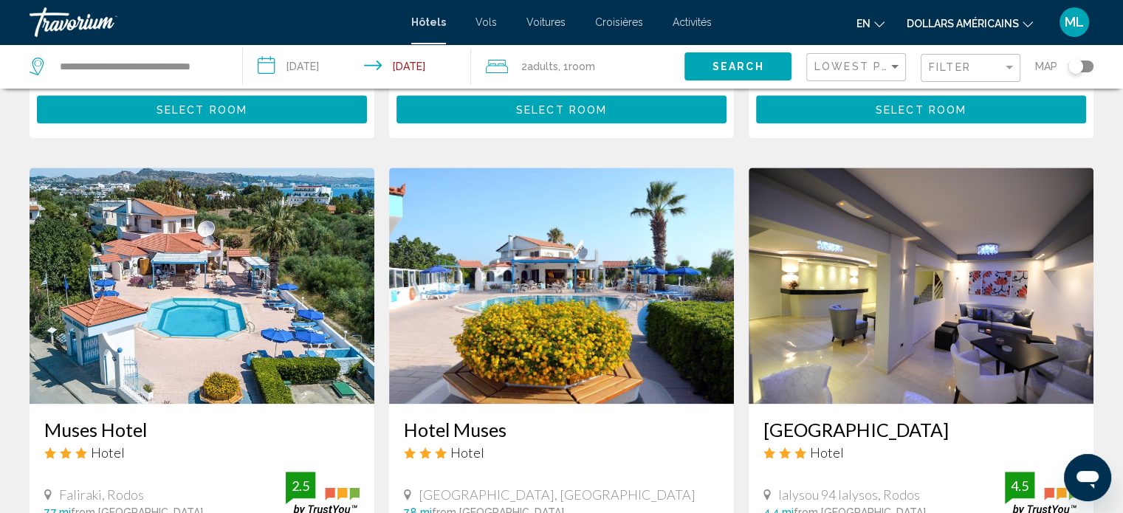
scroll to position [1682, 0]
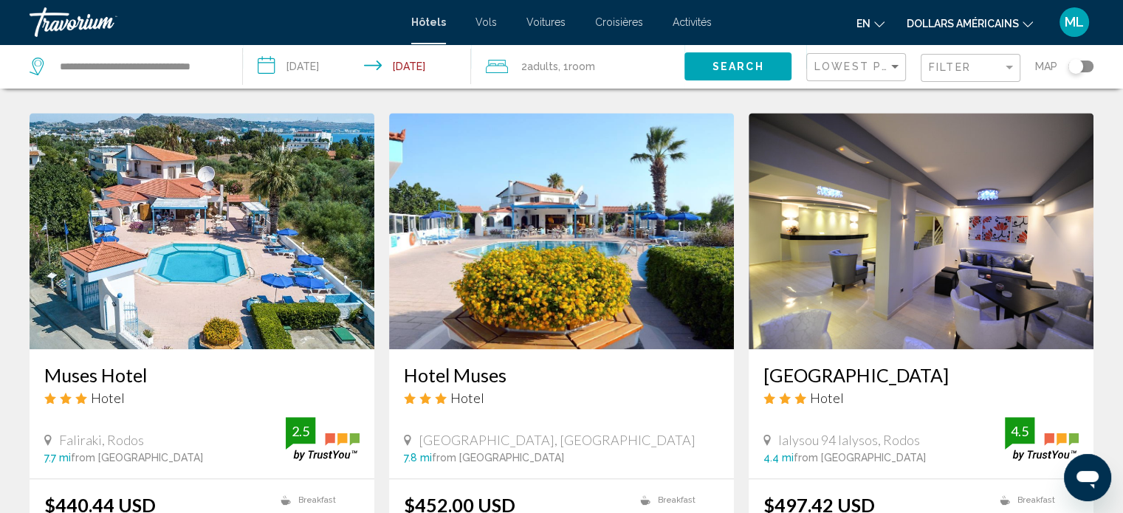
click at [419, 222] on img "Contenu principal" at bounding box center [561, 231] width 345 height 236
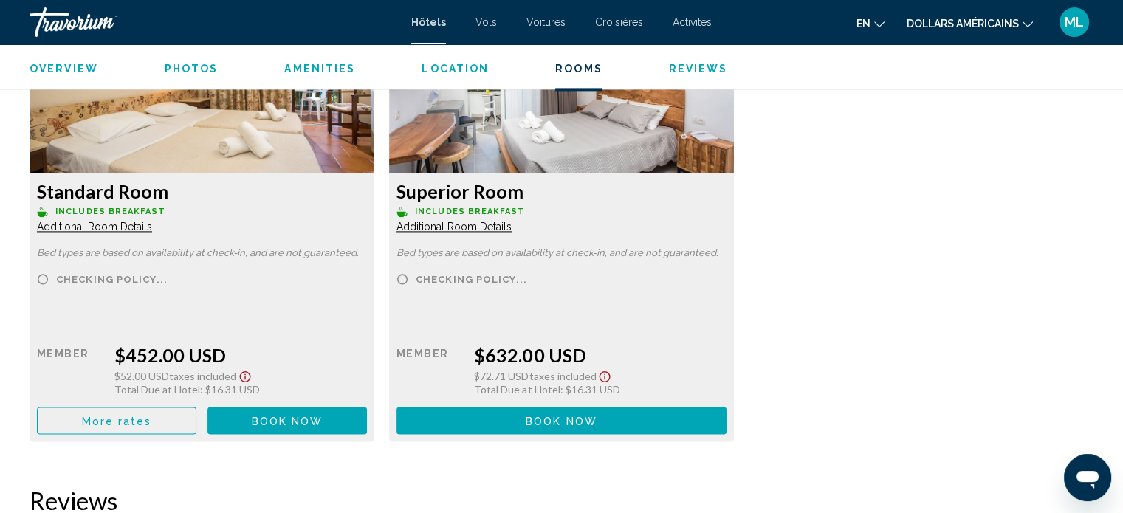
scroll to position [2103, 0]
click at [179, 417] on button "More rates" at bounding box center [117, 420] width 160 height 27
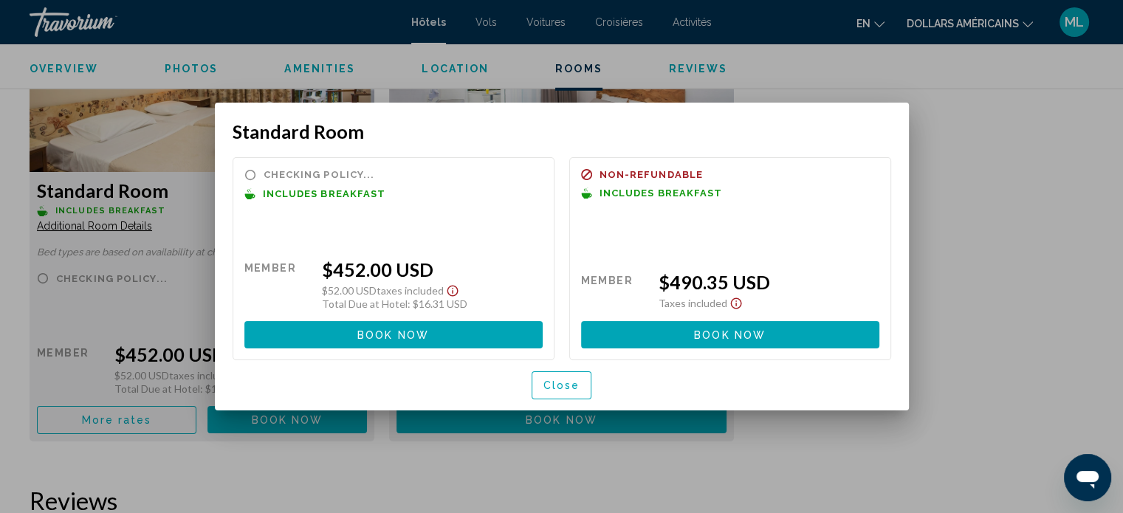
scroll to position [0, 0]
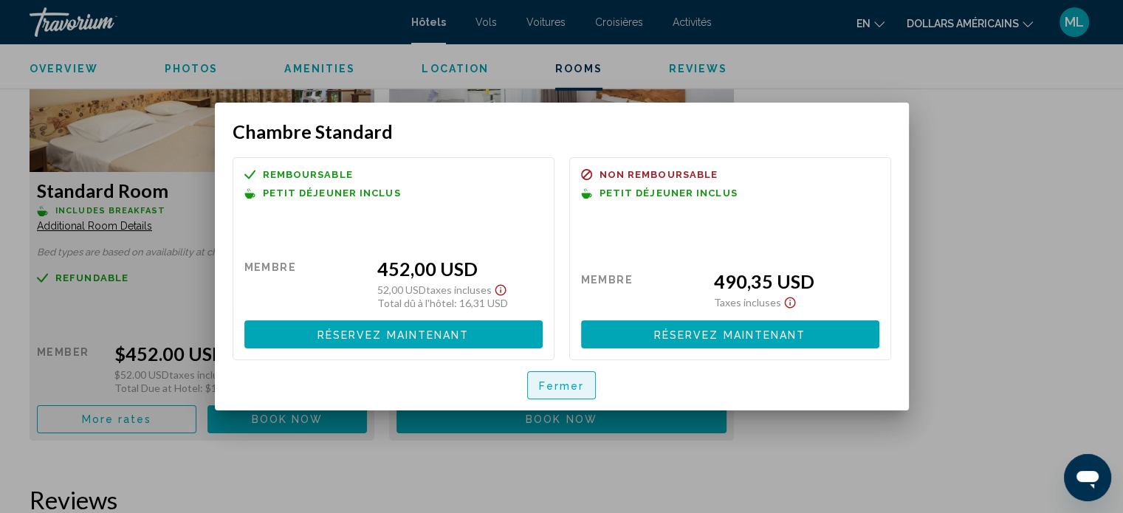
click at [538, 382] on button "Fermer" at bounding box center [561, 385] width 69 height 28
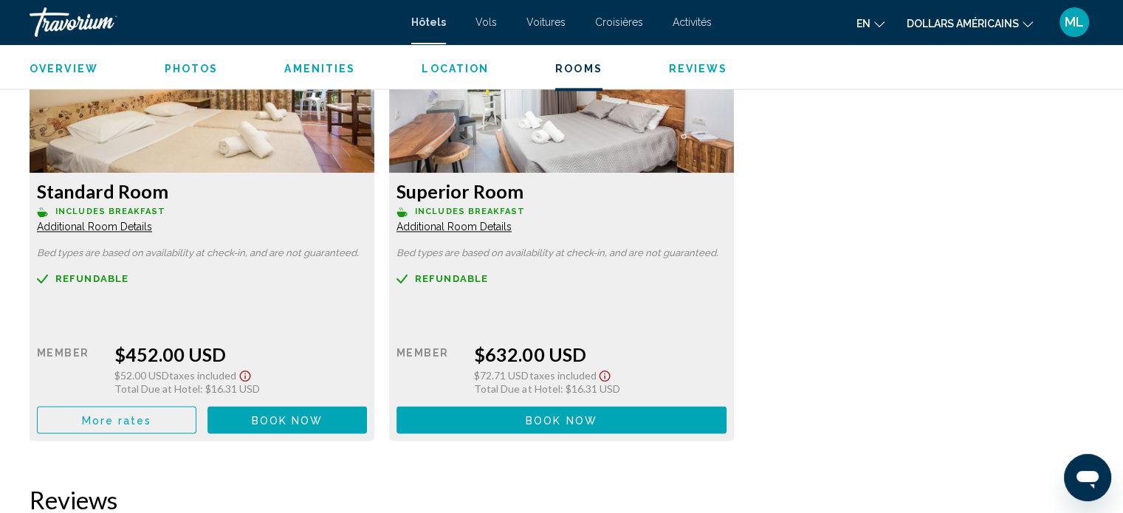
scroll to position [2345, 0]
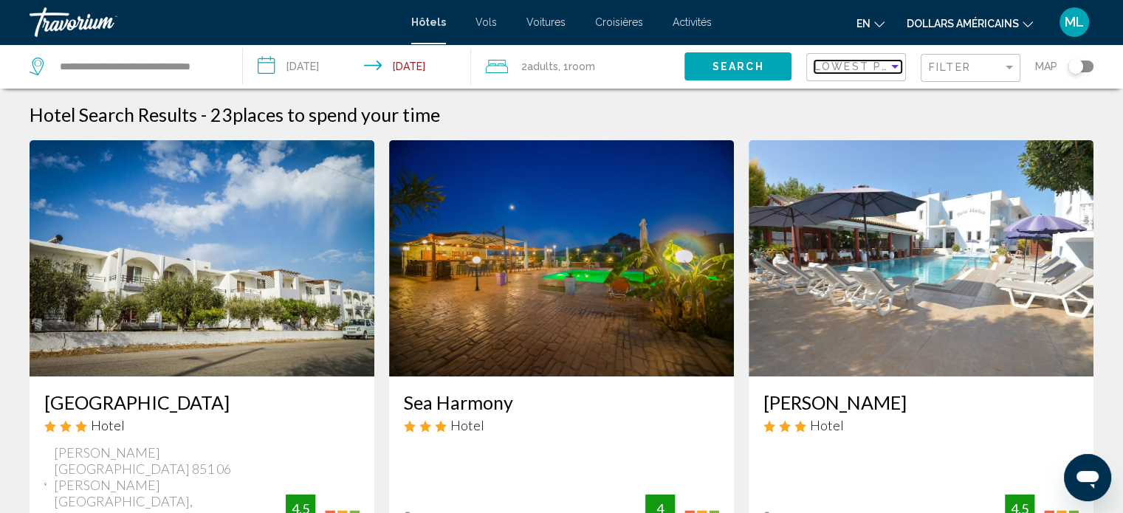
click at [879, 66] on span "Lowest Price" at bounding box center [862, 67] width 95 height 12
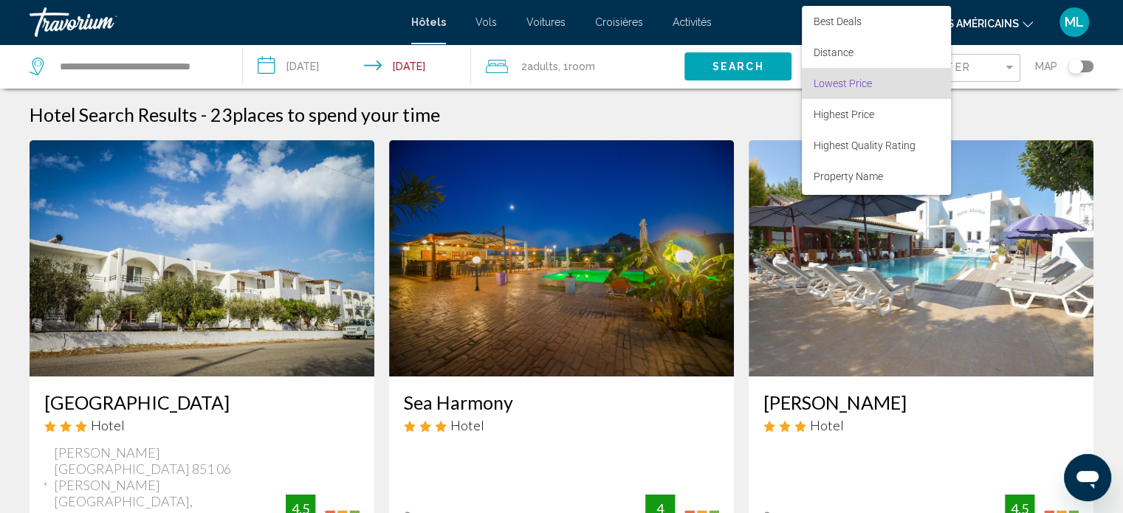
scroll to position [17, 0]
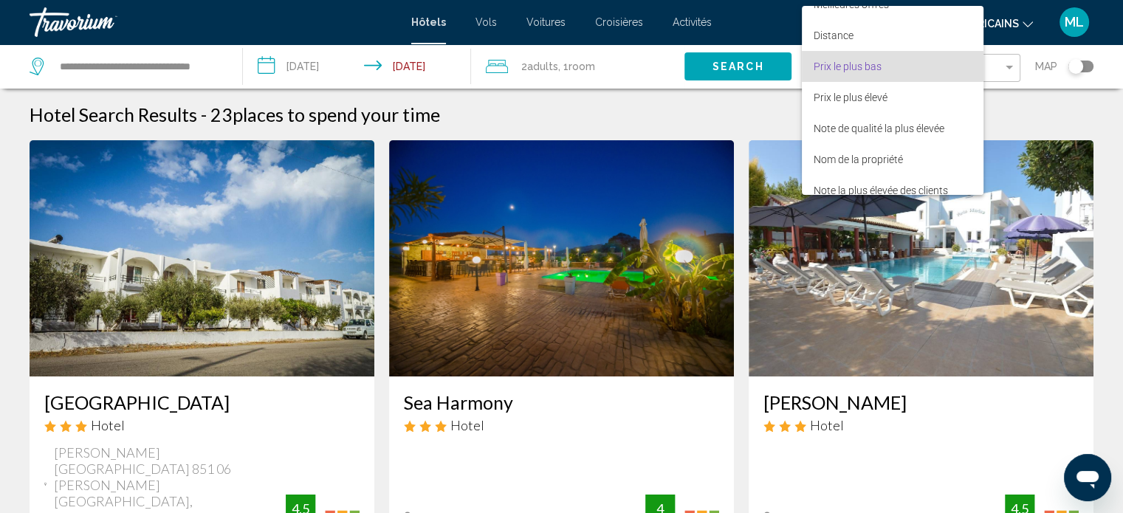
click at [1003, 69] on div at bounding box center [561, 256] width 1123 height 513
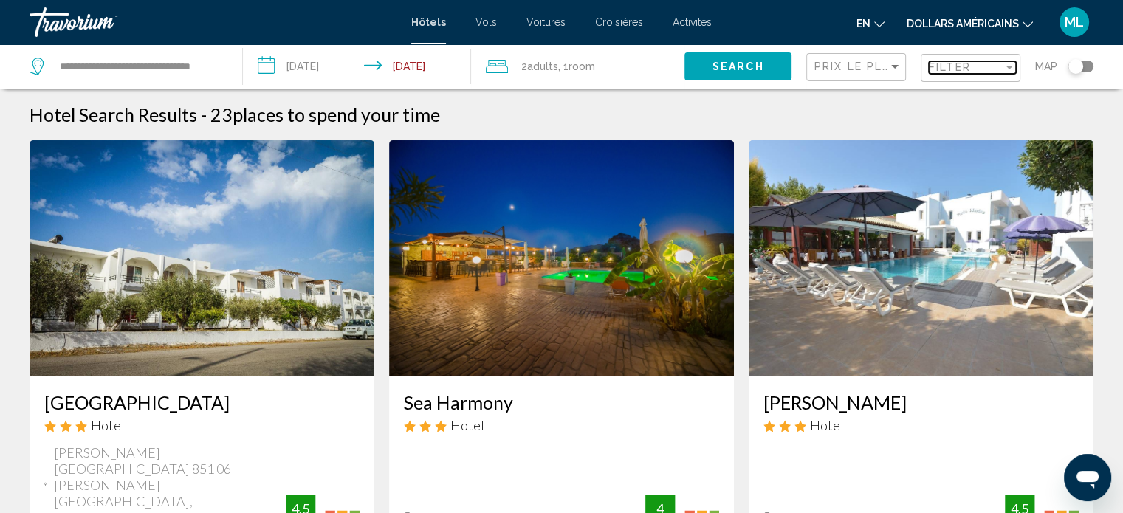
click at [1003, 69] on div "Filter" at bounding box center [1009, 67] width 13 height 12
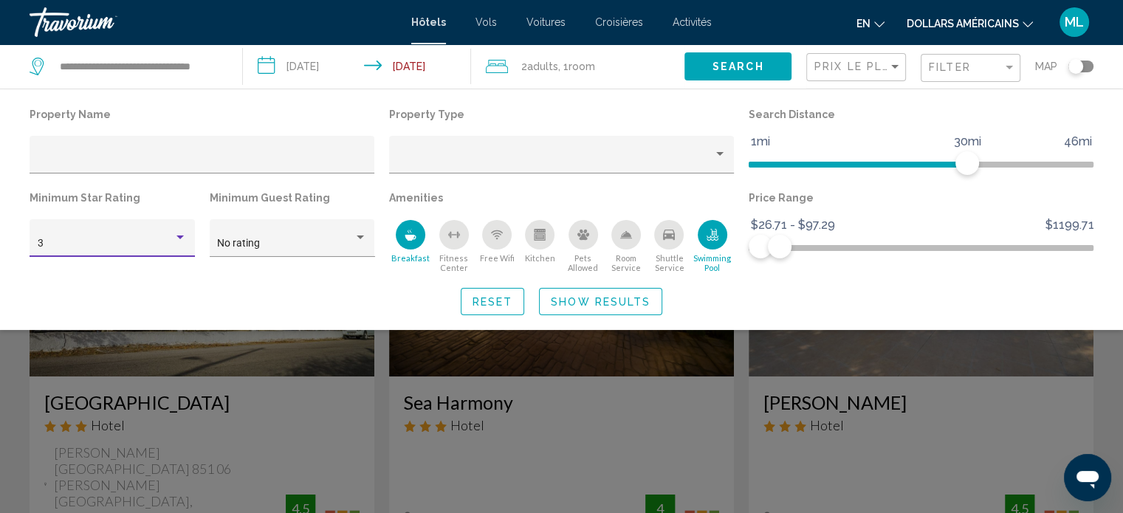
click at [143, 249] on div "3" at bounding box center [106, 244] width 137 height 12
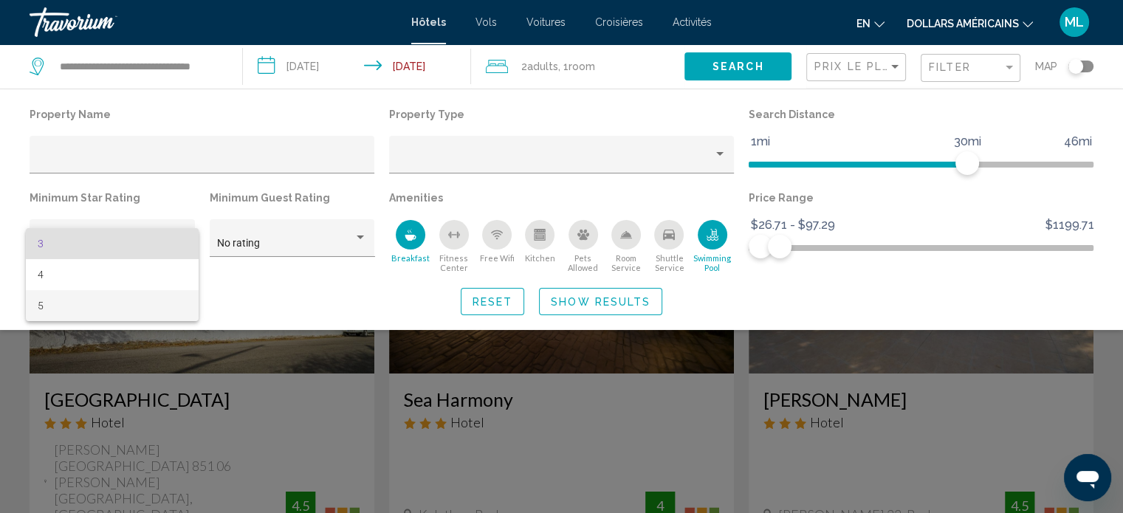
scroll to position [3, 0]
drag, startPoint x: 783, startPoint y: 244, endPoint x: 763, endPoint y: 244, distance: 19.9
click at [763, 244] on div at bounding box center [561, 256] width 1123 height 513
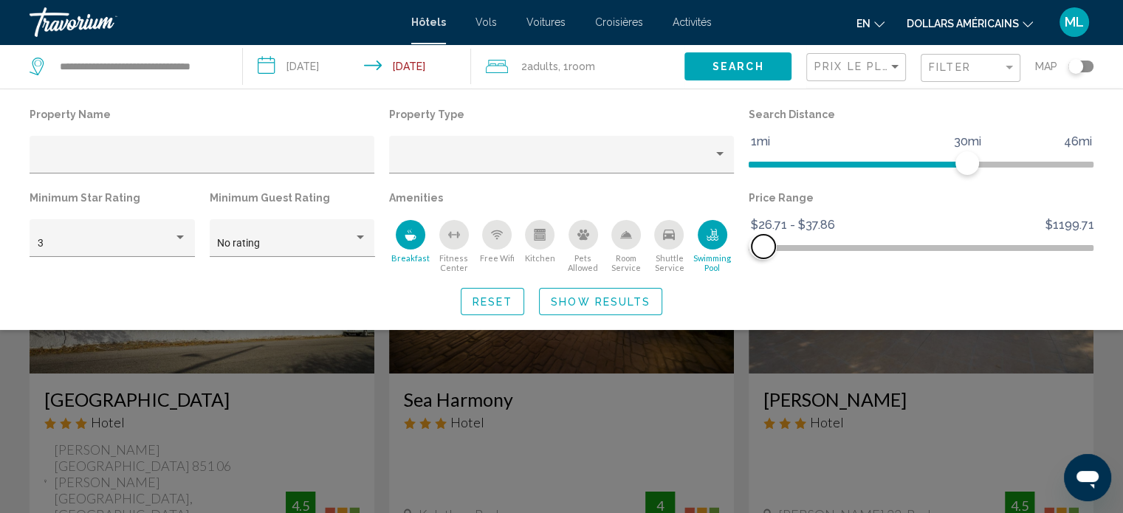
drag, startPoint x: 777, startPoint y: 250, endPoint x: 764, endPoint y: 248, distance: 13.4
click at [764, 248] on span "Hotel Filters" at bounding box center [764, 247] width 24 height 24
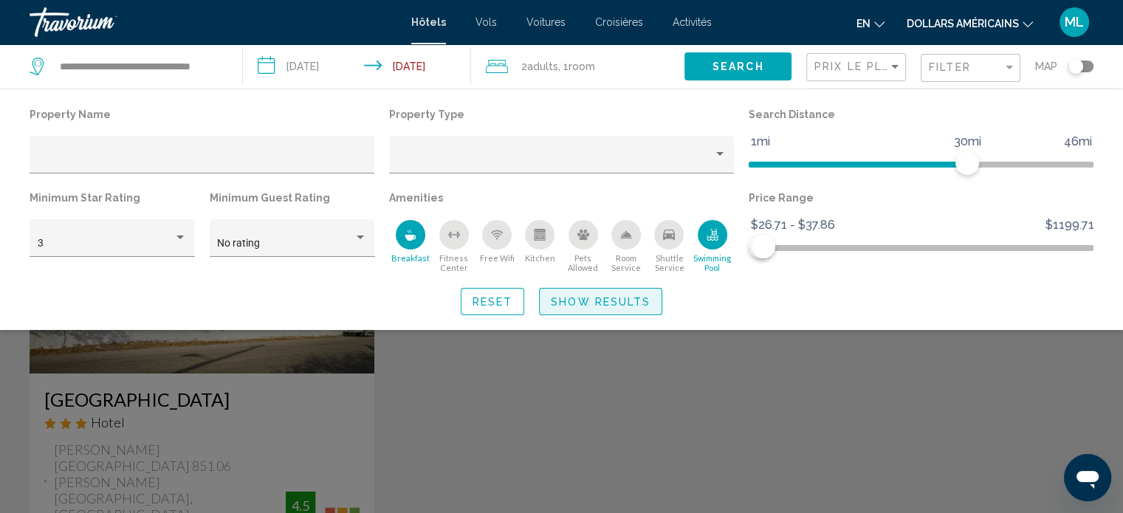
click at [617, 299] on span "Show Results" at bounding box center [601, 302] width 100 height 12
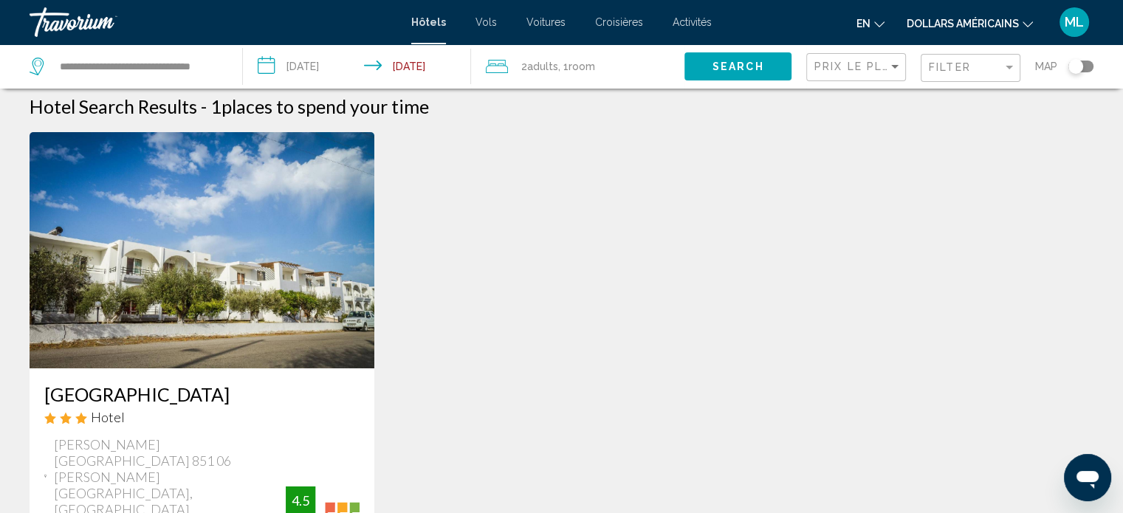
scroll to position [6, 0]
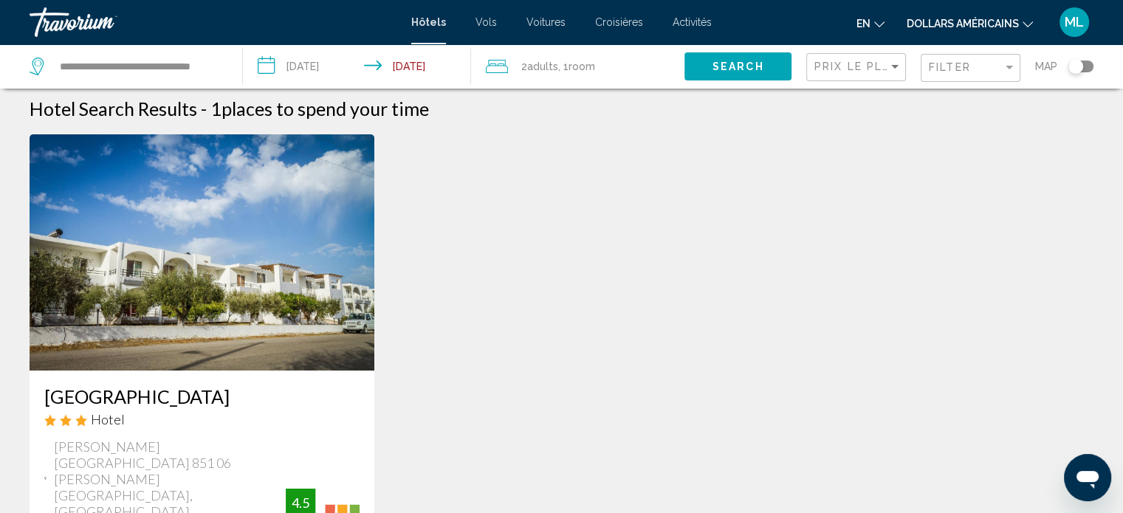
click at [815, 73] on div "Prix le plus bas" at bounding box center [858, 67] width 87 height 27
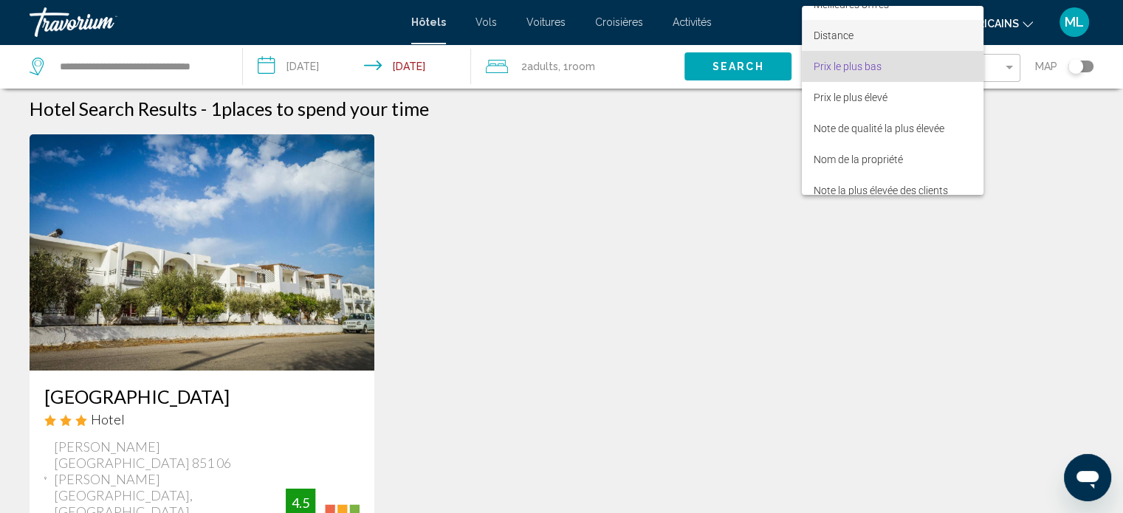
scroll to position [0, 0]
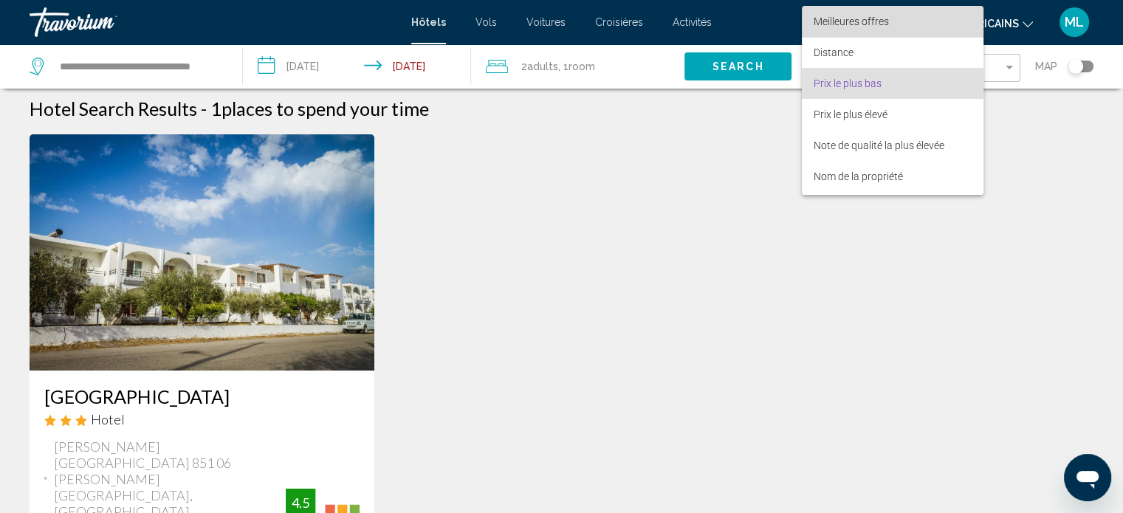
click at [837, 16] on font "Meilleures offres" at bounding box center [851, 22] width 75 height 12
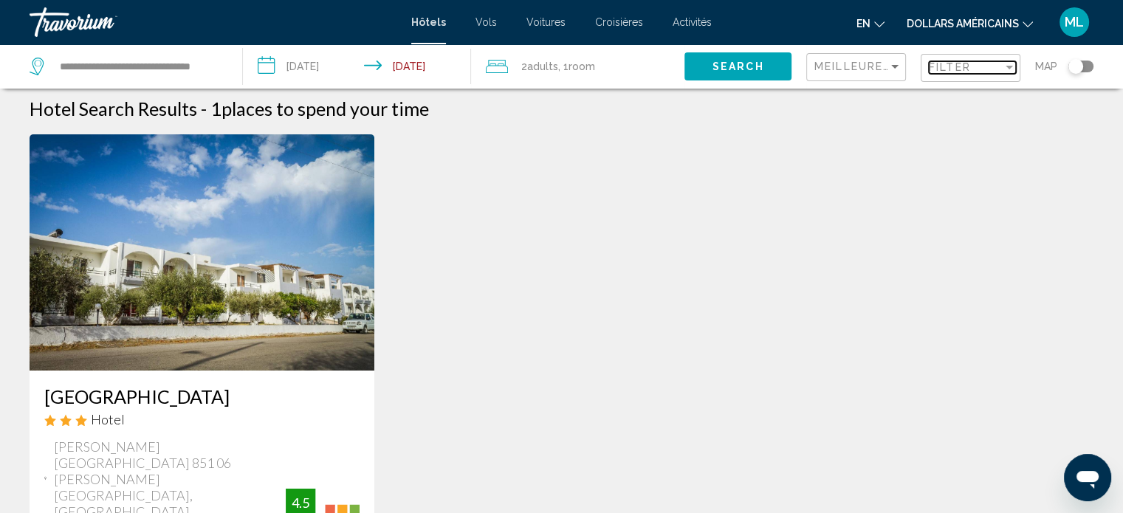
click at [950, 62] on span "Filter" at bounding box center [950, 67] width 42 height 12
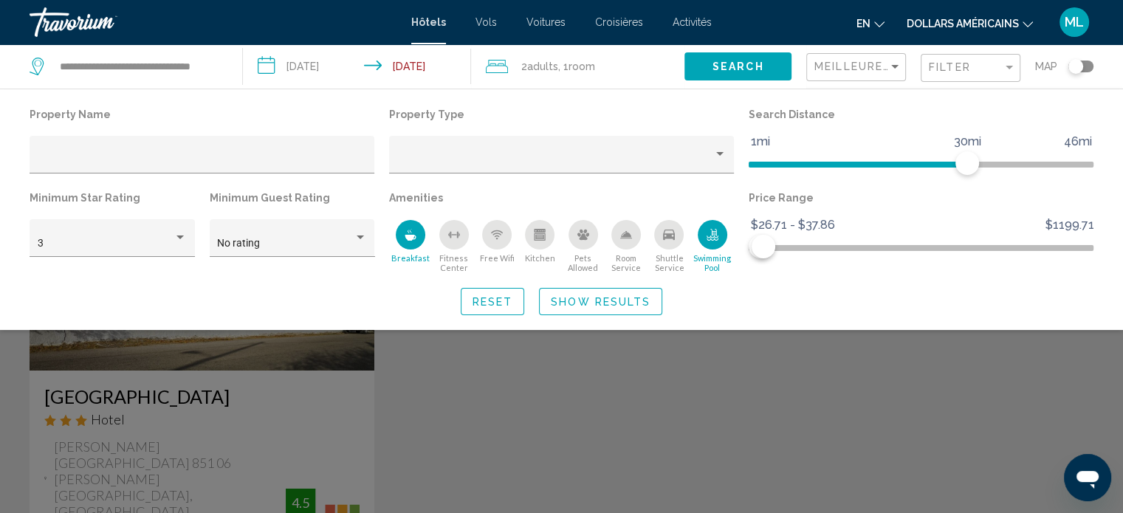
click at [736, 416] on div "Search widget" at bounding box center [561, 368] width 1123 height 292
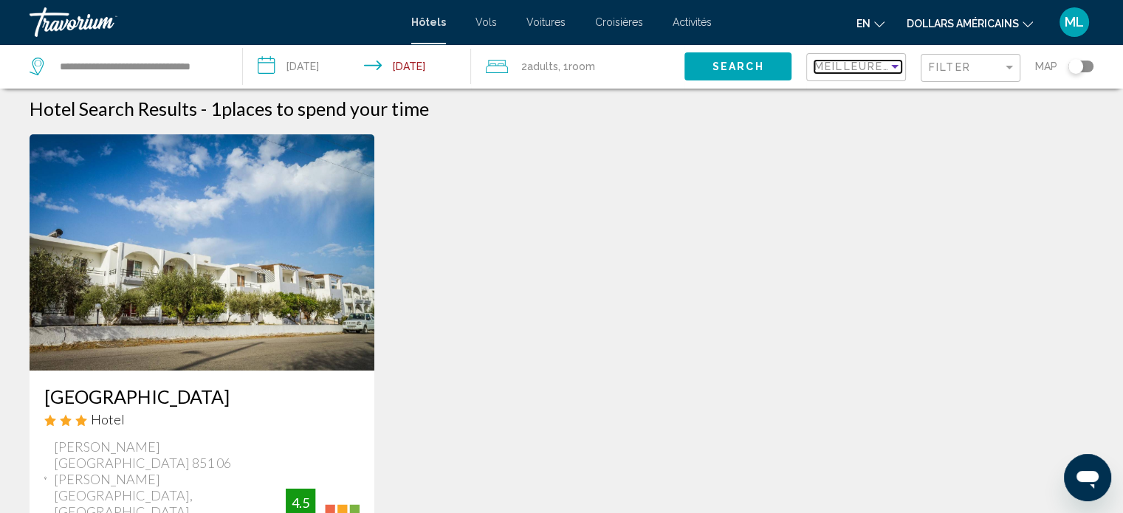
click at [873, 67] on span "Meilleures offres" at bounding box center [880, 67] width 130 height 12
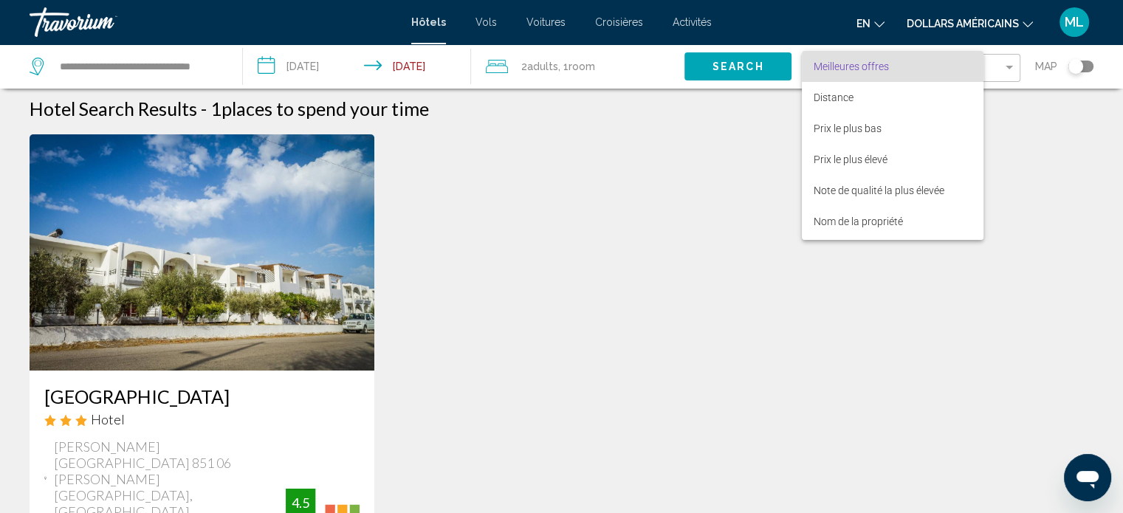
click at [1010, 69] on div at bounding box center [561, 256] width 1123 height 513
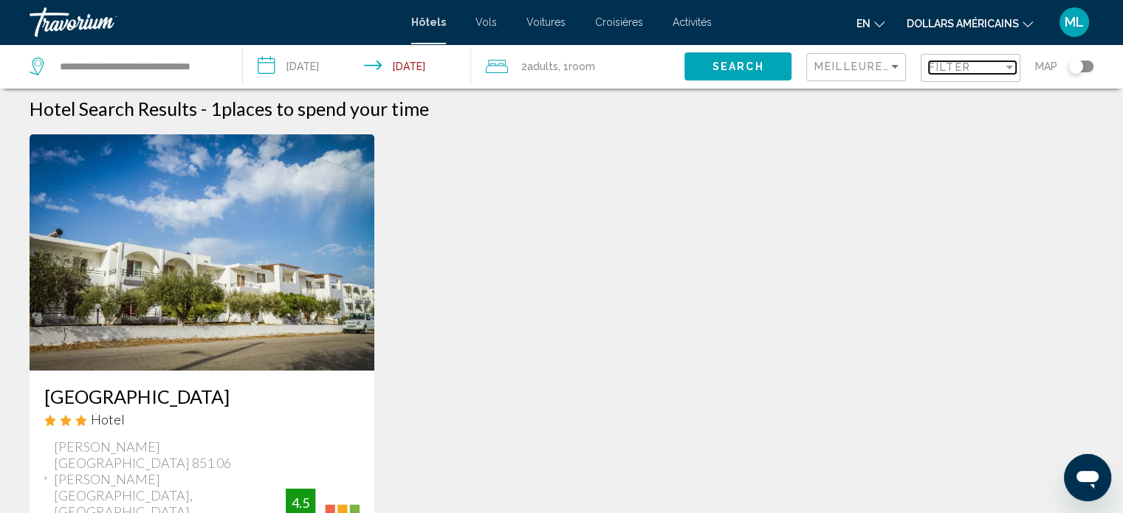
click at [1010, 69] on div "Filter" at bounding box center [1009, 67] width 13 height 12
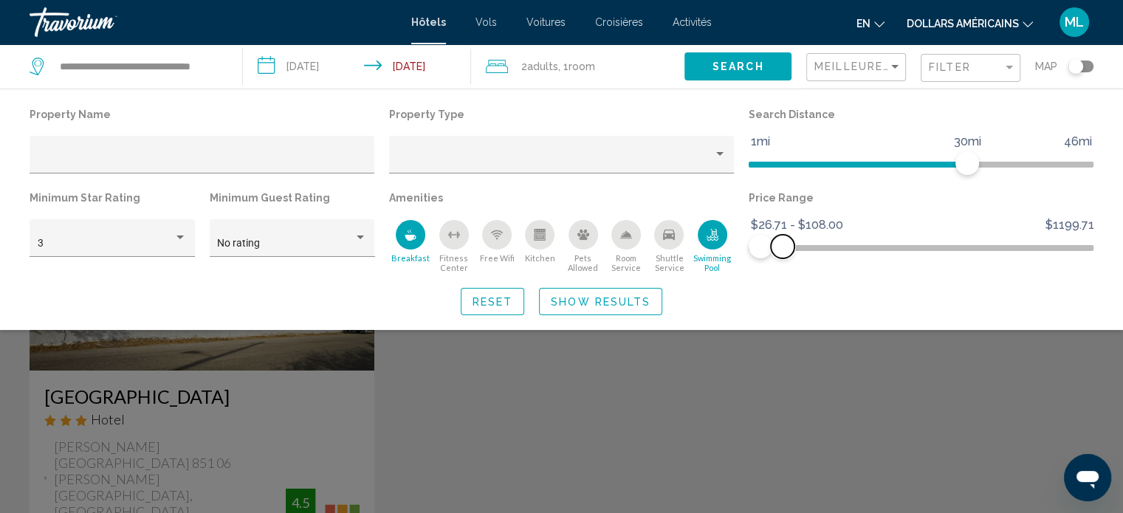
drag, startPoint x: 758, startPoint y: 247, endPoint x: 782, endPoint y: 250, distance: 23.9
click at [782, 250] on span "Hotel Filters" at bounding box center [783, 247] width 24 height 24
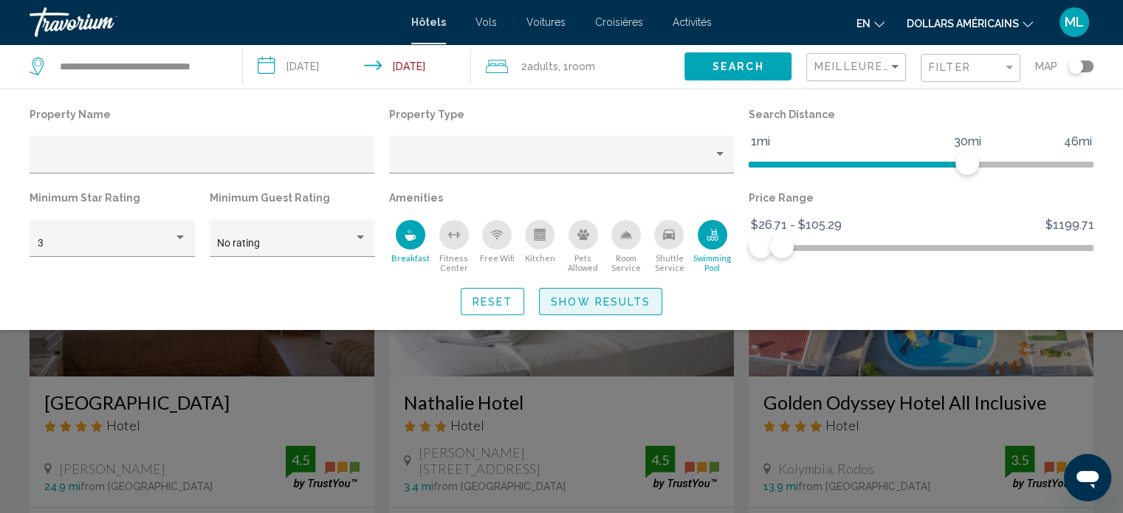
click at [592, 297] on span "Show Results" at bounding box center [601, 302] width 100 height 12
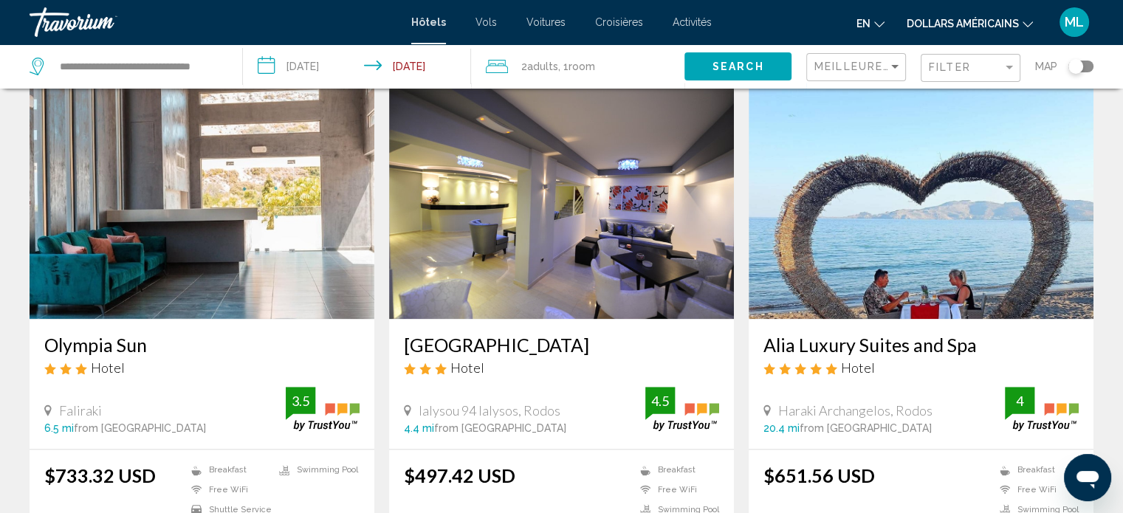
scroll to position [1997, 0]
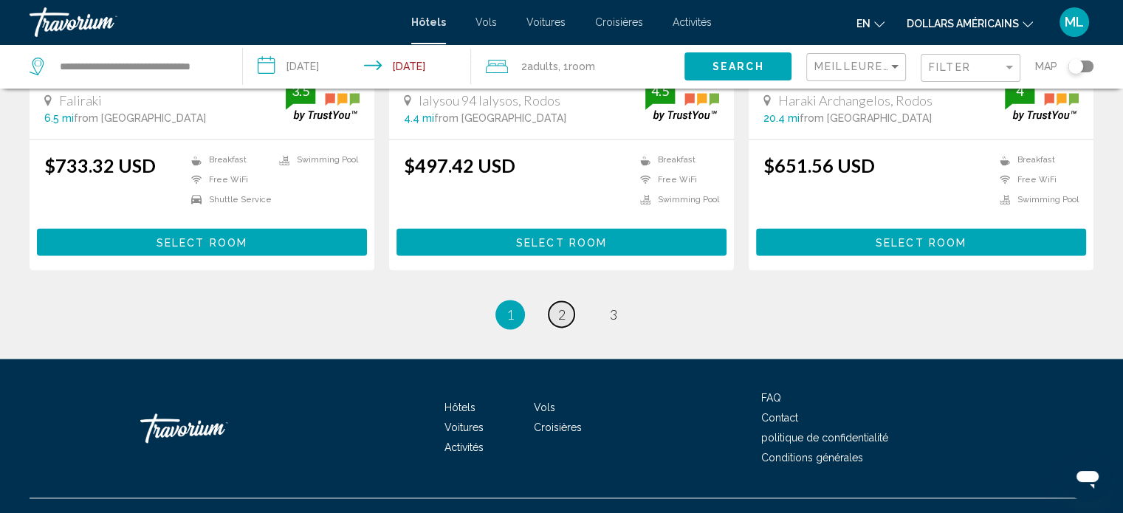
click at [561, 306] on span "2" at bounding box center [561, 314] width 7 height 16
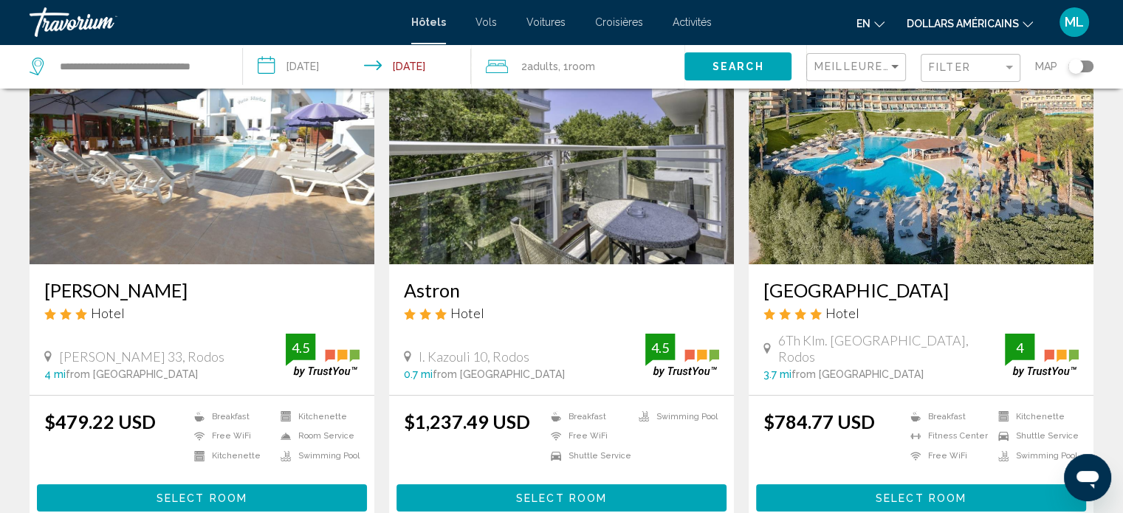
scroll to position [82, 0]
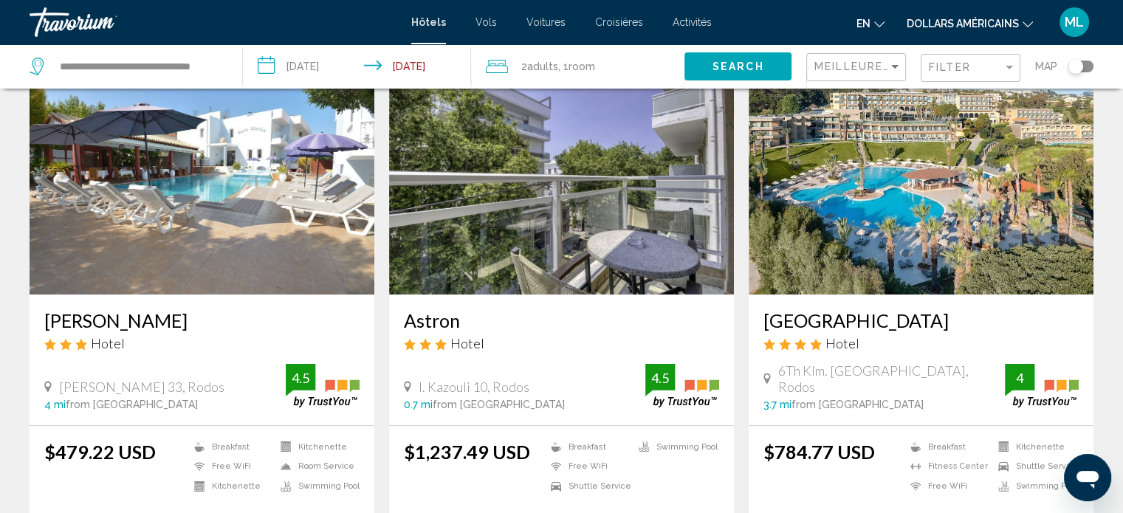
click at [275, 258] on img "Contenu principal" at bounding box center [202, 176] width 345 height 236
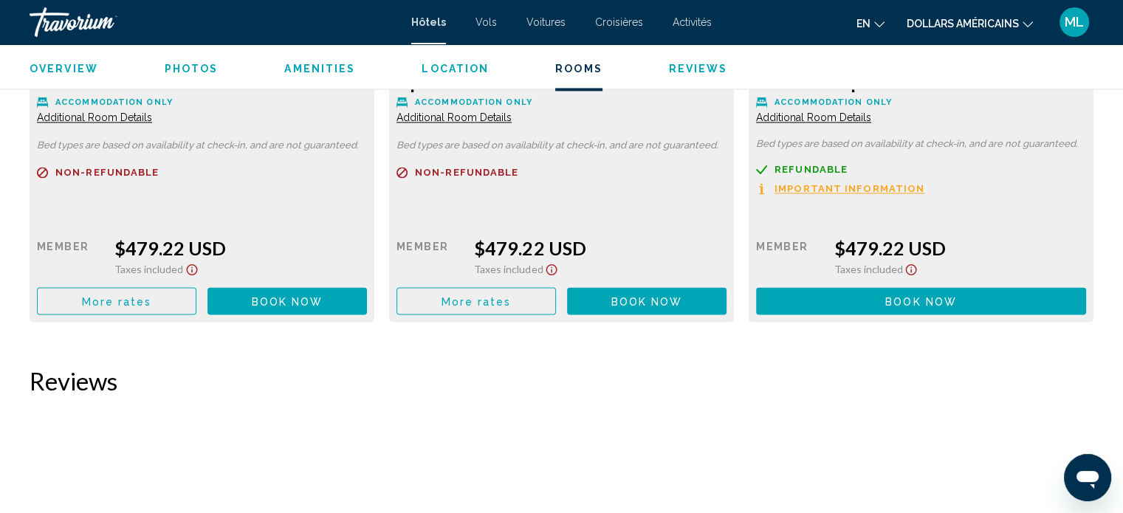
scroll to position [2219, 0]
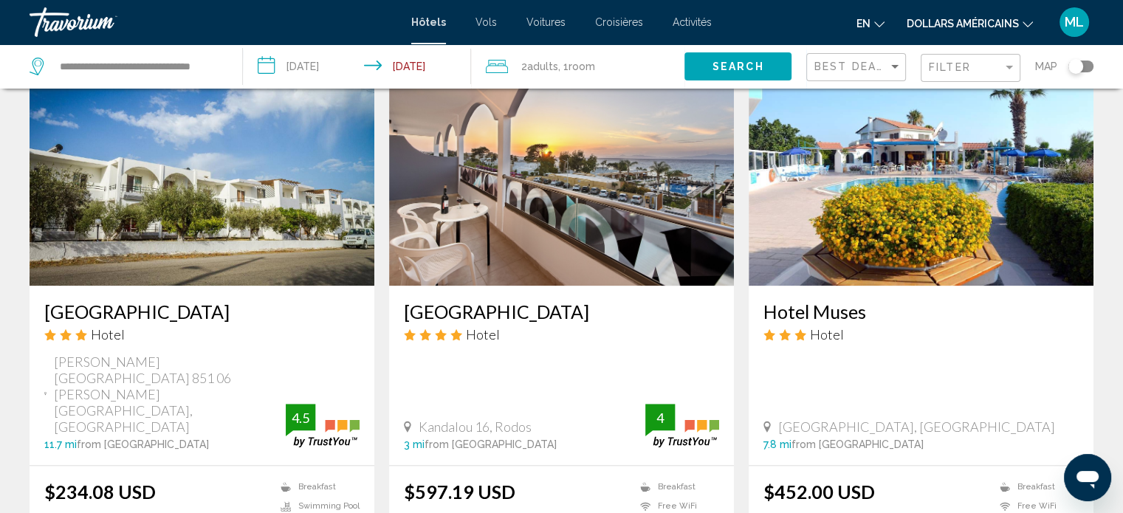
scroll to position [1763, 0]
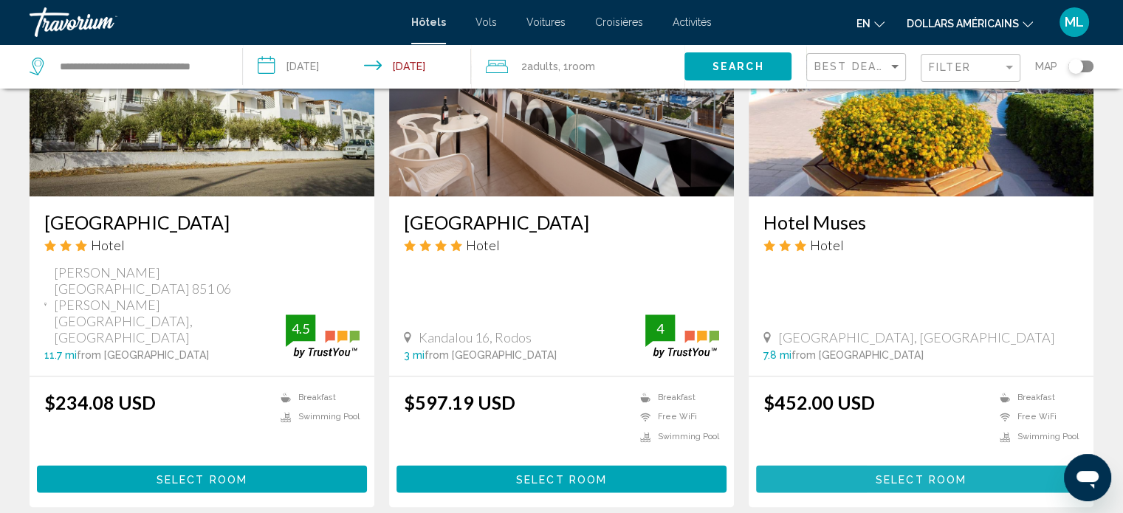
click at [789, 465] on button "Select Room" at bounding box center [921, 478] width 330 height 27
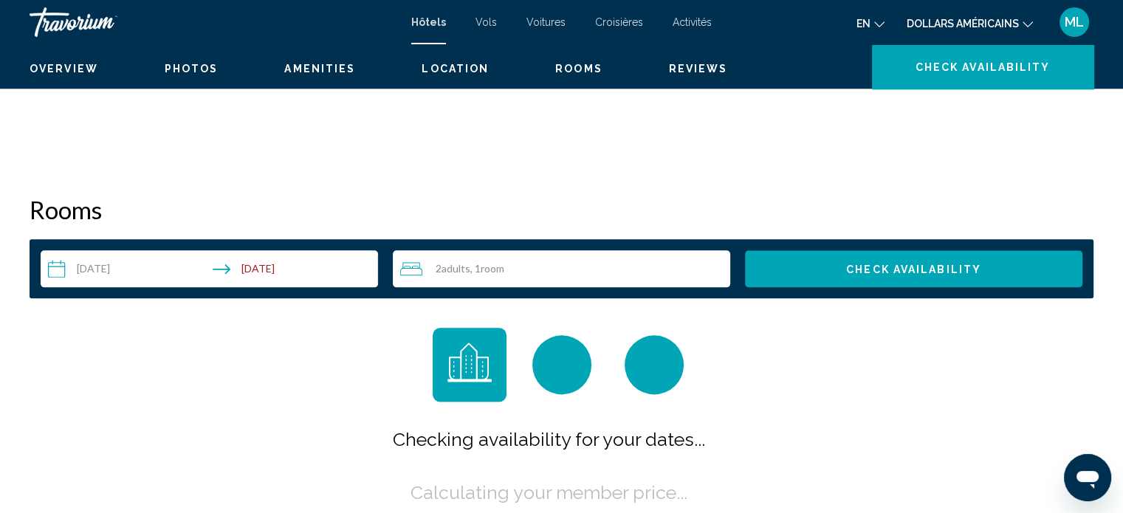
scroll to position [9, 0]
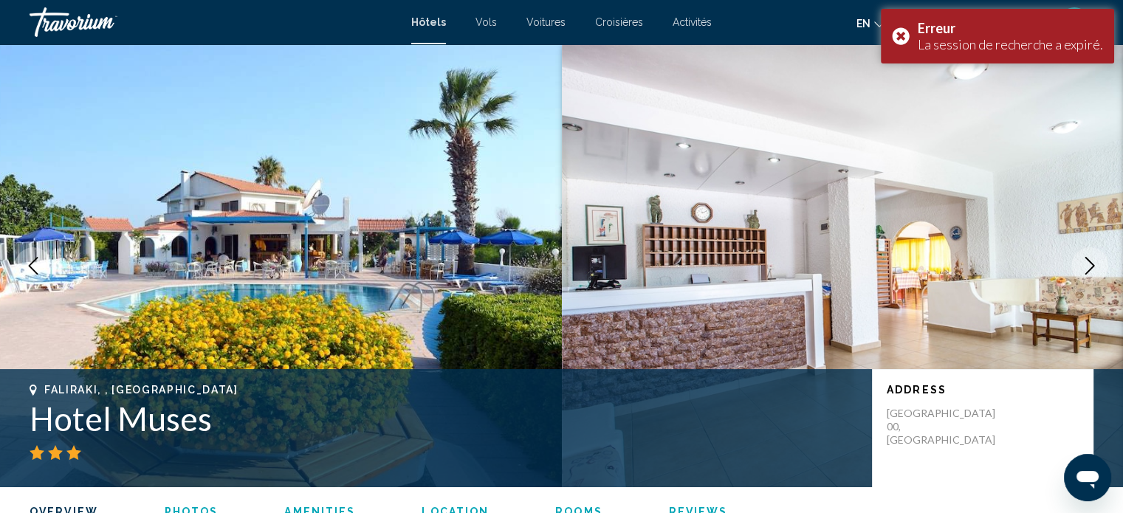
scroll to position [834, 0]
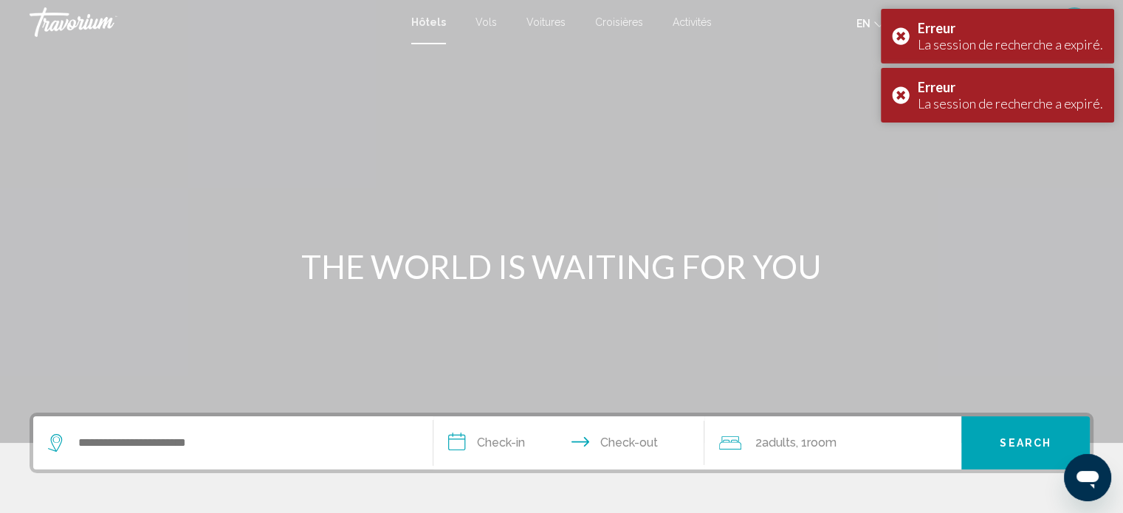
scroll to position [94, 0]
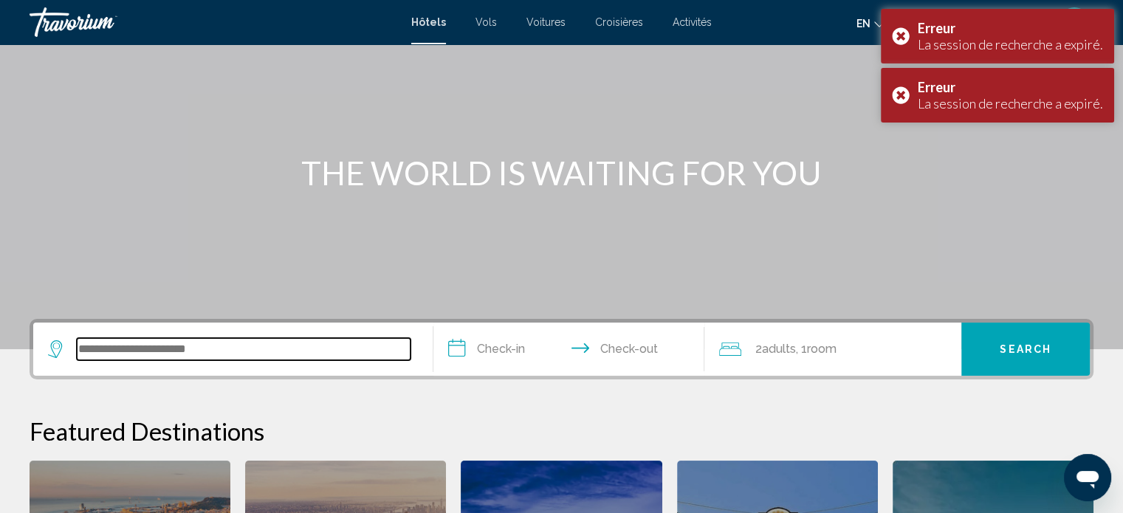
click at [284, 357] on input "Search widget" at bounding box center [244, 349] width 334 height 22
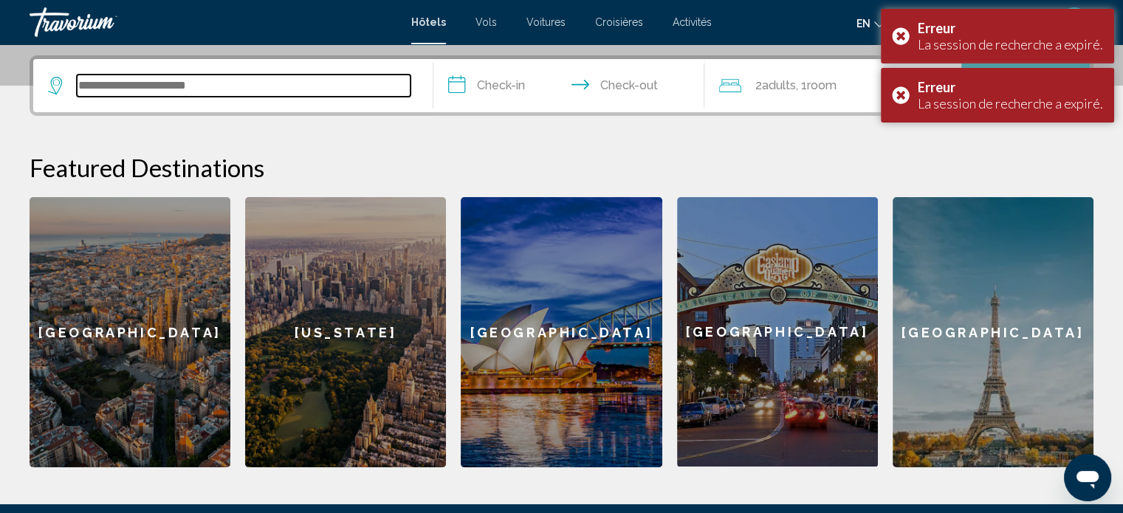
scroll to position [364, 0]
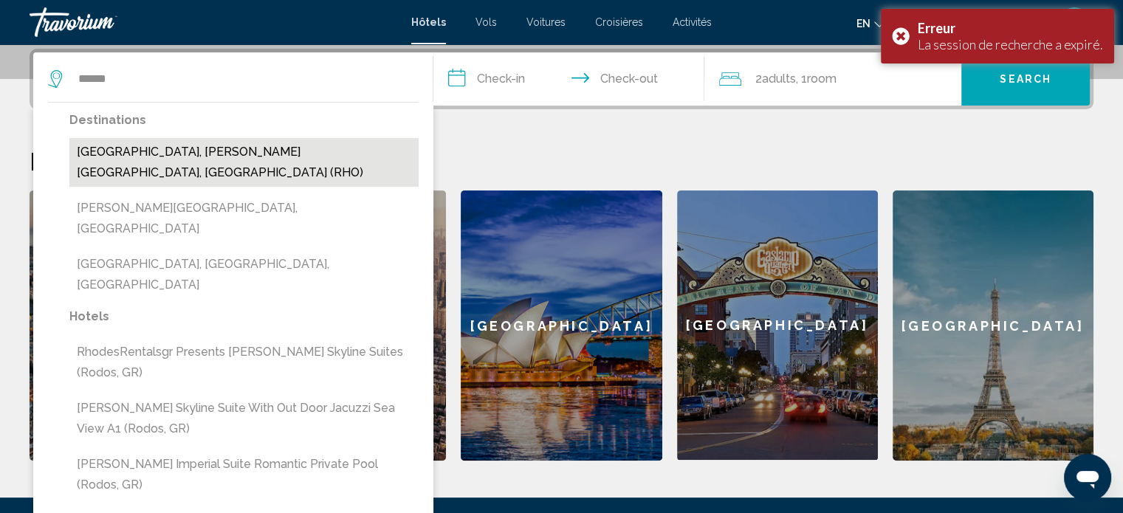
click at [219, 146] on button "Rhodes, Rhodes Island, Greece (RHO)" at bounding box center [243, 162] width 349 height 49
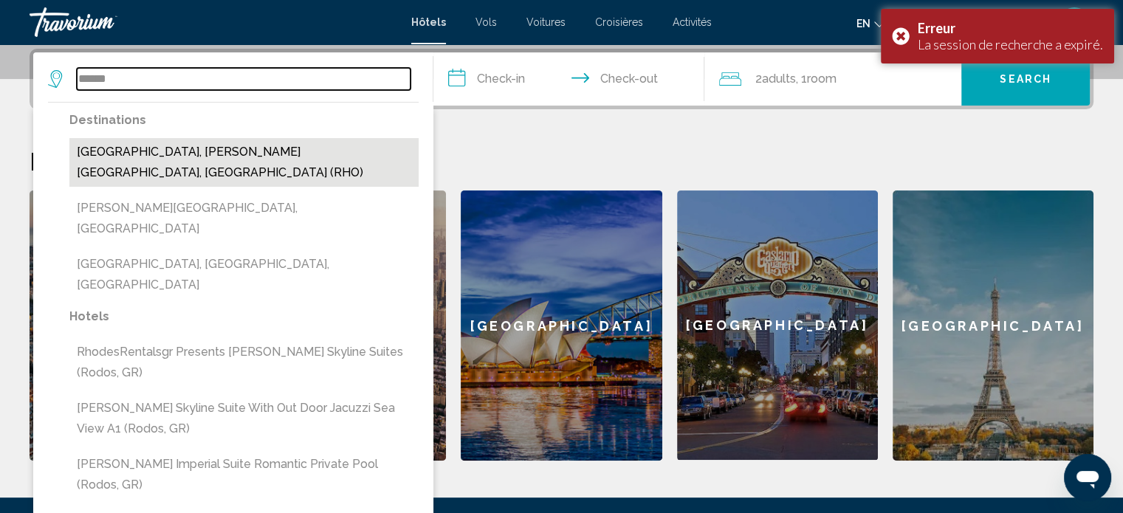
type input "**********"
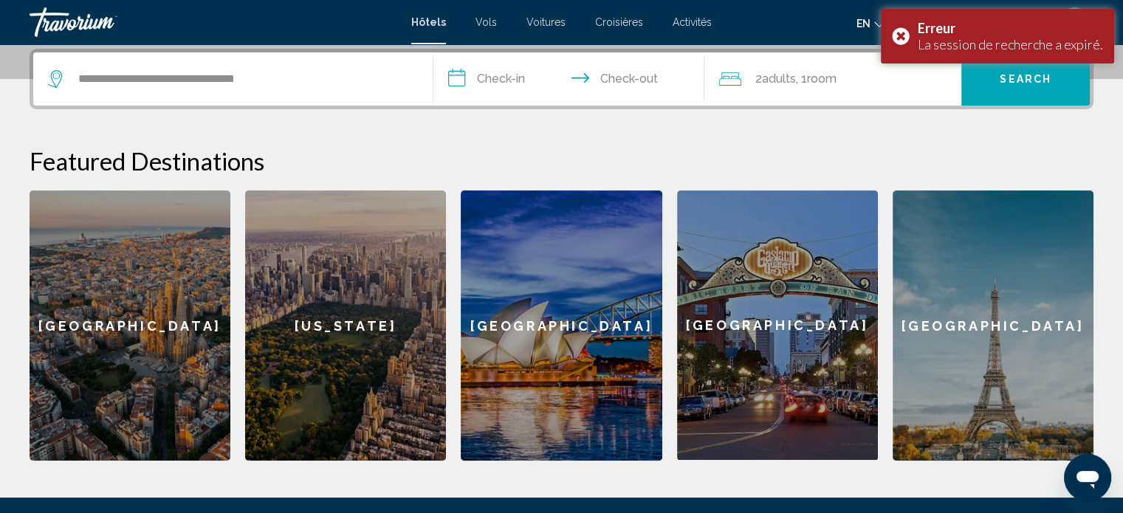
click at [484, 88] on input "**********" at bounding box center [572, 81] width 278 height 58
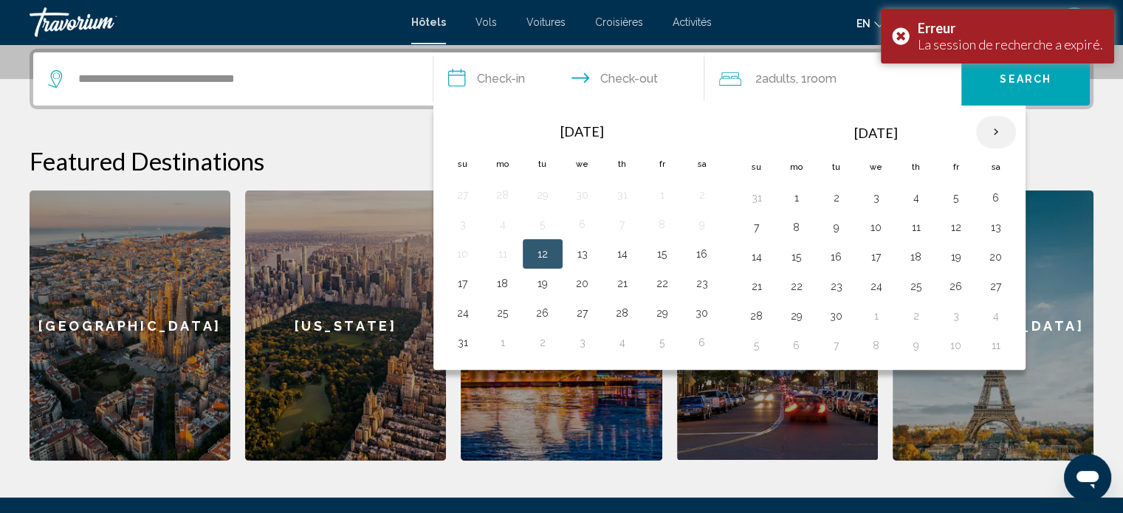
click at [995, 136] on th "Next month" at bounding box center [996, 132] width 40 height 32
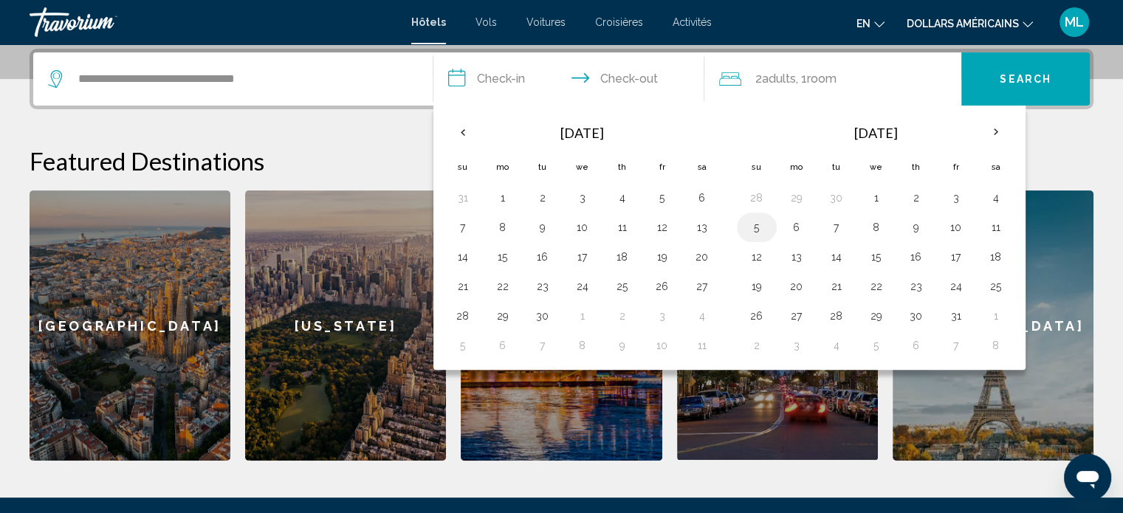
click at [765, 233] on button "5" at bounding box center [757, 227] width 24 height 21
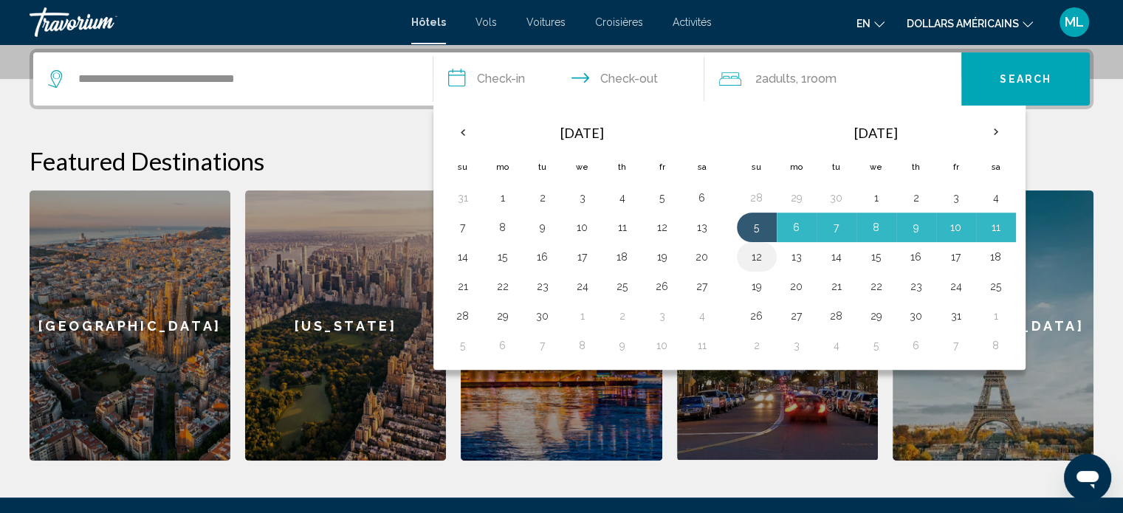
click at [761, 254] on button "12" at bounding box center [757, 257] width 24 height 21
type input "**********"
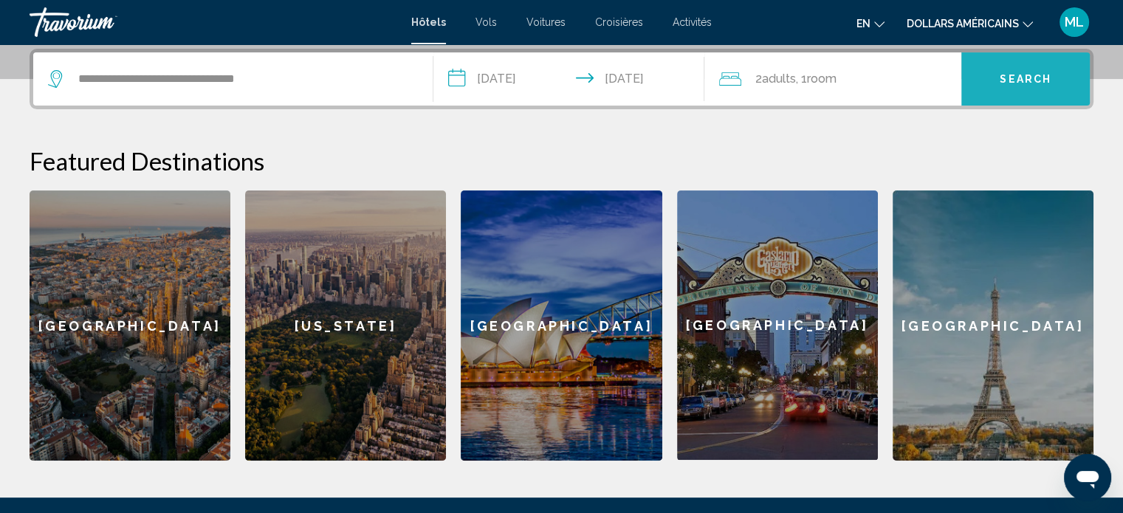
click at [1007, 87] on button "Search" at bounding box center [1025, 78] width 128 height 53
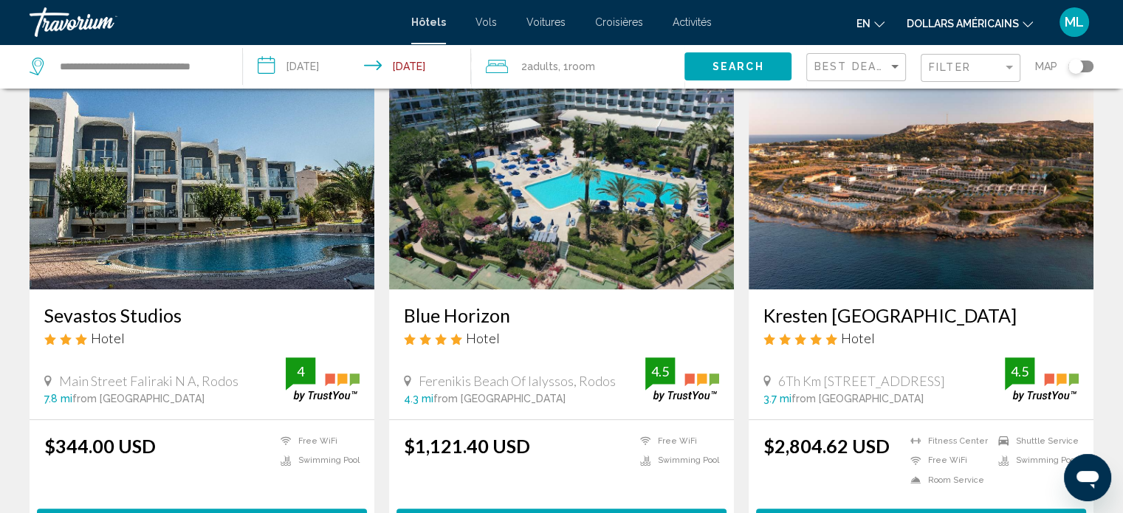
scroll to position [653, 0]
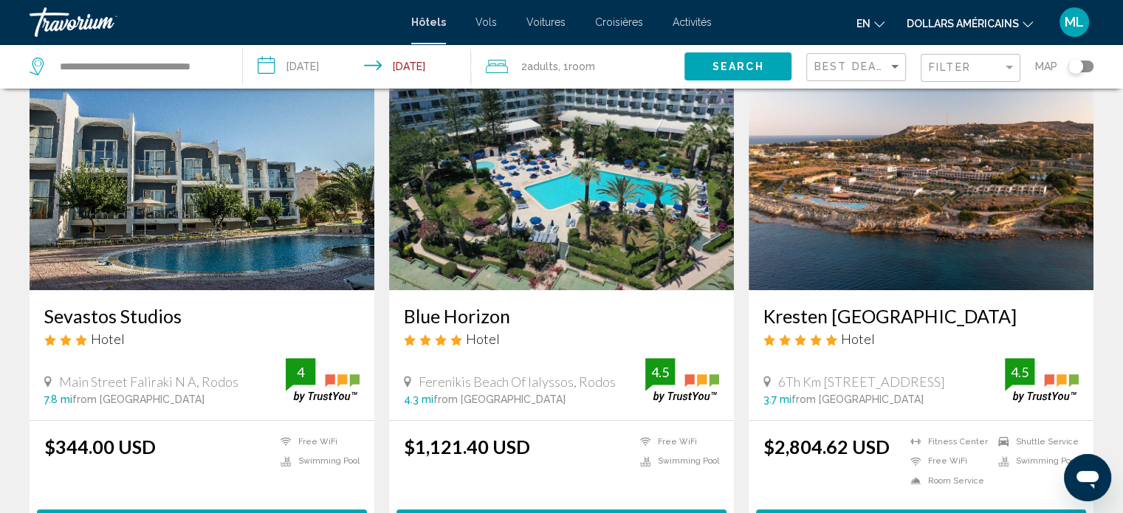
click at [239, 195] on img "Contenu principal" at bounding box center [202, 172] width 345 height 236
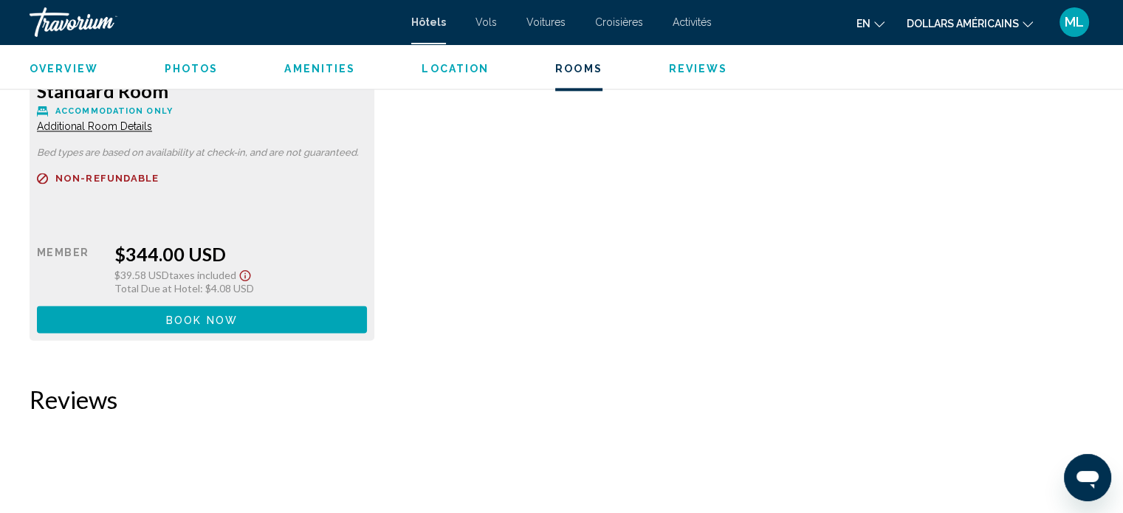
scroll to position [2171, 0]
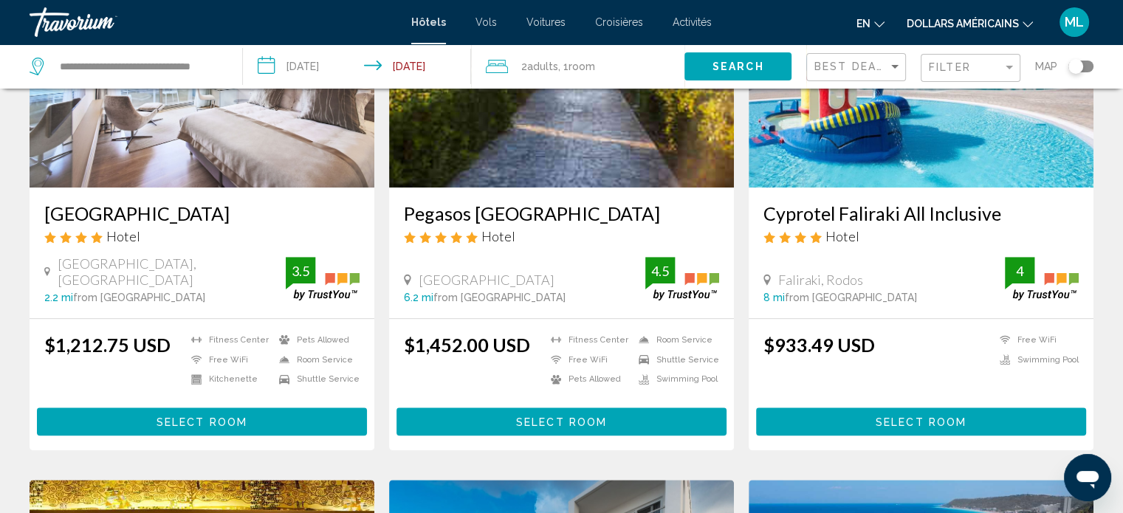
scroll to position [1283, 0]
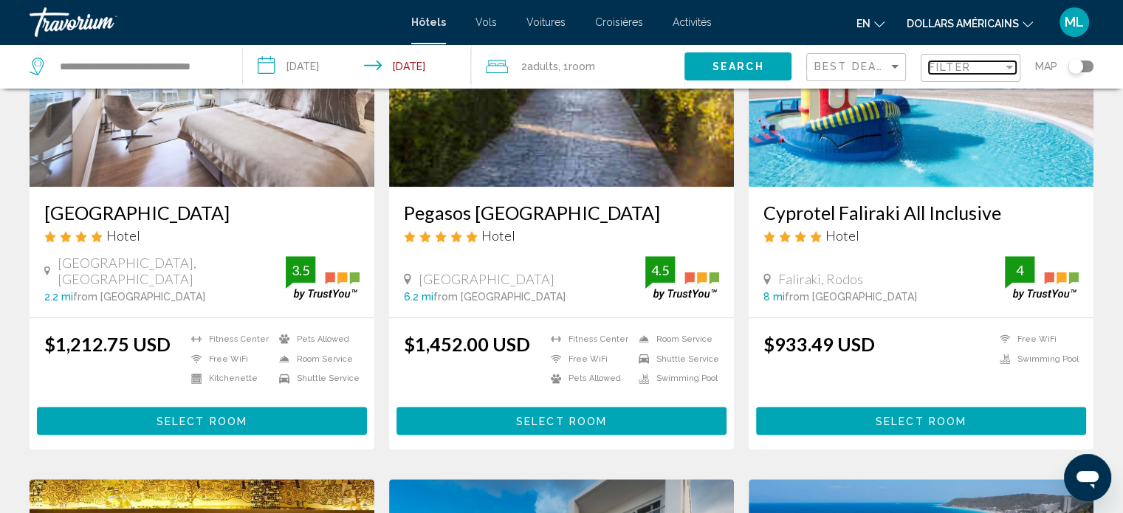
click at [939, 66] on span "Filter" at bounding box center [950, 67] width 42 height 12
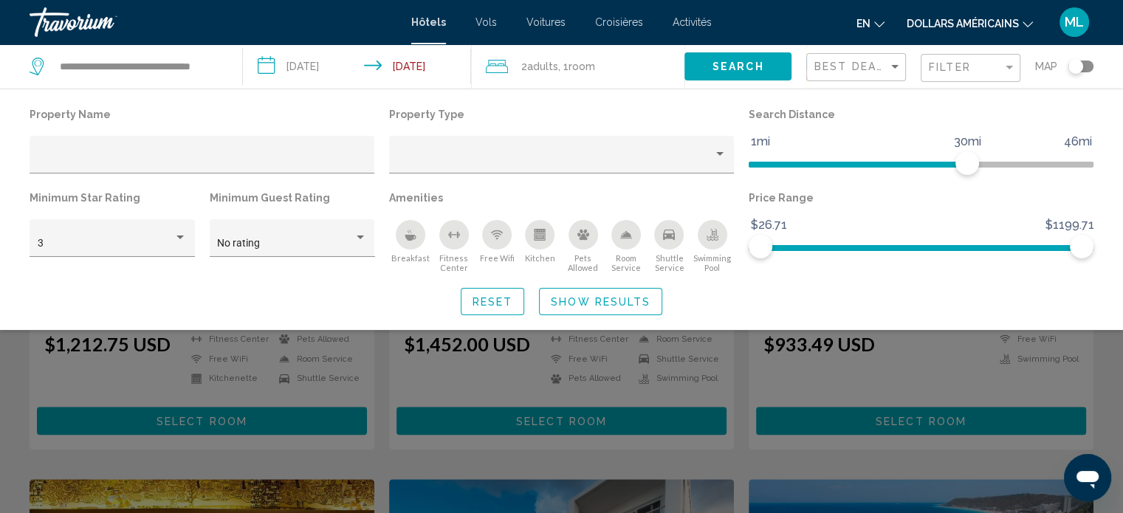
click at [707, 235] on icon "Swimming Pool" at bounding box center [713, 235] width 12 height 12
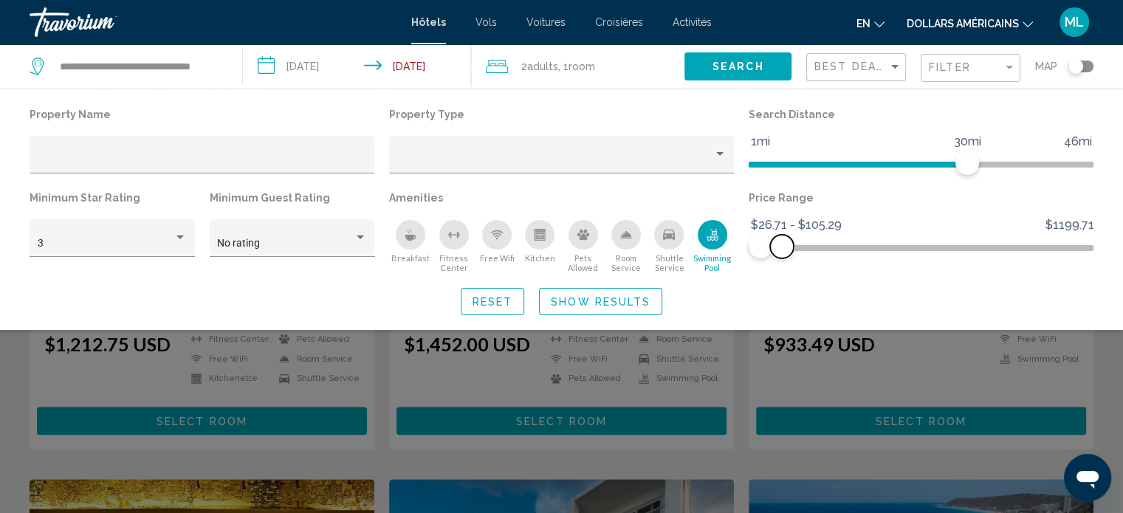
drag, startPoint x: 1081, startPoint y: 247, endPoint x: 780, endPoint y: 256, distance: 301.4
click at [780, 256] on span "Hotel Filters" at bounding box center [782, 247] width 24 height 24
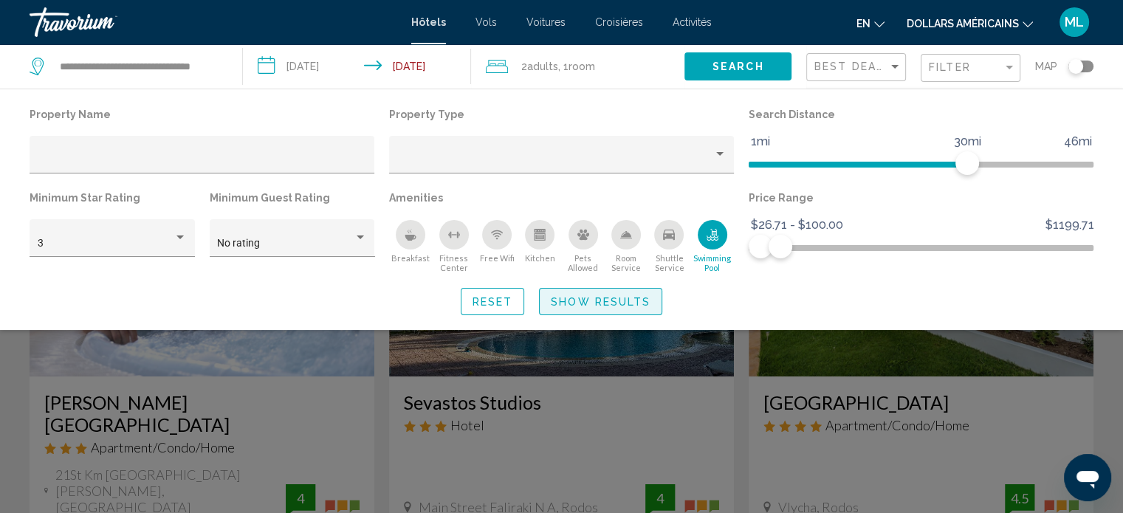
click at [577, 309] on button "Show Results" at bounding box center [600, 301] width 123 height 27
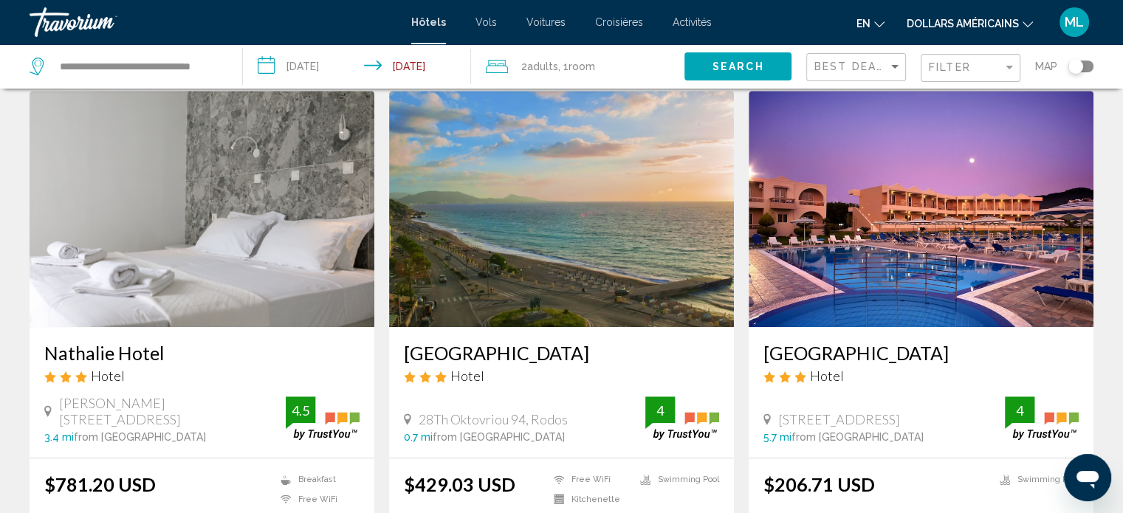
scroll to position [617, 0]
click at [645, 191] on img "Contenu principal" at bounding box center [561, 208] width 345 height 236
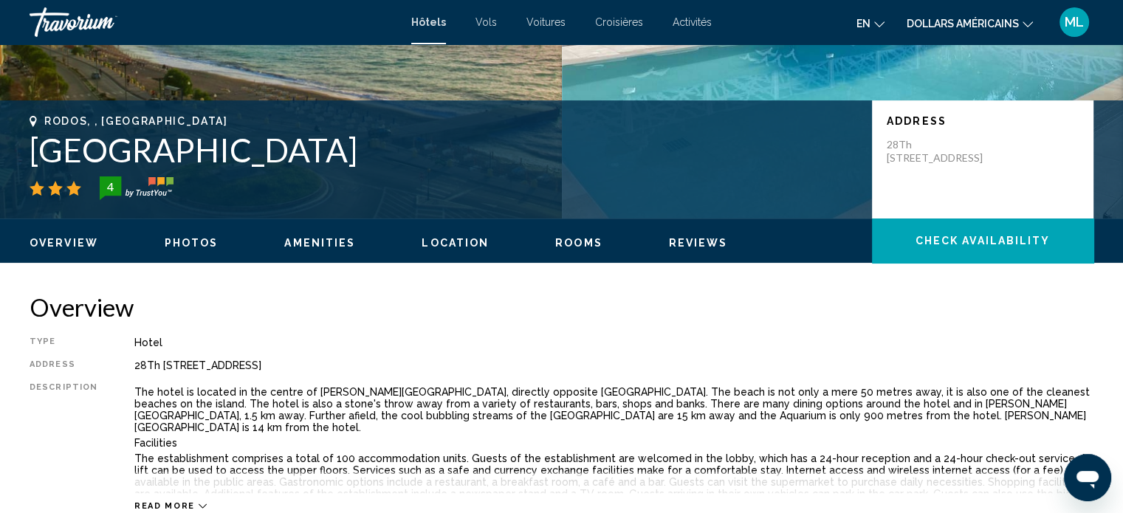
scroll to position [267, 0]
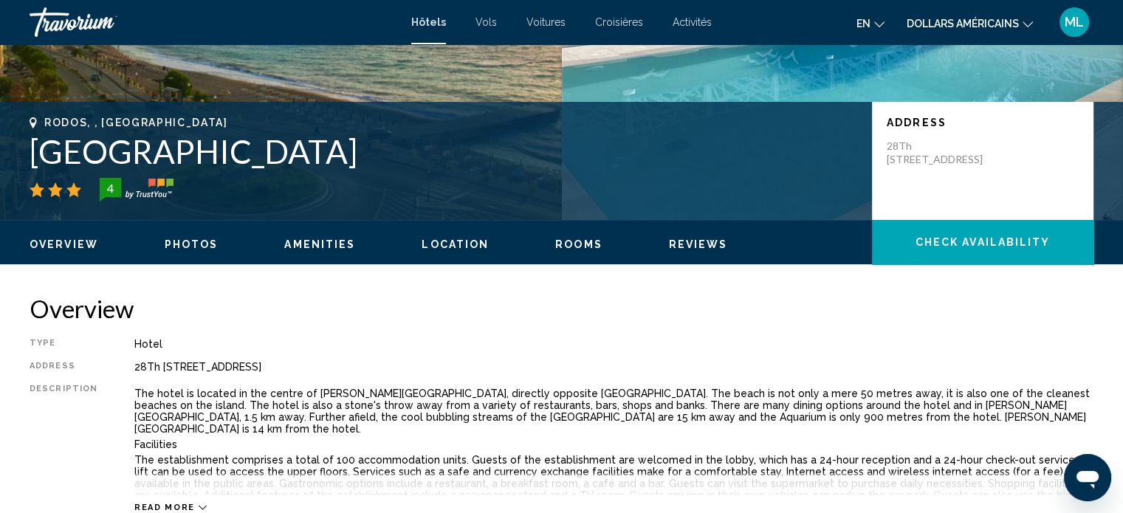
click at [523, 315] on h2 "Overview" at bounding box center [562, 309] width 1064 height 30
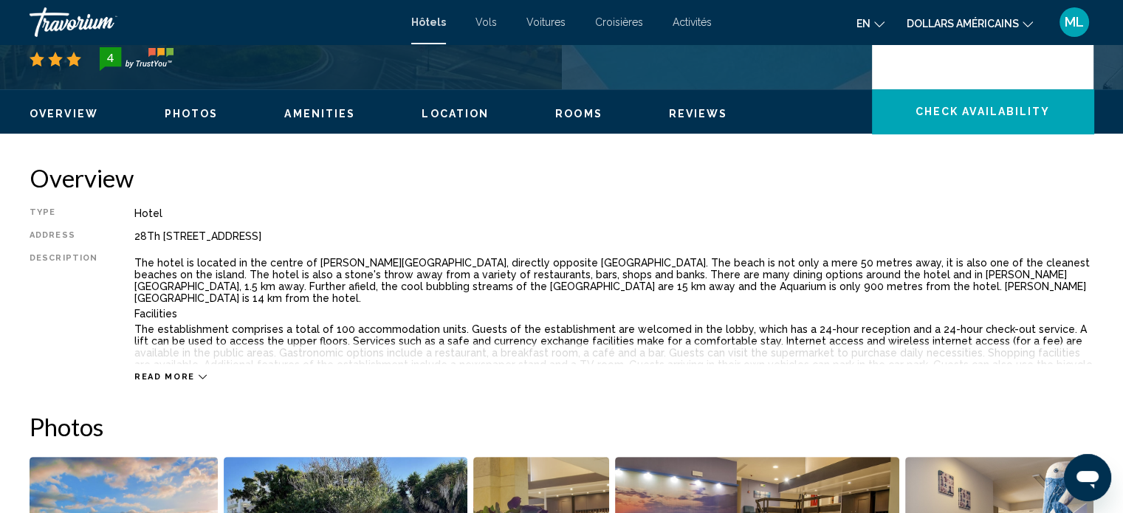
scroll to position [399, 0]
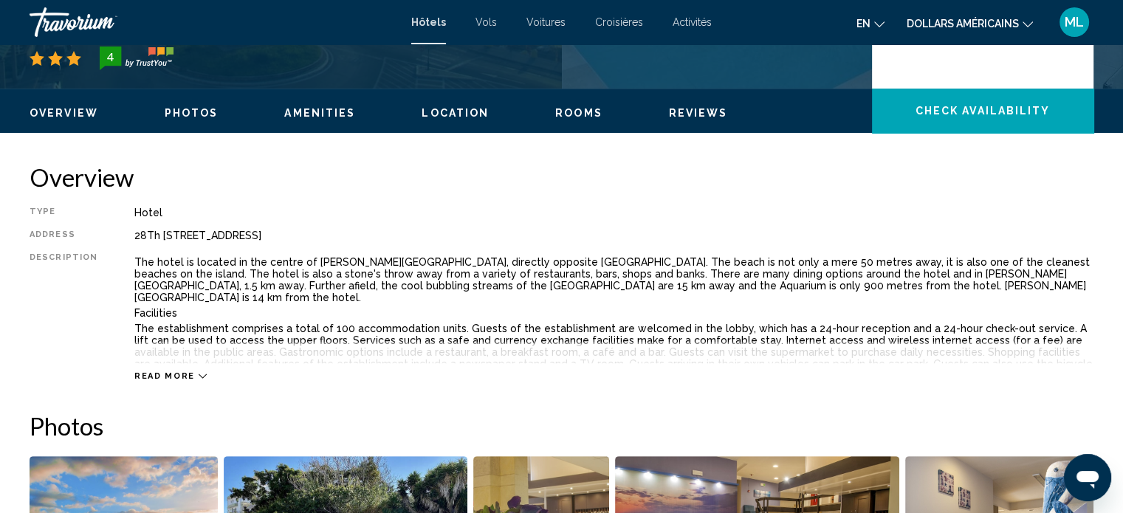
click at [162, 377] on span "Read more" at bounding box center [164, 376] width 61 height 10
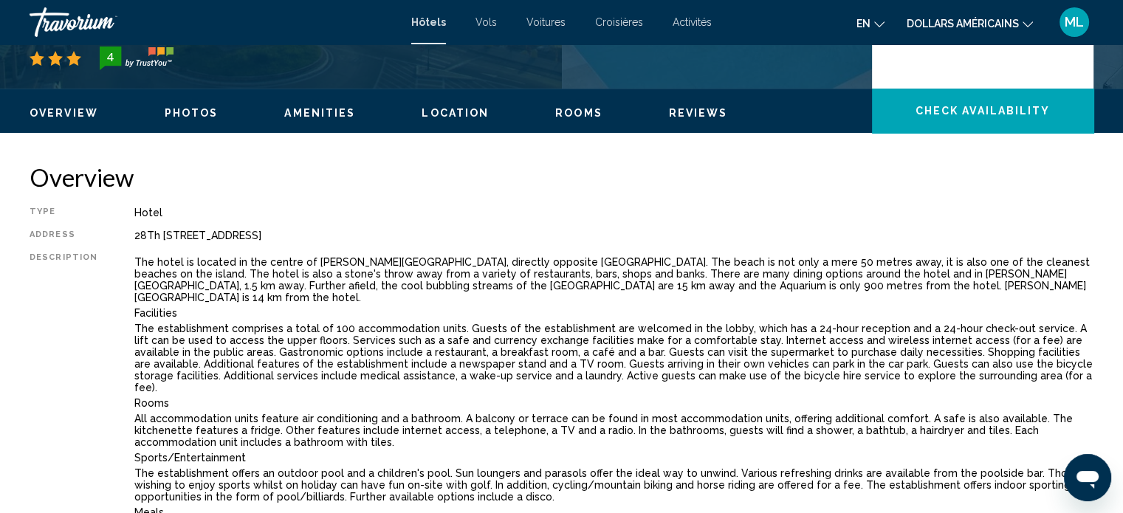
scroll to position [490, 0]
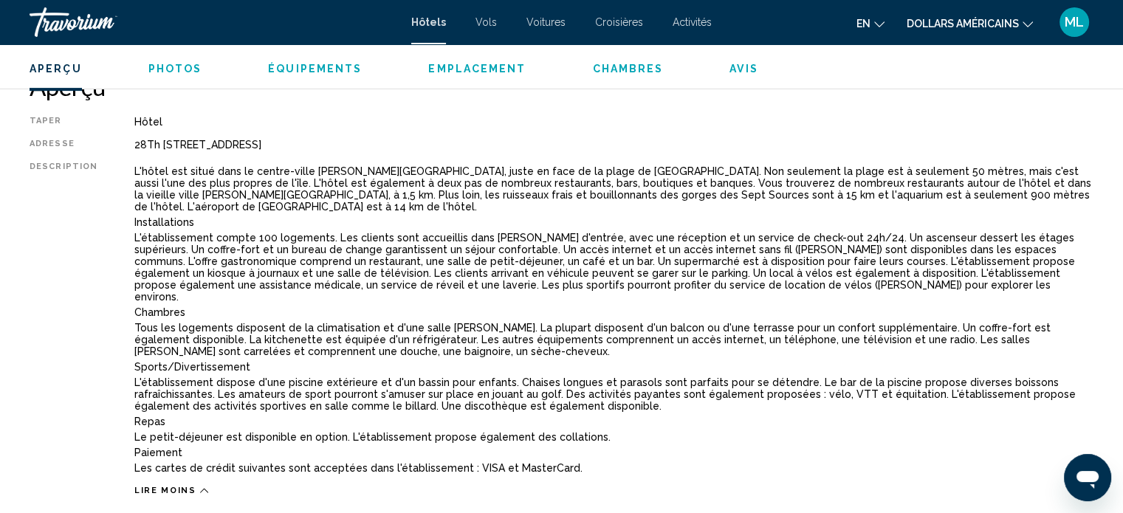
click at [400, 128] on div "Taper Hôtel Adresse 28Th Oktovriou 94, Rodos 85100, Grèce Description L'hôtel e…" at bounding box center [562, 306] width 1064 height 380
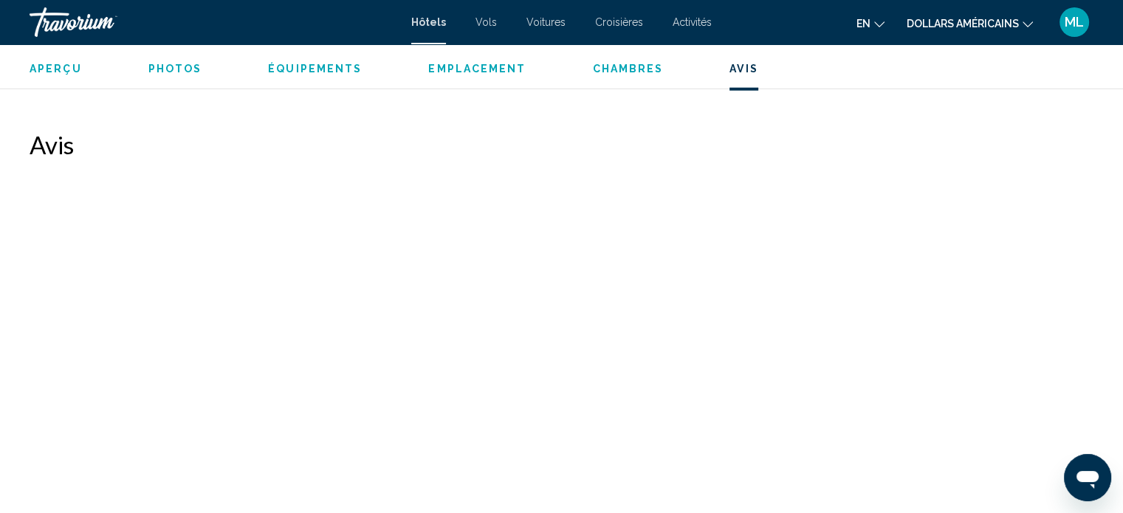
scroll to position [3657, 0]
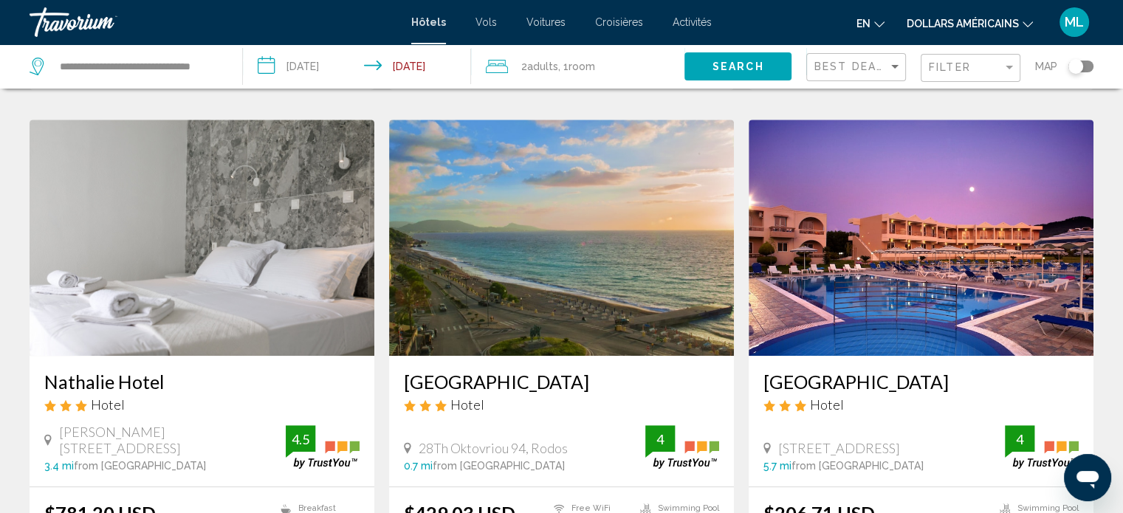
scroll to position [629, 0]
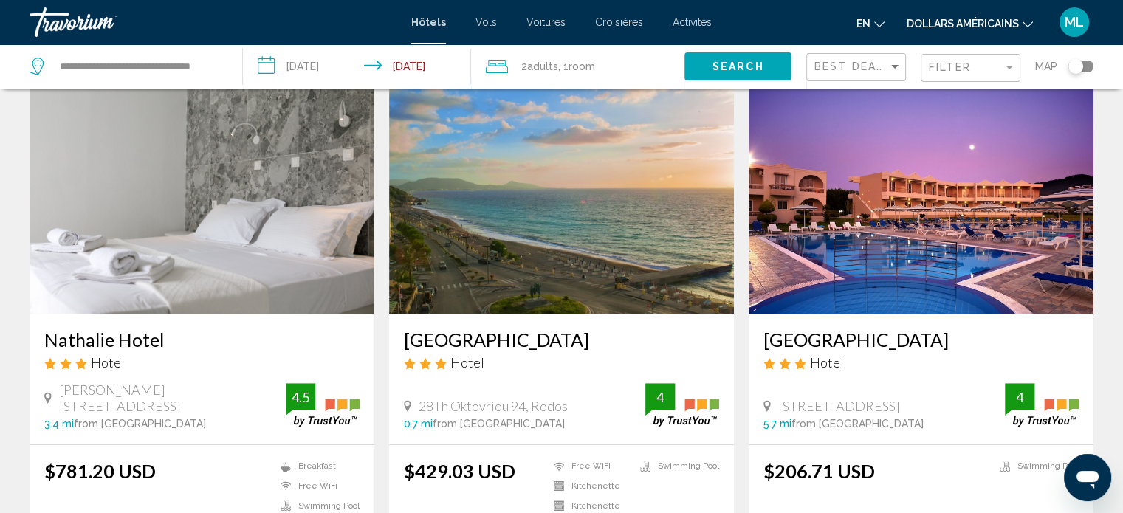
click at [897, 215] on img "Contenu principal" at bounding box center [921, 196] width 345 height 236
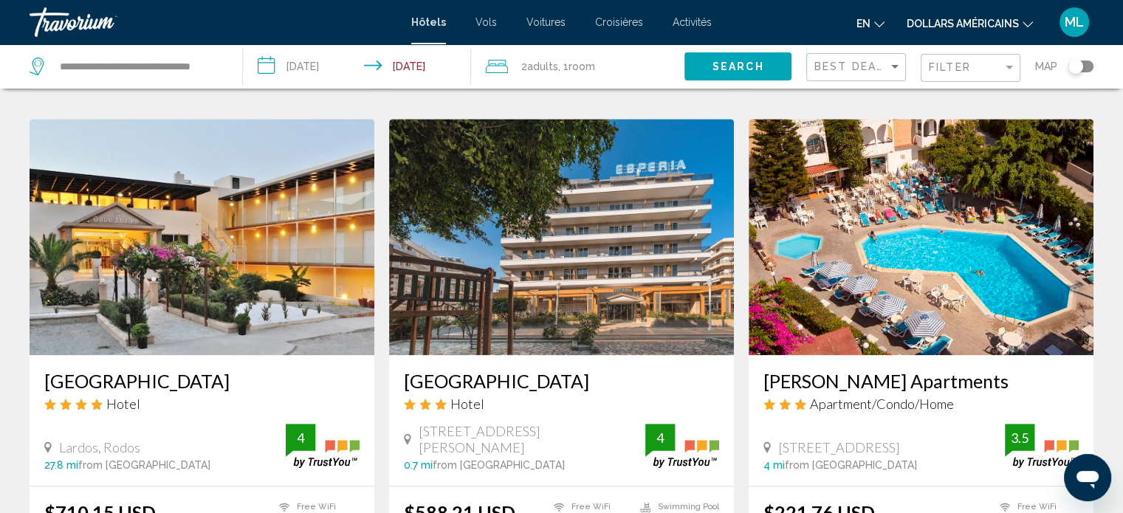
scroll to position [1645, 0]
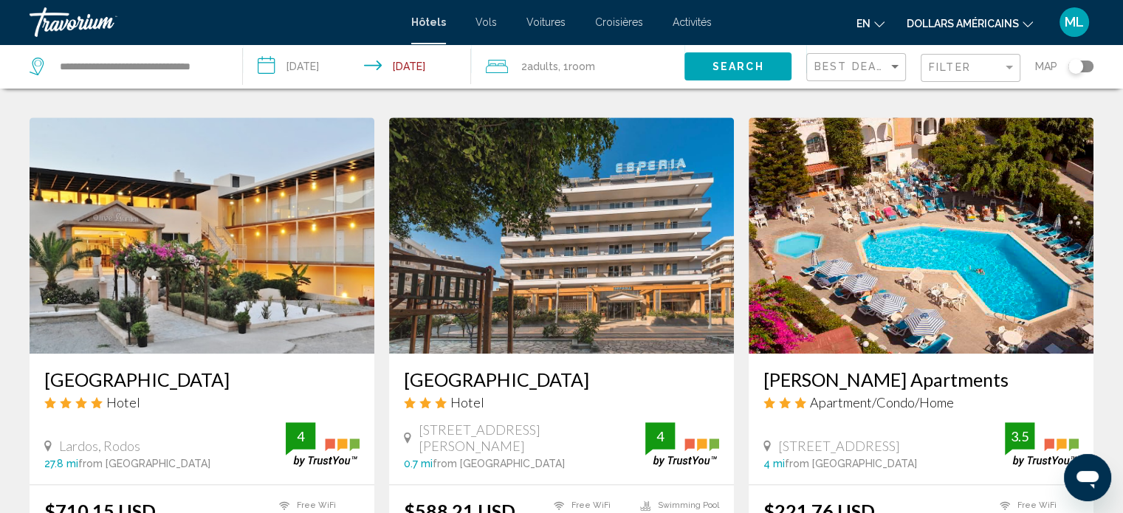
click at [824, 229] on img "Contenu principal" at bounding box center [921, 235] width 345 height 236
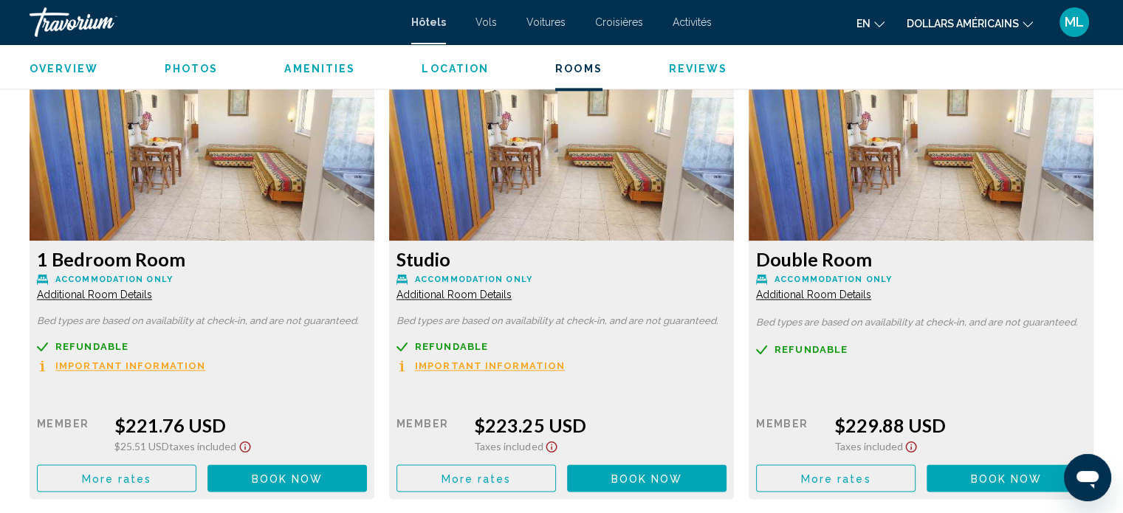
scroll to position [2052, 0]
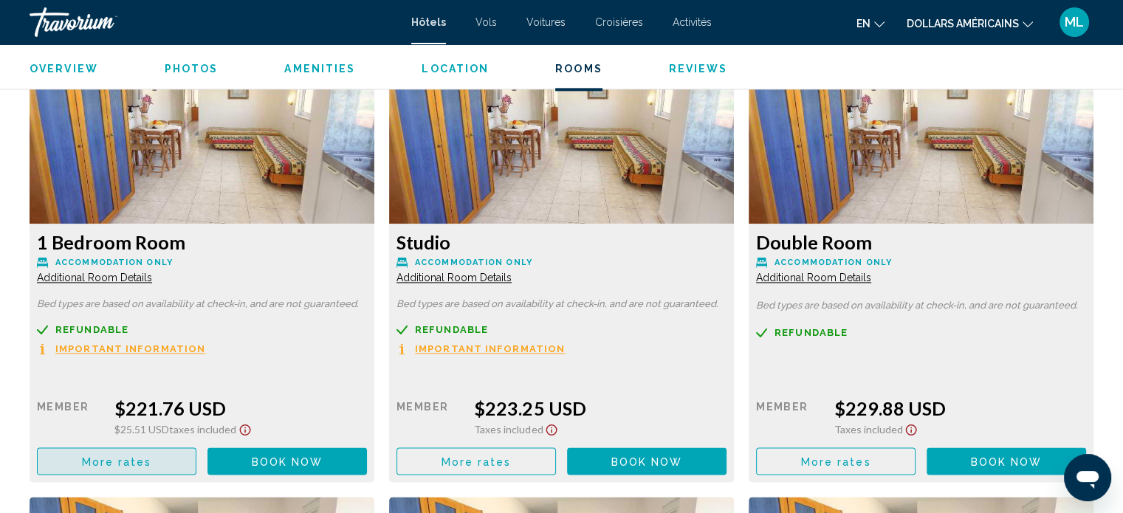
click at [134, 461] on span "More rates" at bounding box center [117, 462] width 70 height 12
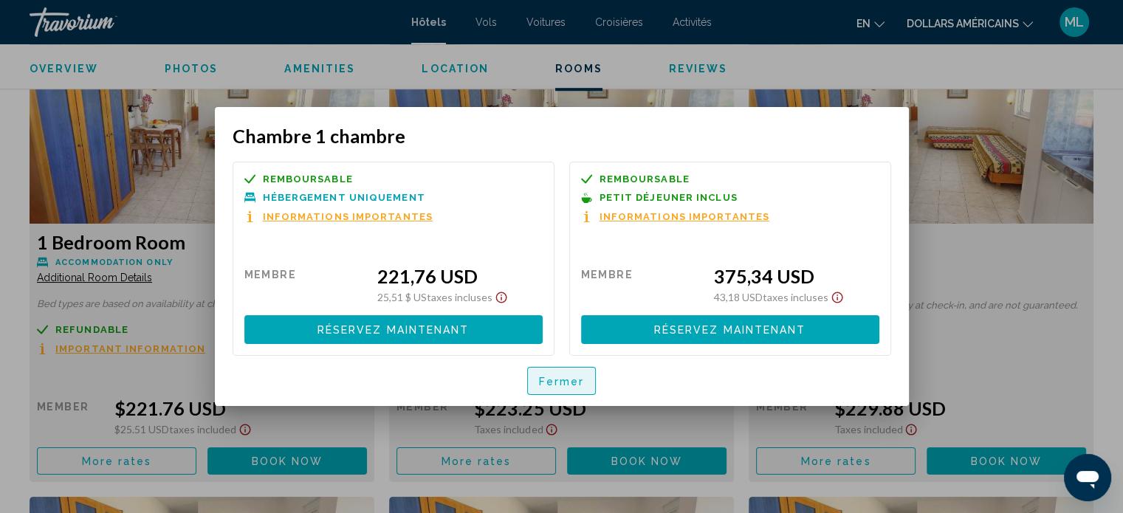
click at [544, 383] on font "Fermer" at bounding box center [562, 382] width 46 height 12
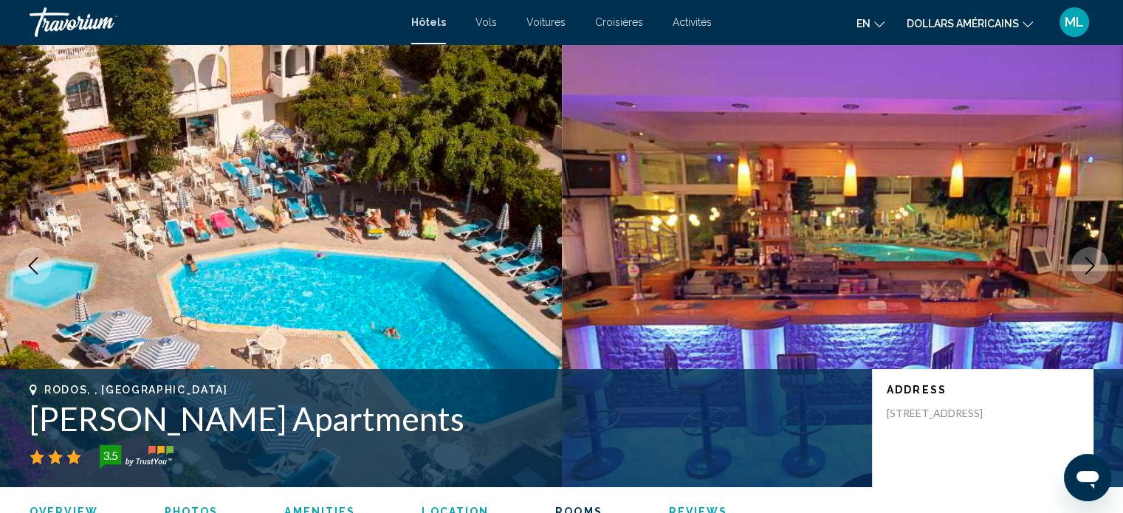
scroll to position [2052, 0]
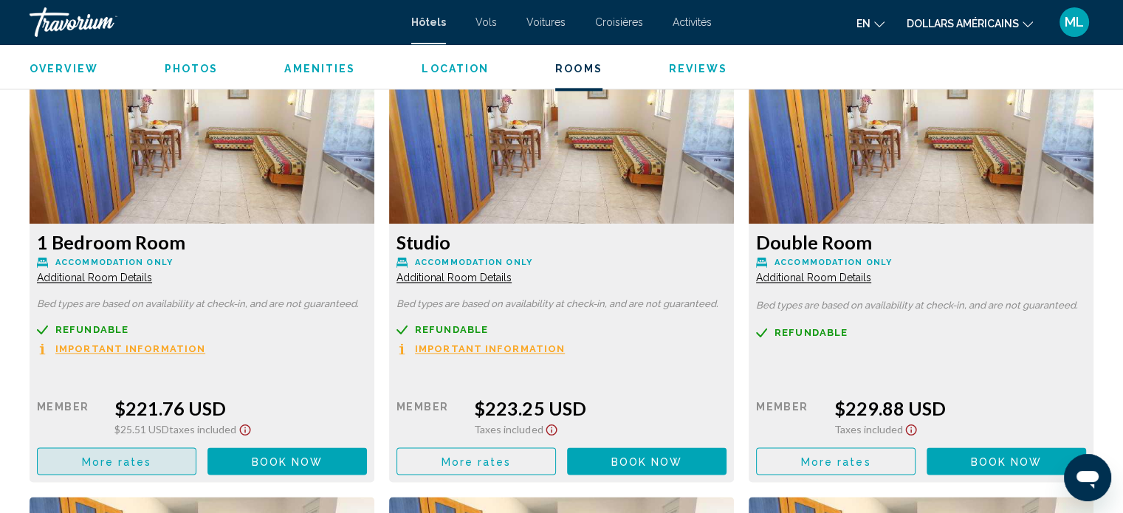
click at [115, 470] on button "More rates" at bounding box center [117, 461] width 160 height 27
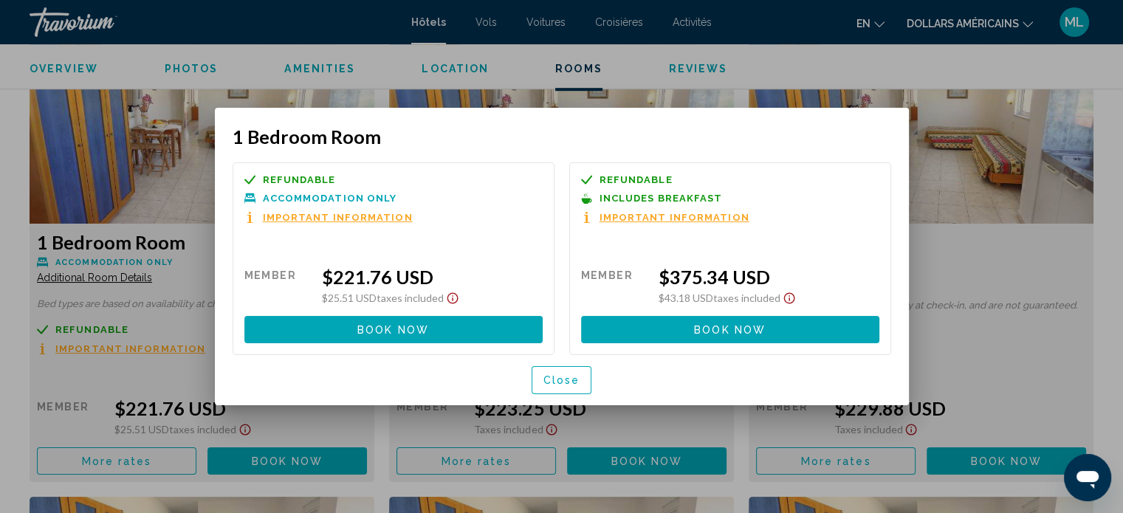
scroll to position [0, 0]
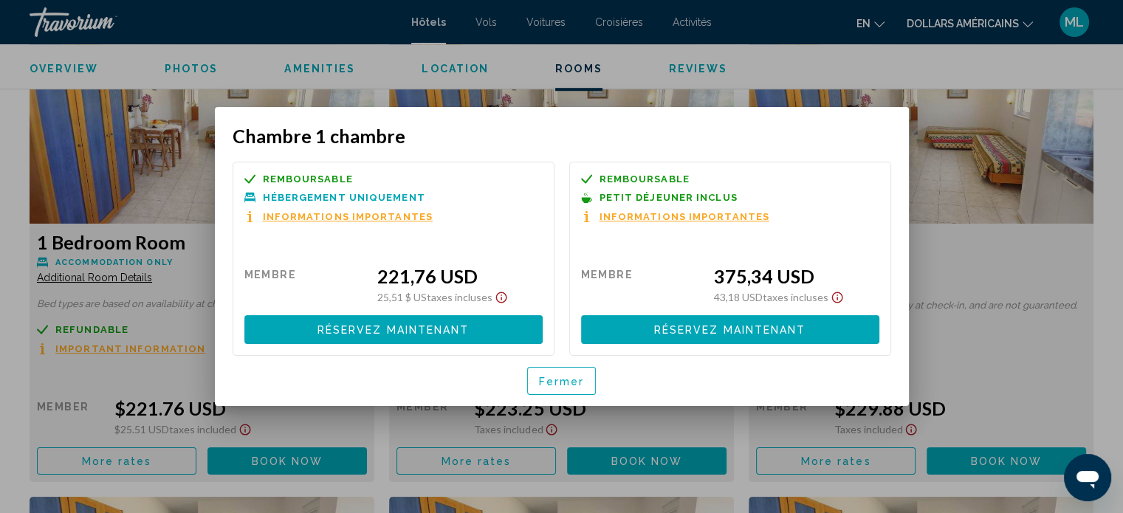
click at [343, 213] on font "Informations importantes" at bounding box center [348, 216] width 170 height 11
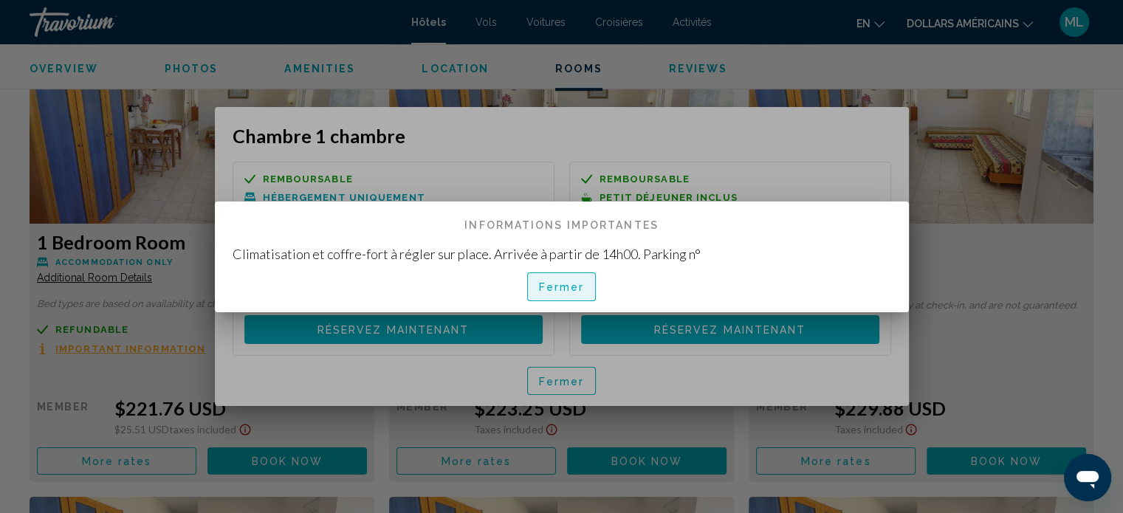
click at [552, 278] on button "Fermer" at bounding box center [561, 286] width 69 height 28
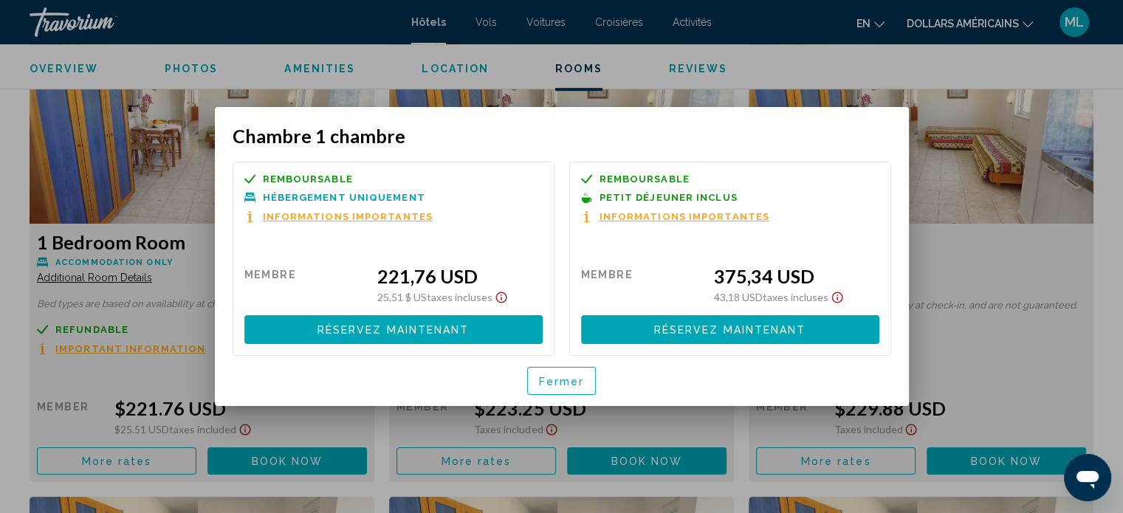
drag, startPoint x: 587, startPoint y: 396, endPoint x: 634, endPoint y: 165, distance: 235.8
click at [634, 165] on div "Chambre 1 chambre Remboursable Non remboursable Non remboursable Hébergement un…" at bounding box center [562, 265] width 659 height 281
click at [648, 213] on font "Informations importantes" at bounding box center [685, 216] width 170 height 11
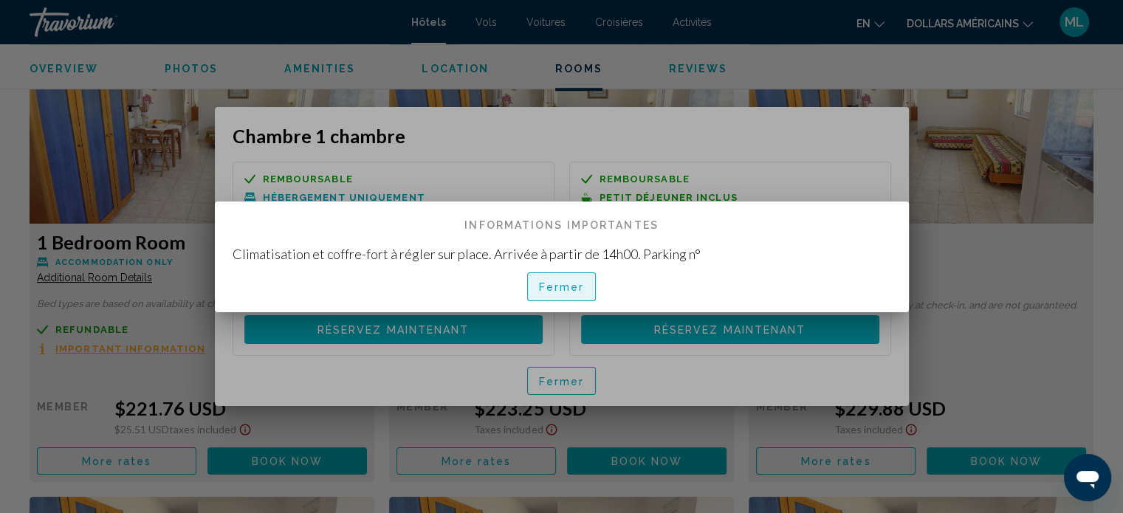
click at [549, 284] on font "Fermer" at bounding box center [562, 288] width 46 height 12
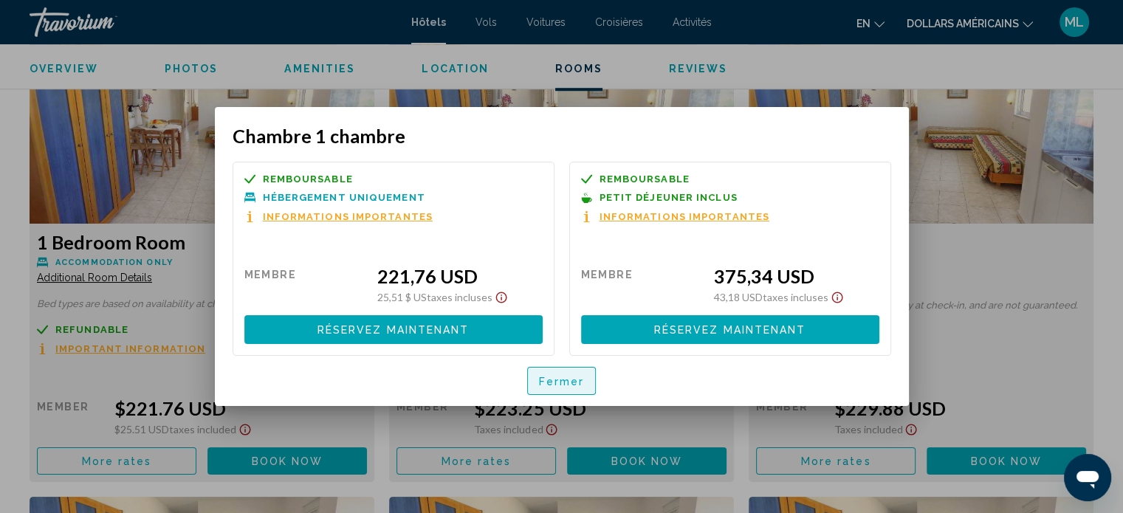
click at [555, 368] on button "Fermer" at bounding box center [561, 381] width 69 height 28
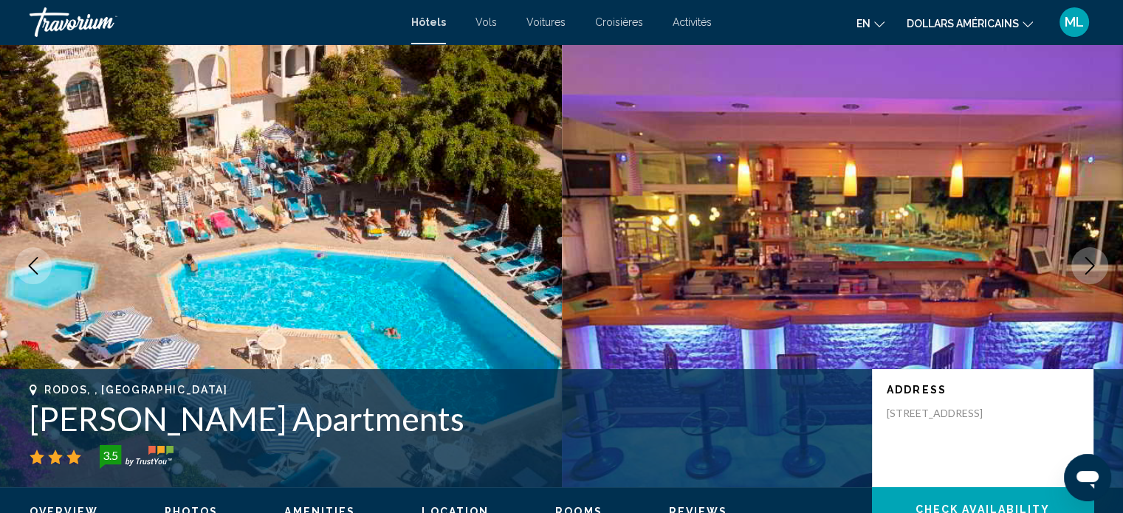
scroll to position [17, 0]
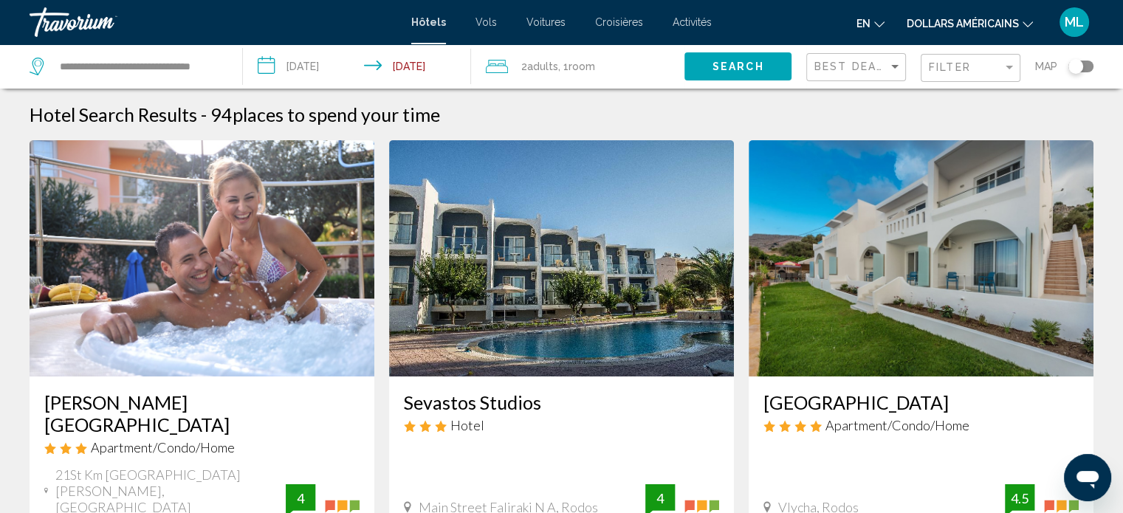
click at [316, 69] on input "**********" at bounding box center [360, 68] width 234 height 49
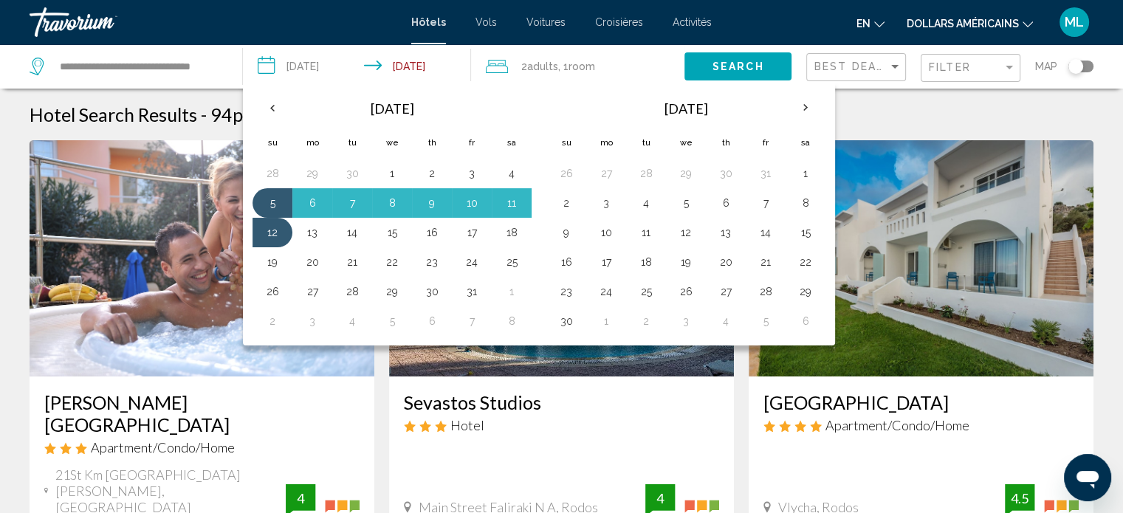
click at [528, 182] on table "Oct 2025 Su Mo Tu We Th Fr Sa 28 29 30 1 2 3 4 5 6 7 8 9 10 11 12 13 14 15 16 1…" at bounding box center [392, 213] width 279 height 245
click at [514, 175] on button "4" at bounding box center [512, 173] width 24 height 21
click at [313, 233] on button "13" at bounding box center [313, 232] width 24 height 21
type input "**********"
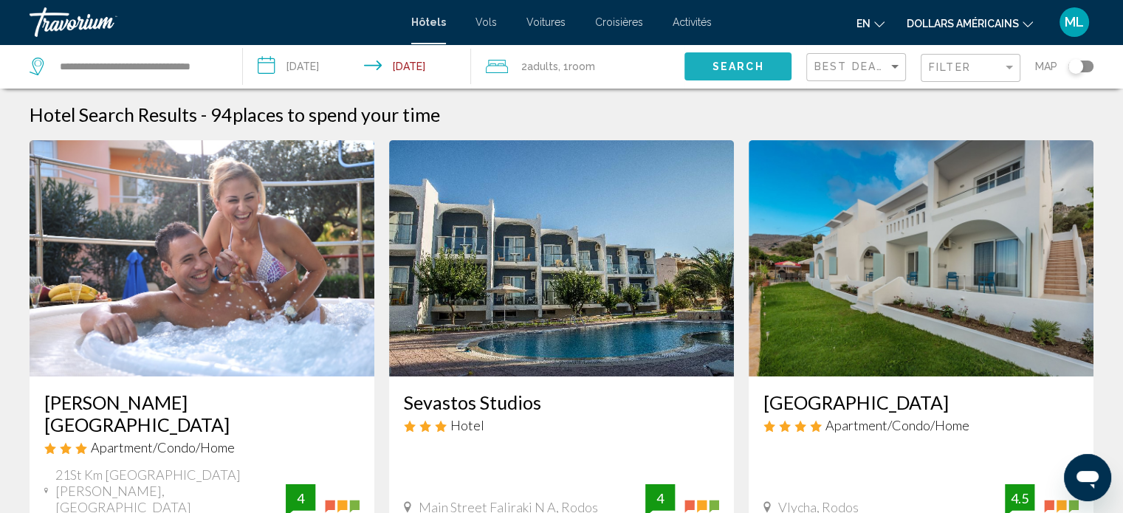
click at [724, 67] on span "Search" at bounding box center [739, 67] width 52 height 12
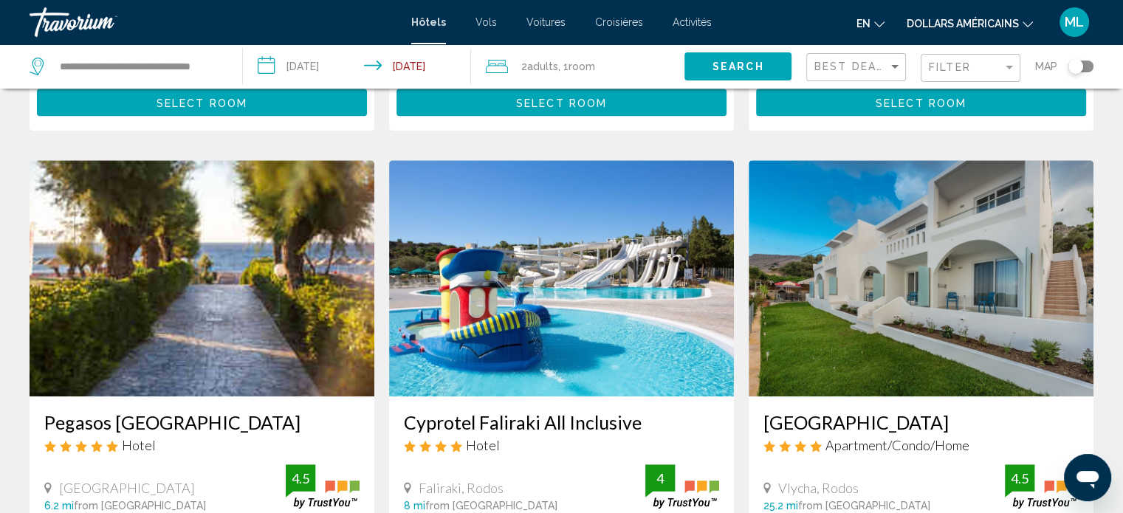
scroll to position [1106, 0]
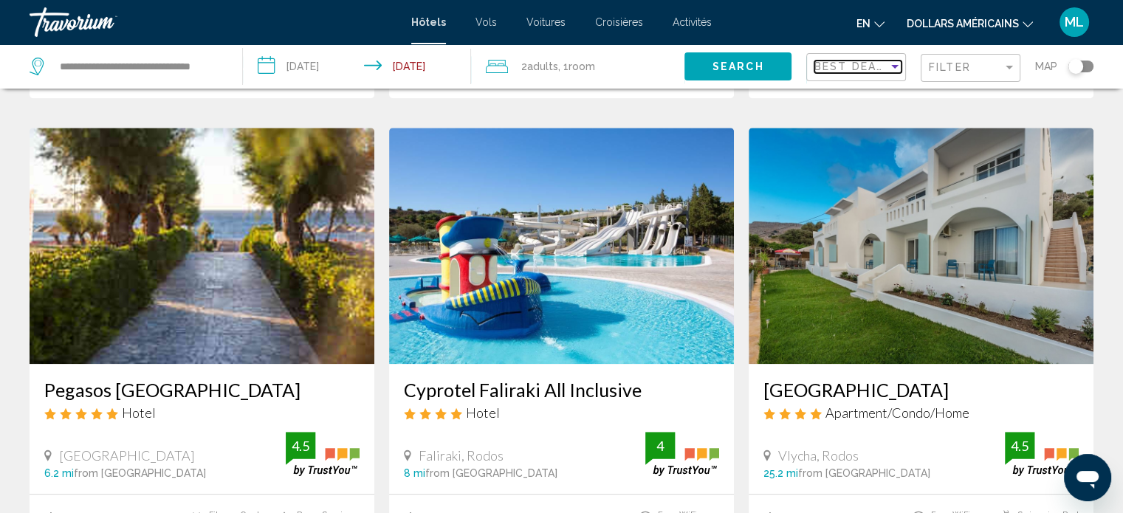
click at [895, 67] on div "Sort by" at bounding box center [894, 67] width 7 height 4
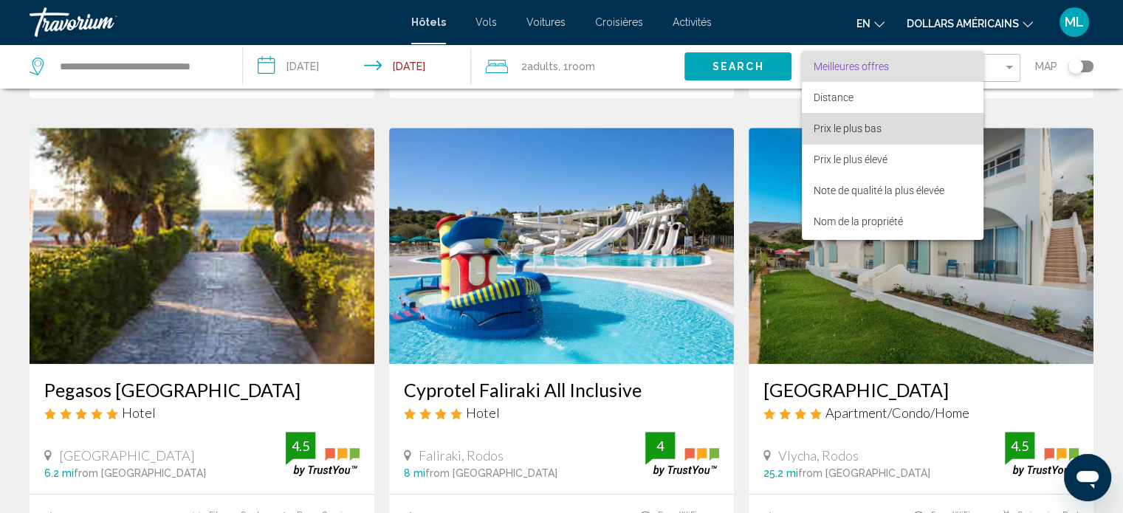
click at [897, 128] on span "Prix le plus bas" at bounding box center [893, 128] width 158 height 31
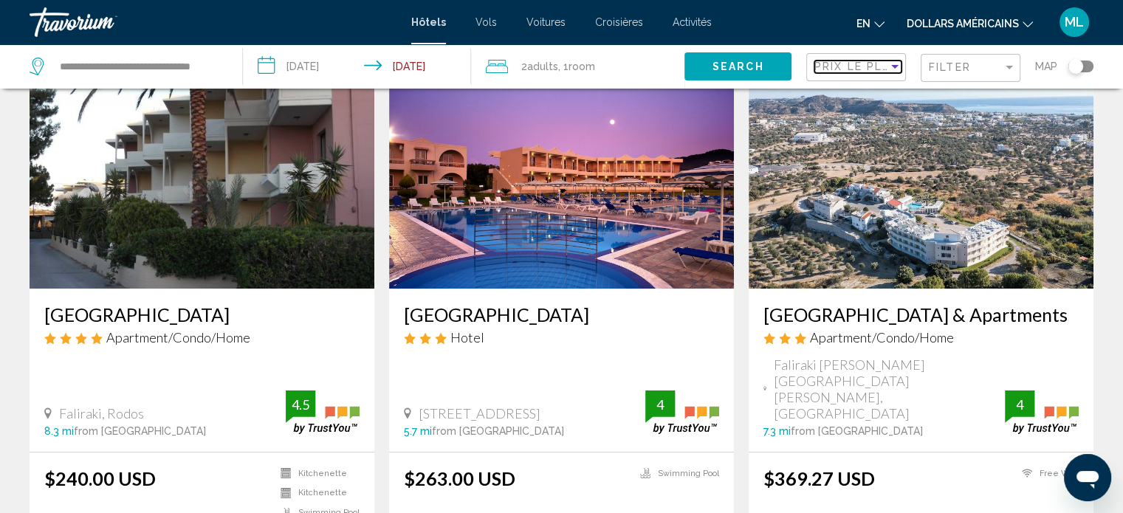
scroll to position [86, 0]
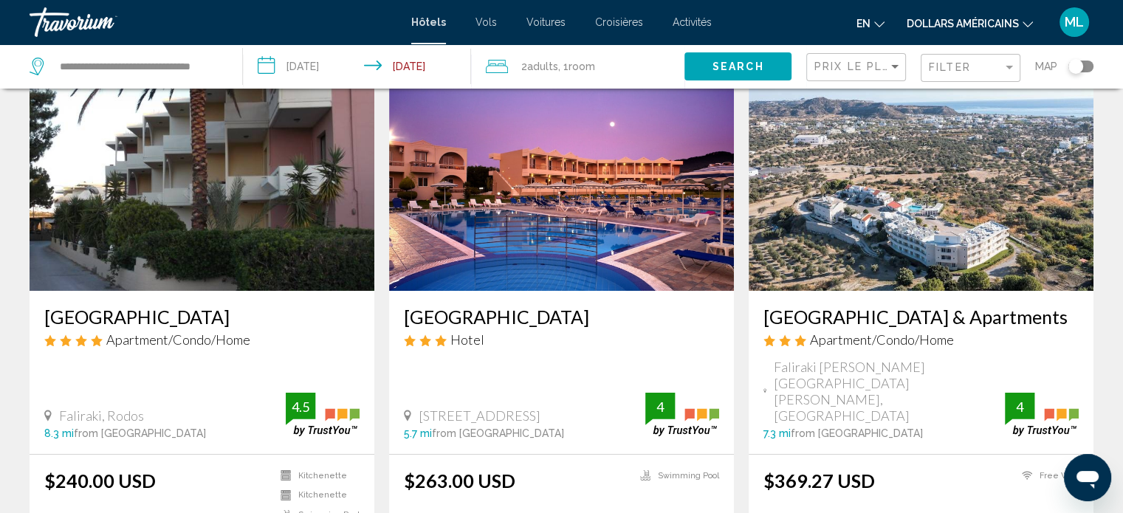
click at [90, 256] on img "Contenu principal" at bounding box center [202, 173] width 345 height 236
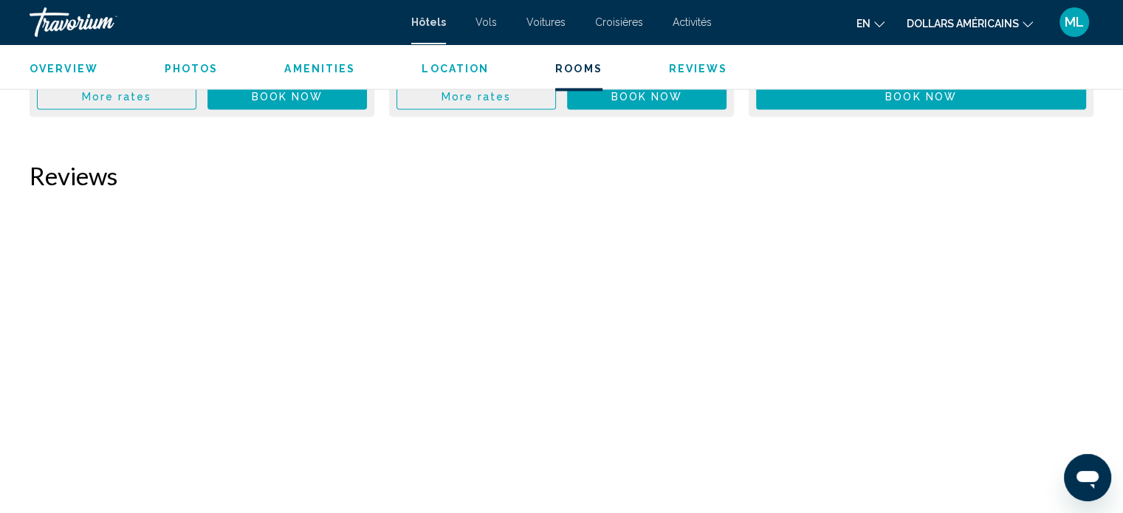
scroll to position [2430, 0]
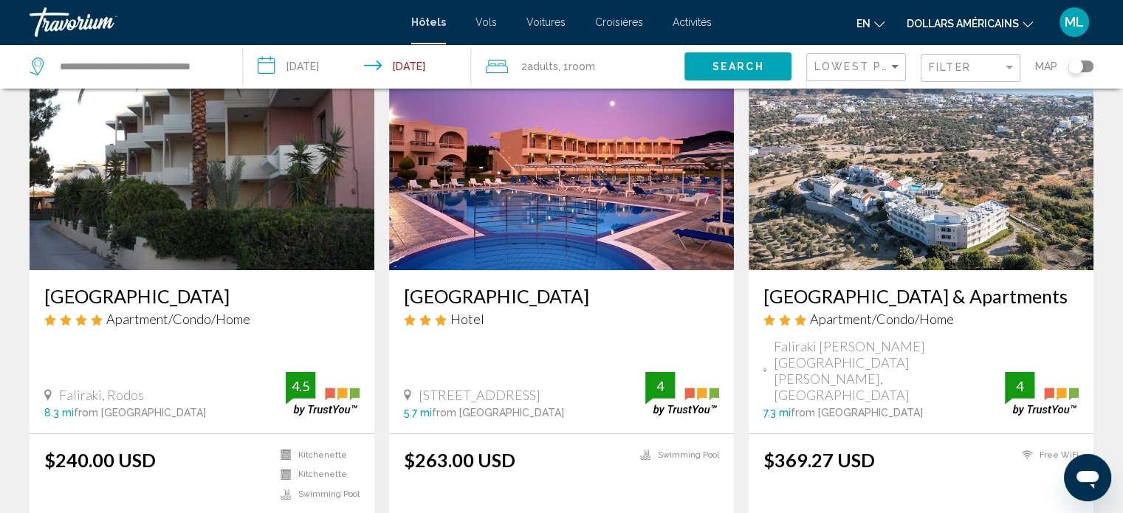
scroll to position [114, 0]
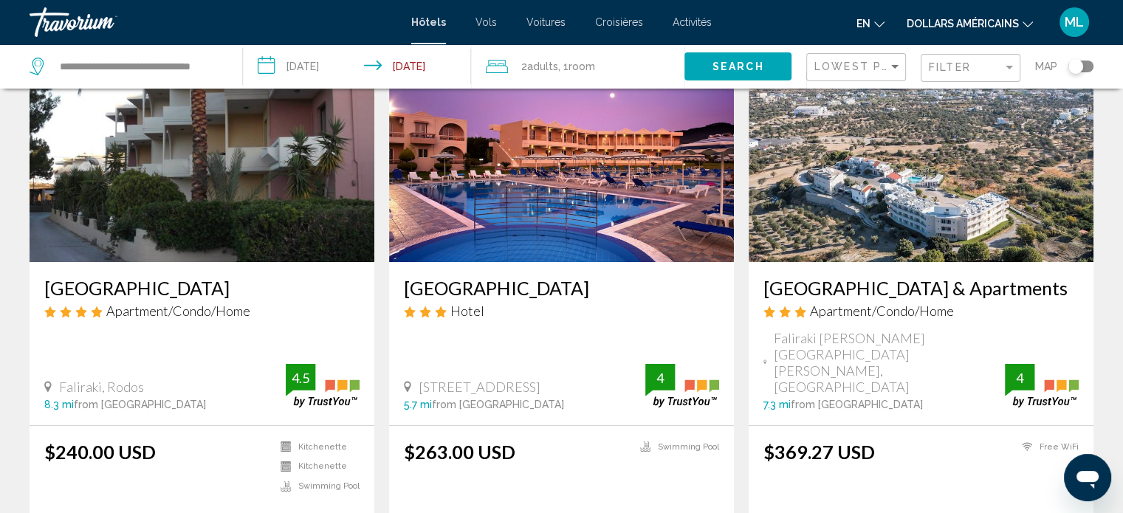
click at [487, 229] on img "Contenu principal" at bounding box center [561, 144] width 345 height 236
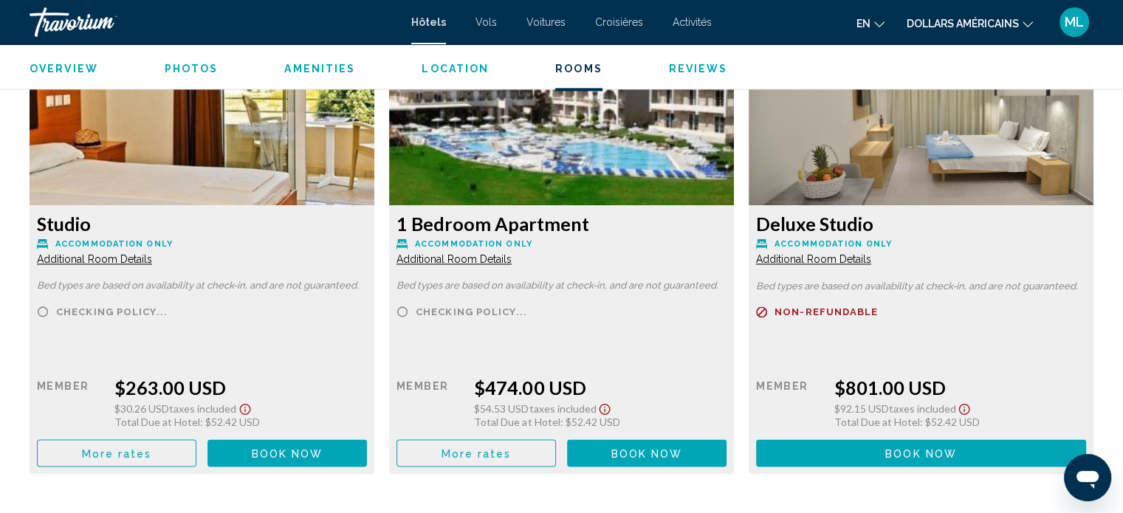
scroll to position [2060, 0]
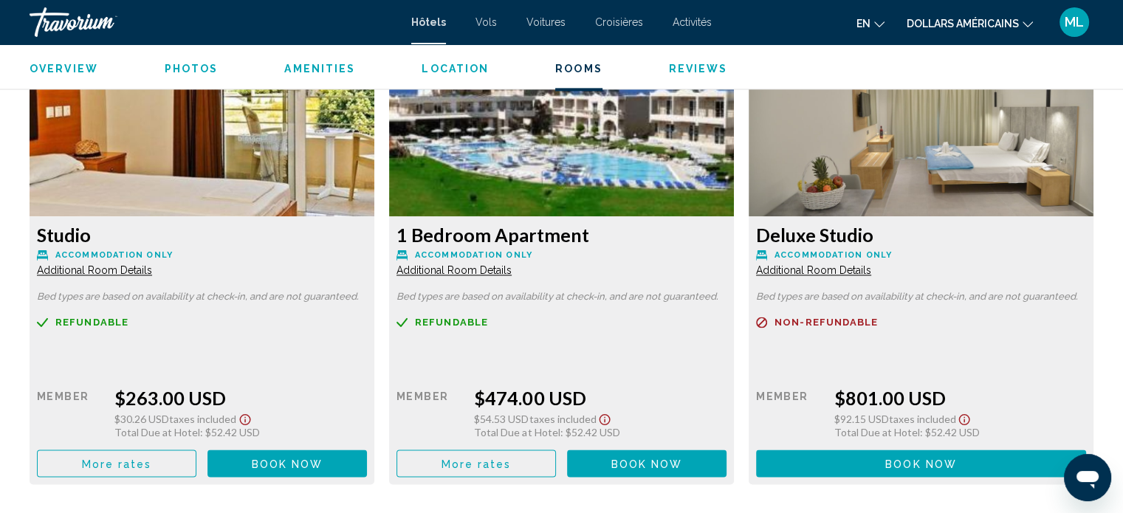
click at [142, 465] on span "More rates" at bounding box center [117, 464] width 70 height 12
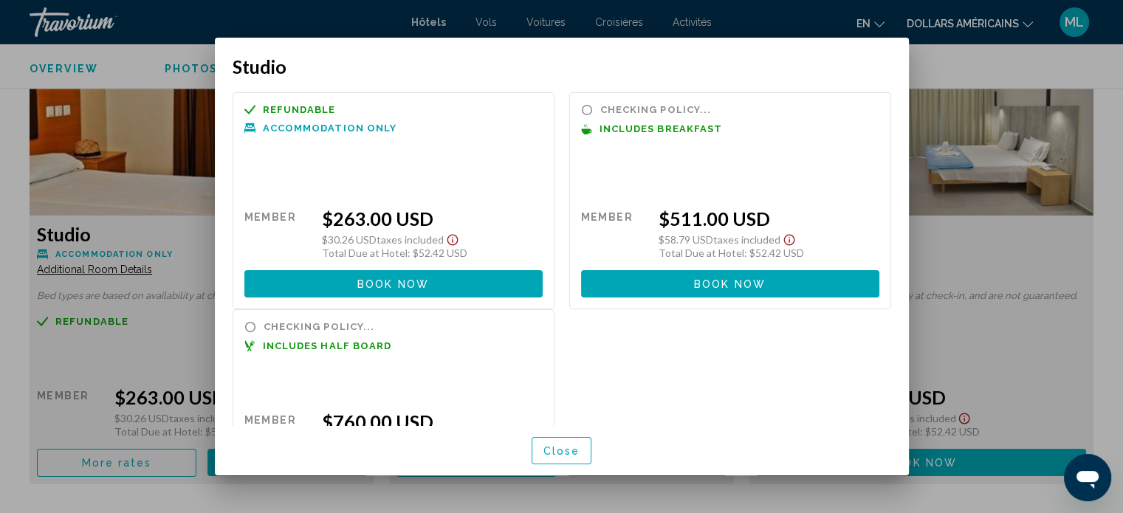
scroll to position [0, 0]
